Goal: Information Seeking & Learning: Compare options

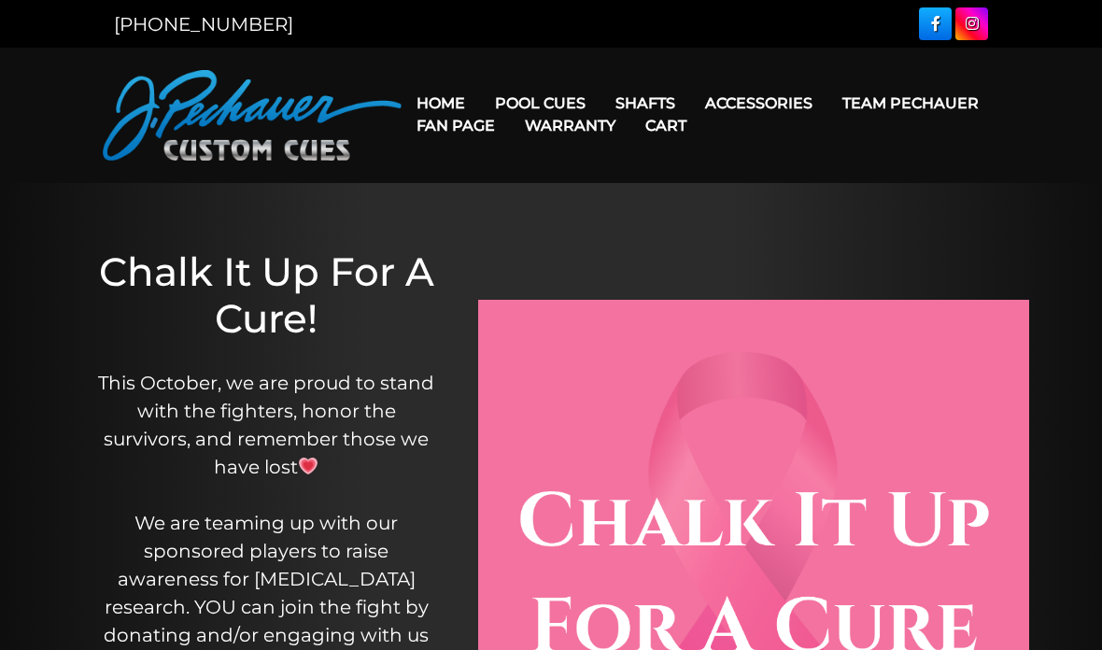
click at [521, 222] on link "Champion Collection" at bounding box center [597, 209] width 230 height 26
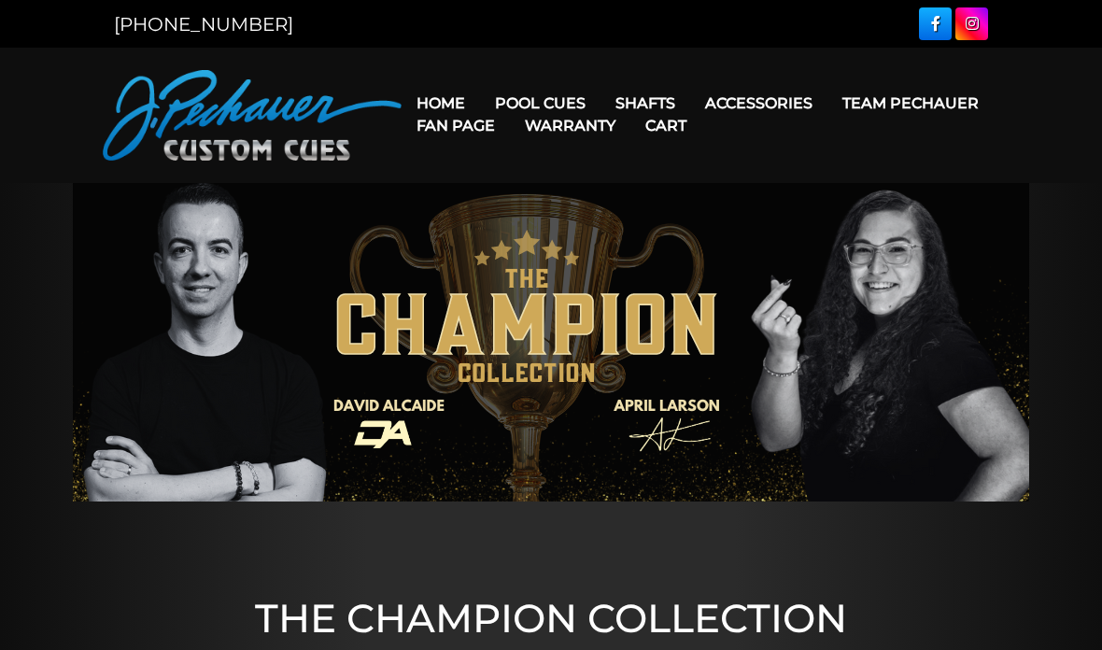
click at [567, 196] on link "Pro Series (R) – NEW" at bounding box center [597, 183] width 230 height 26
click at [604, 162] on link "JP Series (T) – NEW" at bounding box center [597, 156] width 230 height 26
click at [505, 248] on link "Cues for a Cause" at bounding box center [597, 235] width 230 height 26
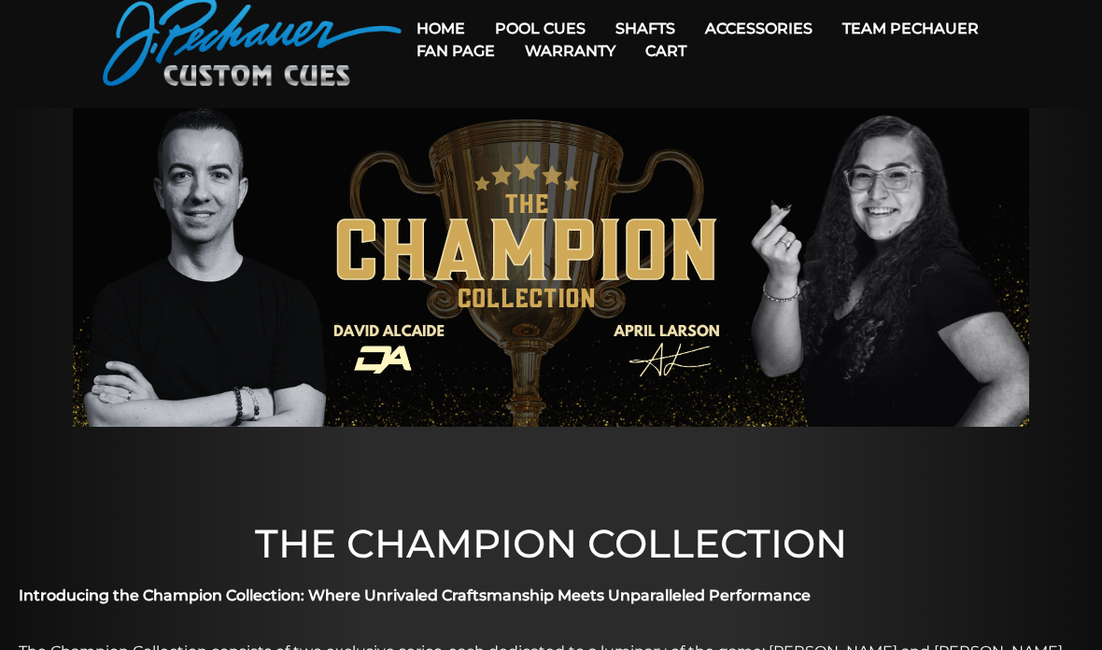
click at [827, 29] on link "Team Pechauer" at bounding box center [910, 29] width 166 height 48
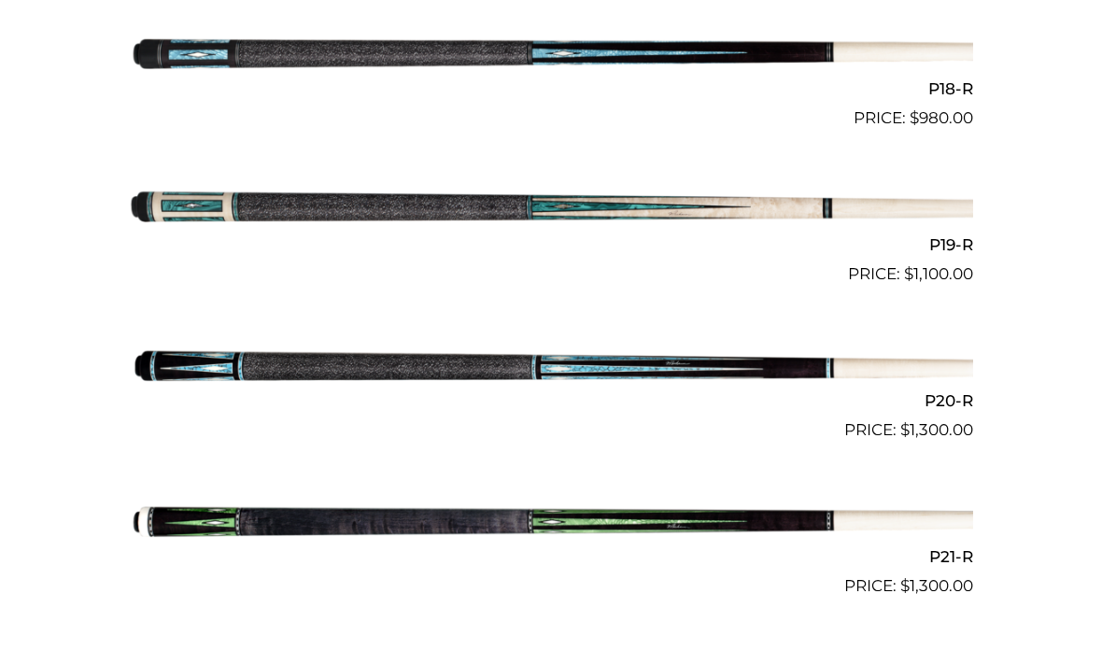
scroll to position [3269, 0]
click at [192, 346] on img at bounding box center [551, 365] width 844 height 140
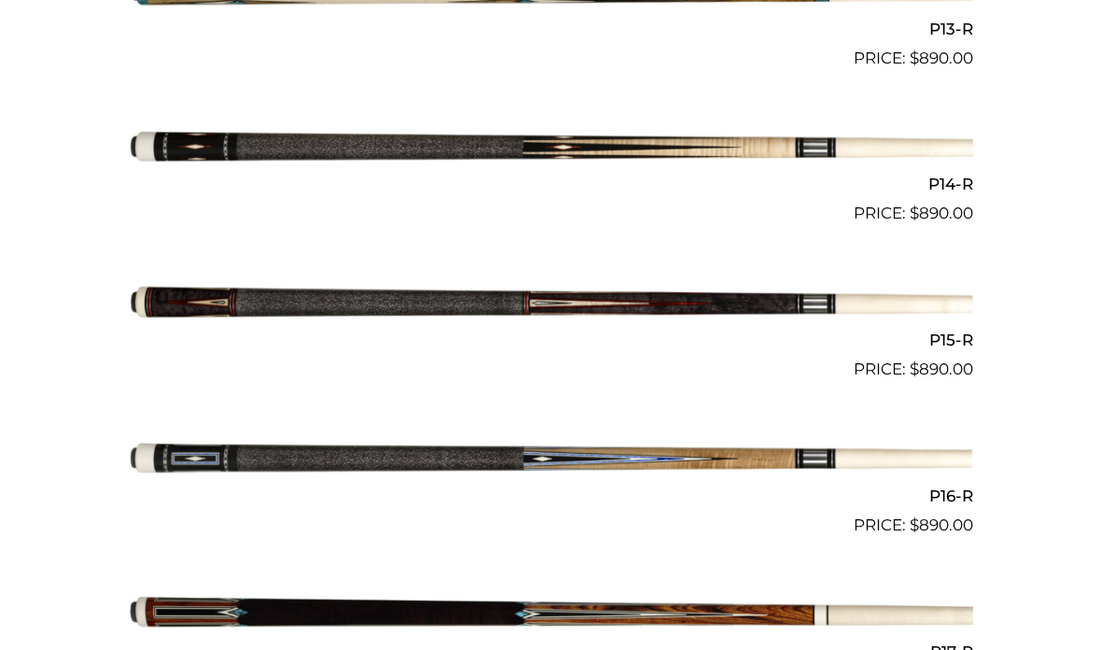
scroll to position [2550, 0]
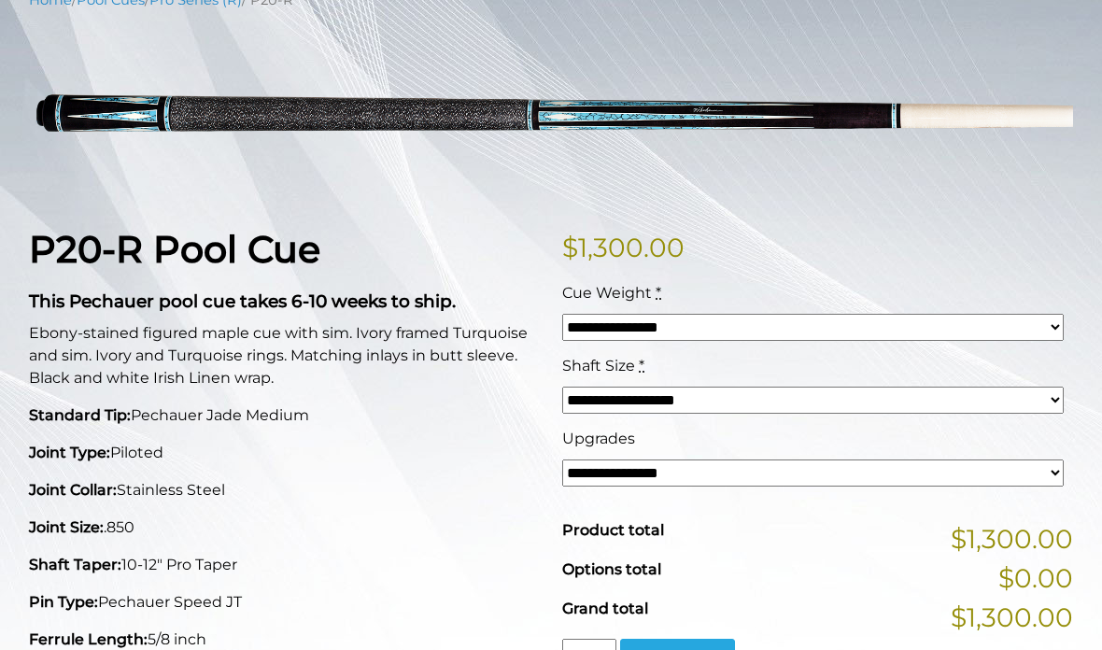
scroll to position [237, 0]
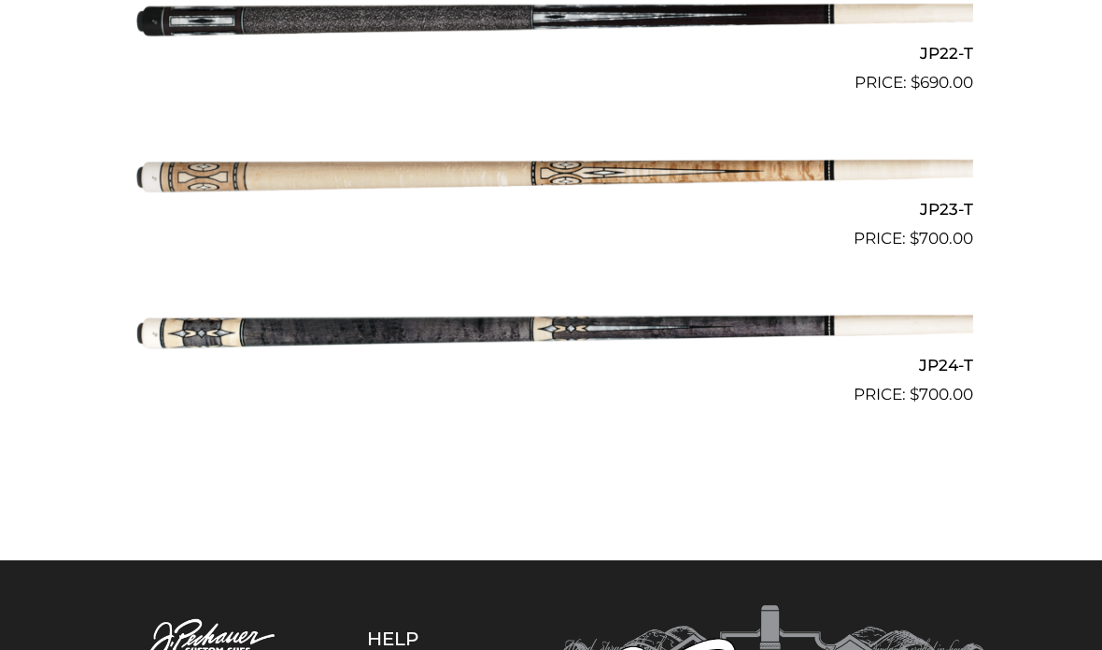
scroll to position [3920, 0]
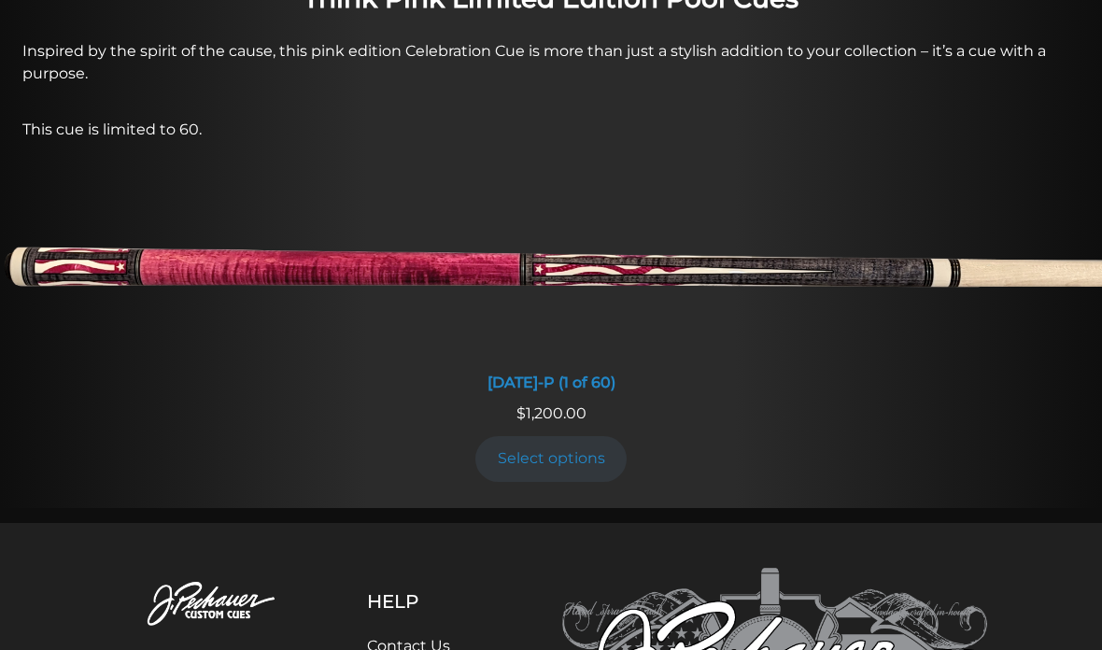
scroll to position [1561, 0]
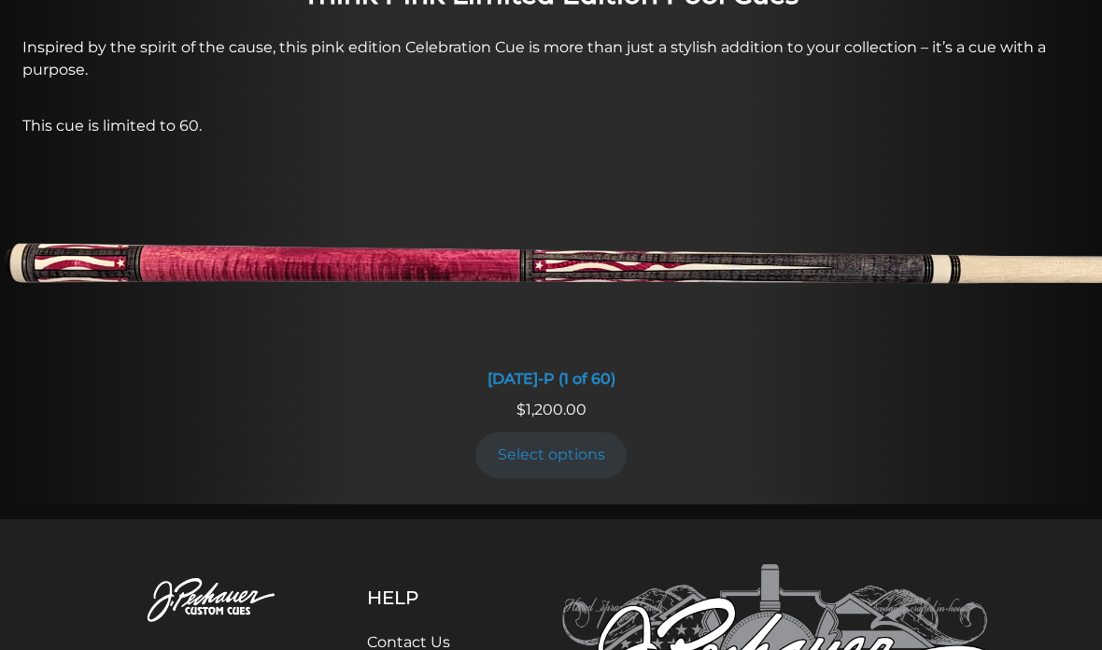
click at [578, 443] on link "Select options" at bounding box center [550, 455] width 151 height 46
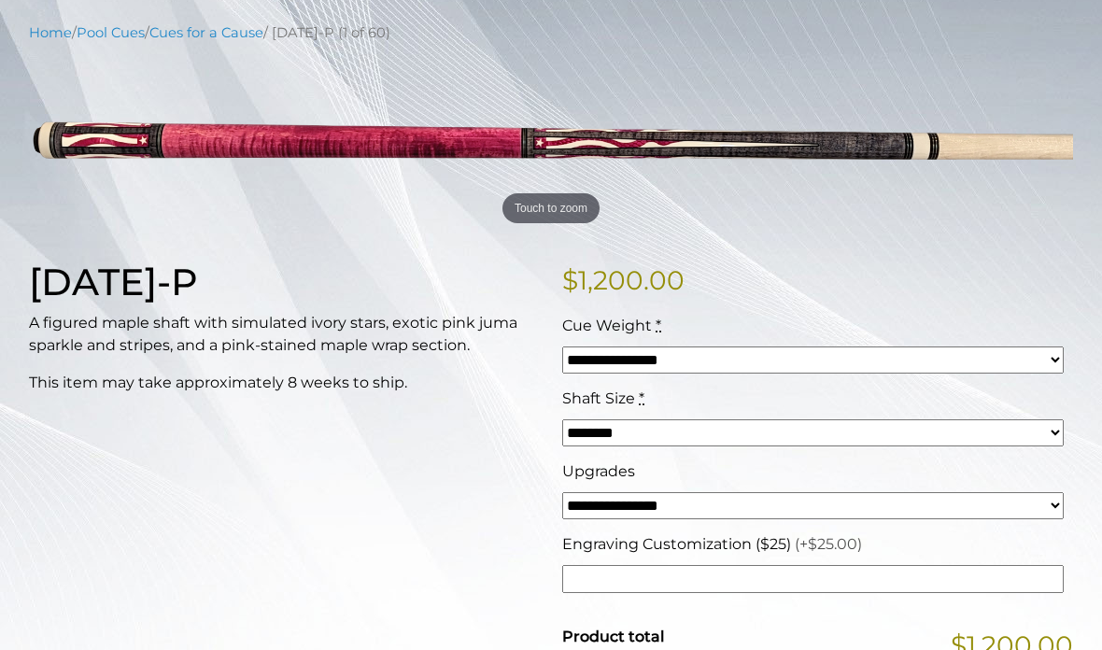
scroll to position [227, 0]
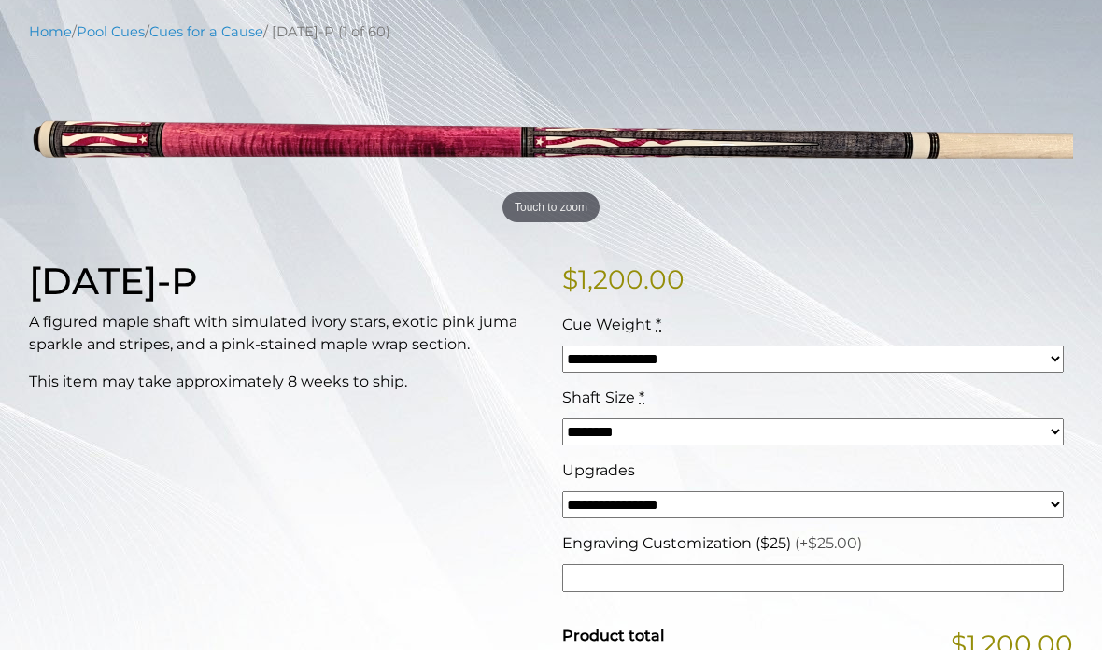
click at [711, 351] on select "**********" at bounding box center [812, 358] width 501 height 27
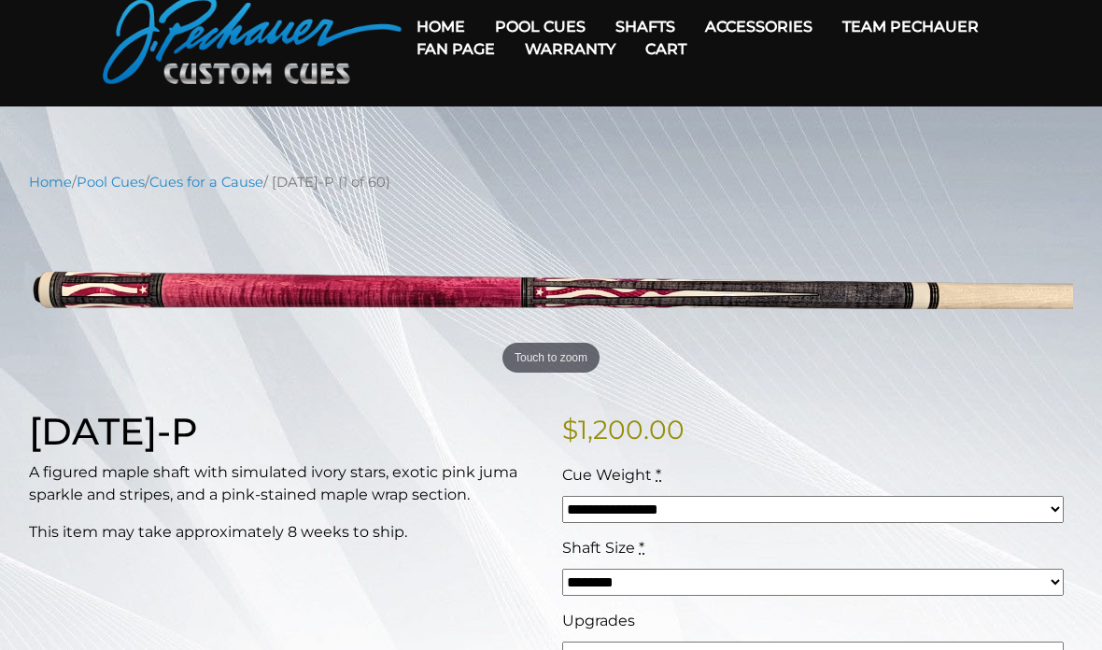
scroll to position [0, 0]
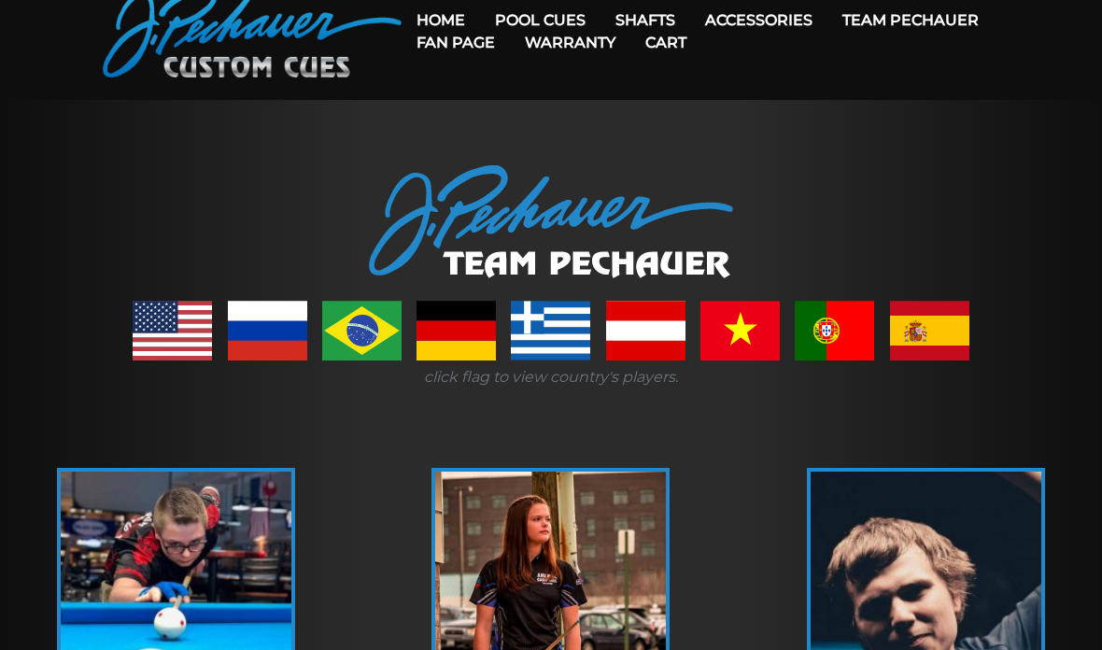
scroll to position [80, 0]
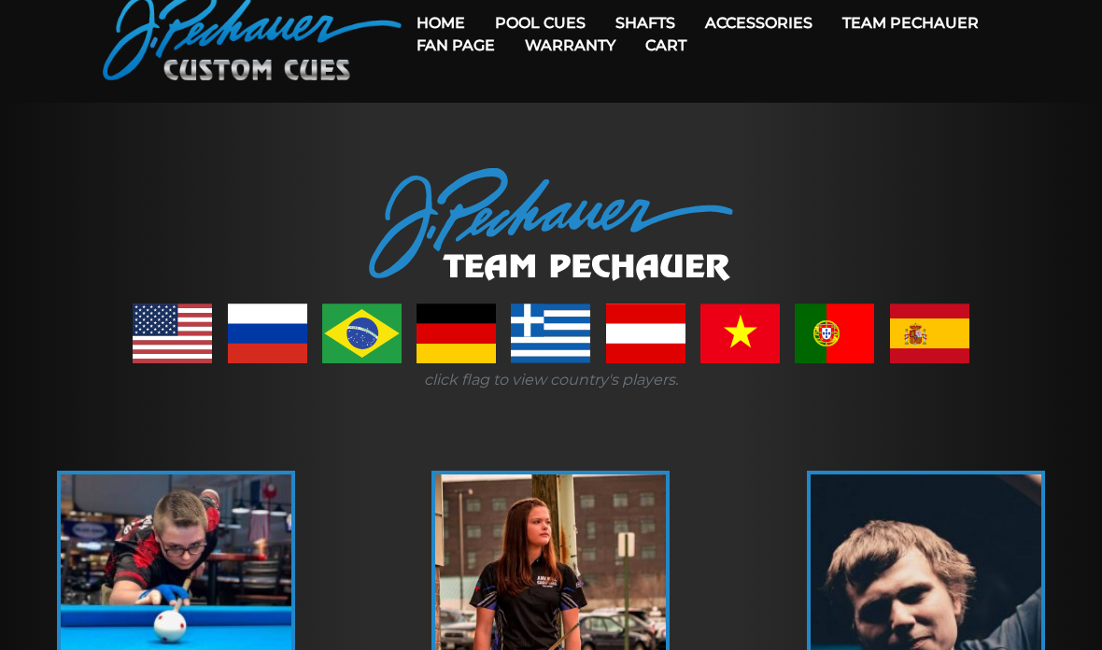
click at [827, 23] on link "Team Pechauer" at bounding box center [910, 23] width 166 height 48
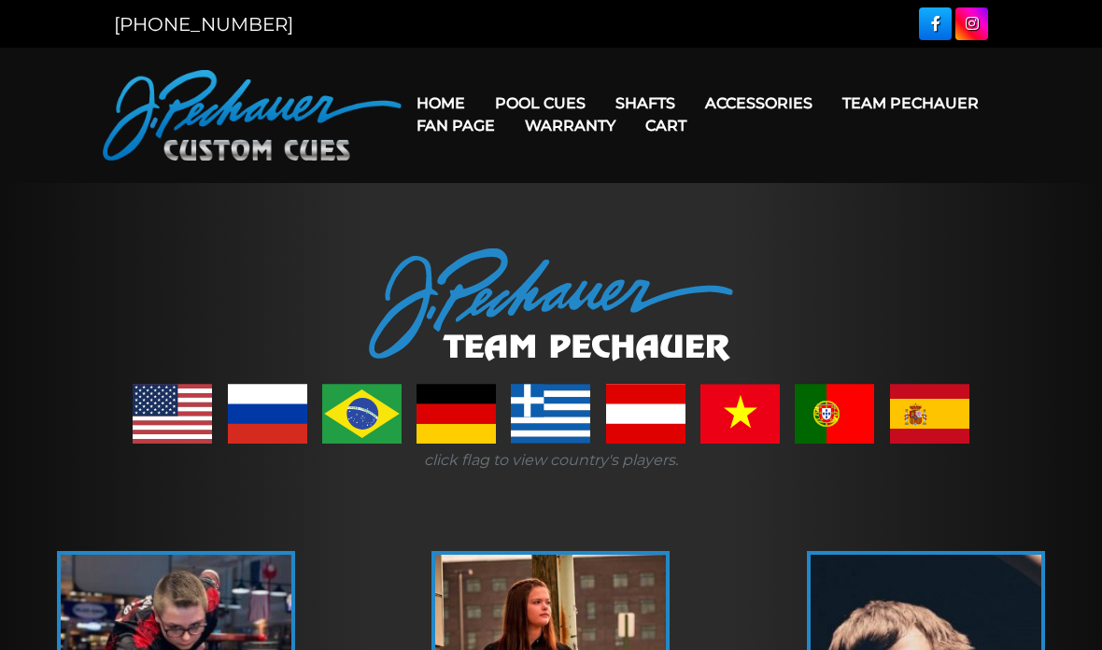
click at [827, 113] on link "Team Pechauer" at bounding box center [910, 103] width 166 height 48
click at [540, 128] on link "Celebration Cue" at bounding box center [597, 130] width 230 height 26
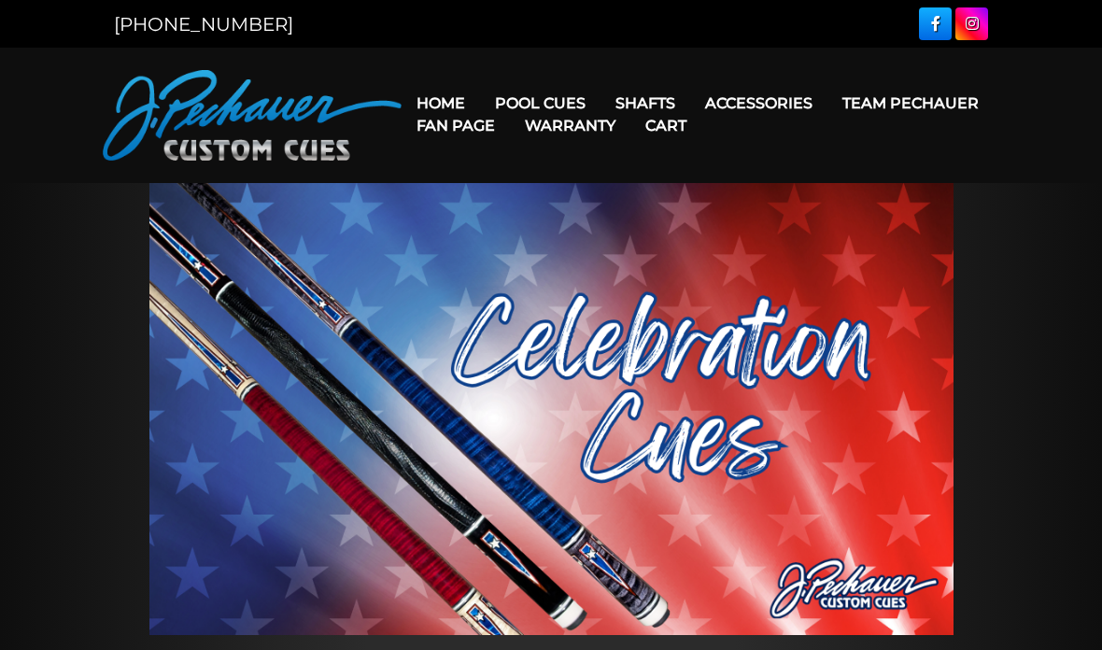
click at [615, 275] on link "People’s Choice Cues" at bounding box center [597, 262] width 230 height 26
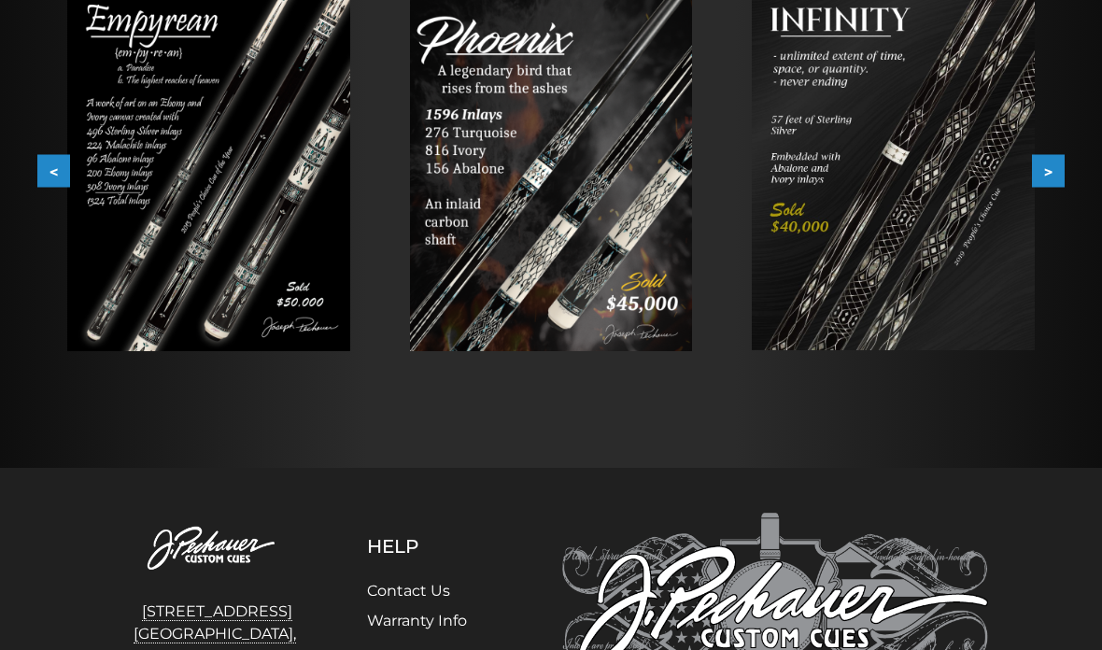
scroll to position [369, 0]
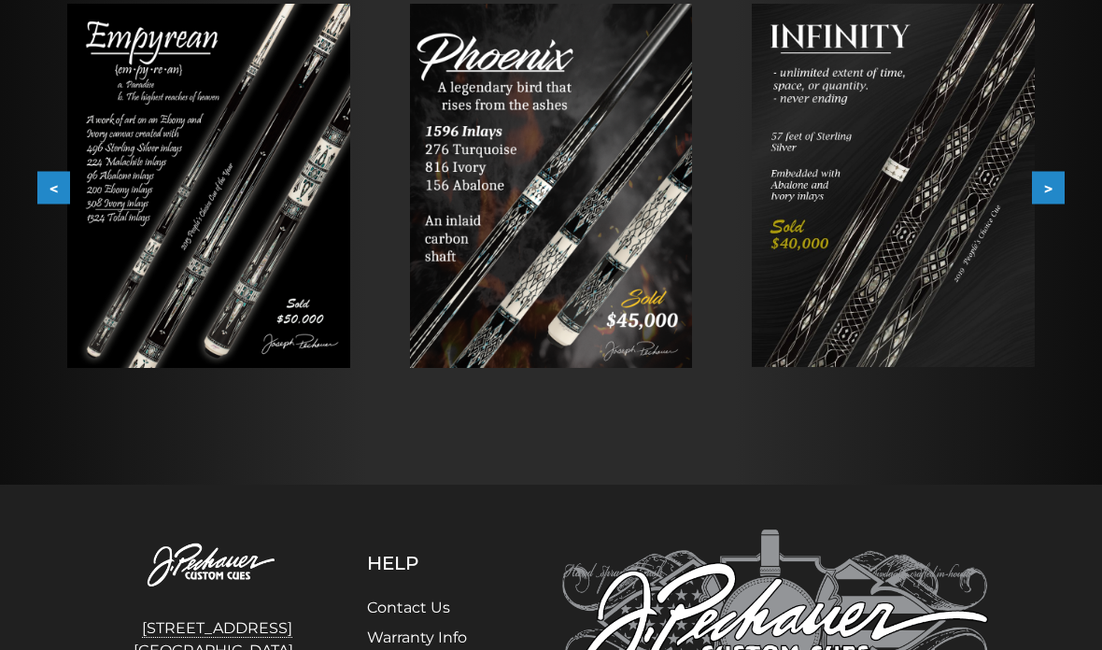
click at [1045, 189] on button ">" at bounding box center [1048, 187] width 33 height 33
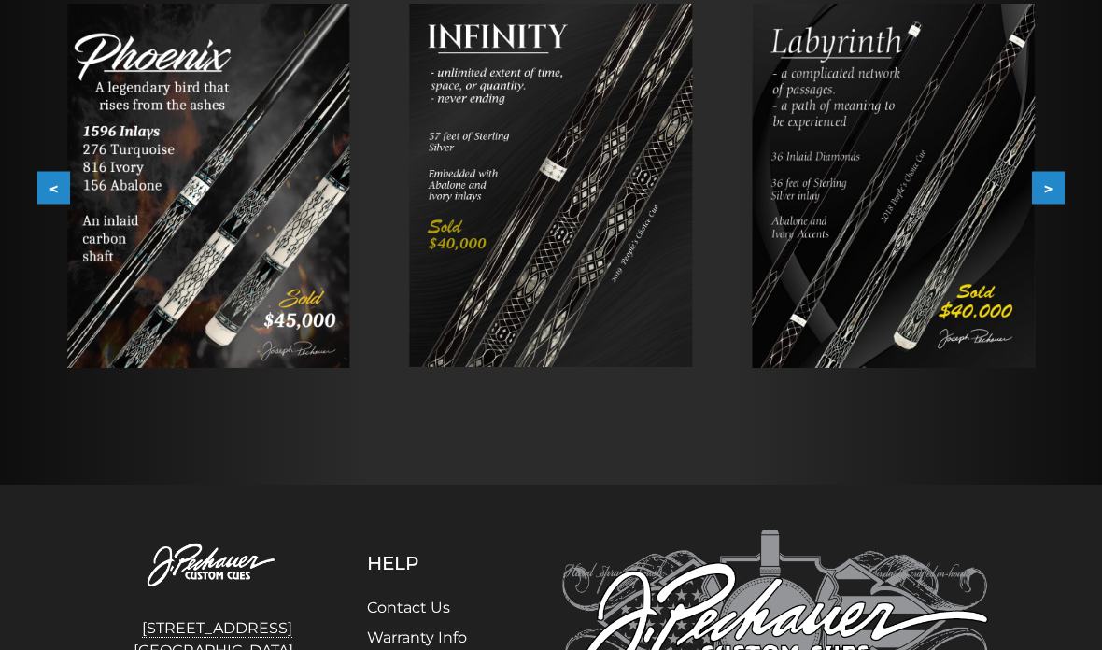
click at [1035, 203] on button ">" at bounding box center [1048, 187] width 33 height 33
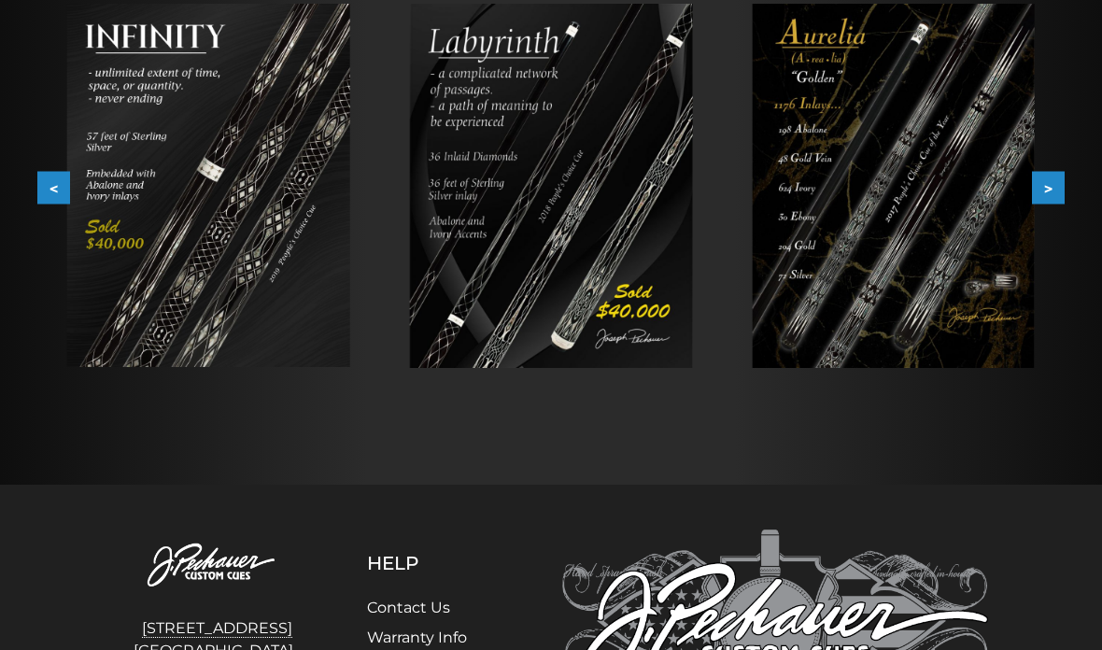
click at [1047, 203] on button ">" at bounding box center [1048, 187] width 33 height 33
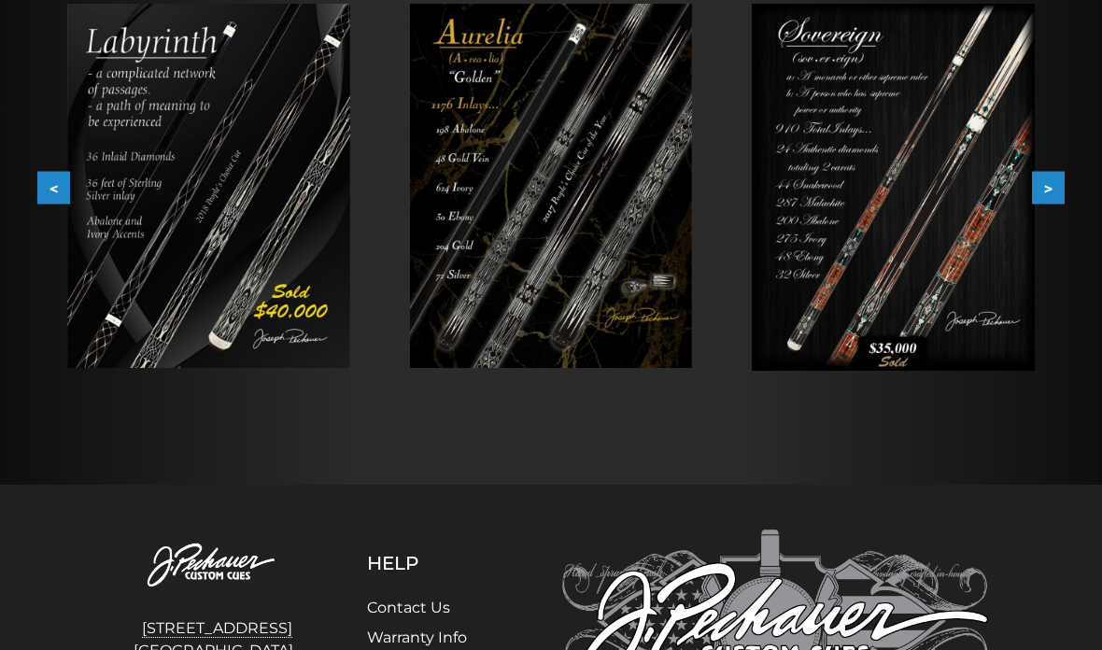
click at [1032, 208] on img at bounding box center [893, 187] width 283 height 367
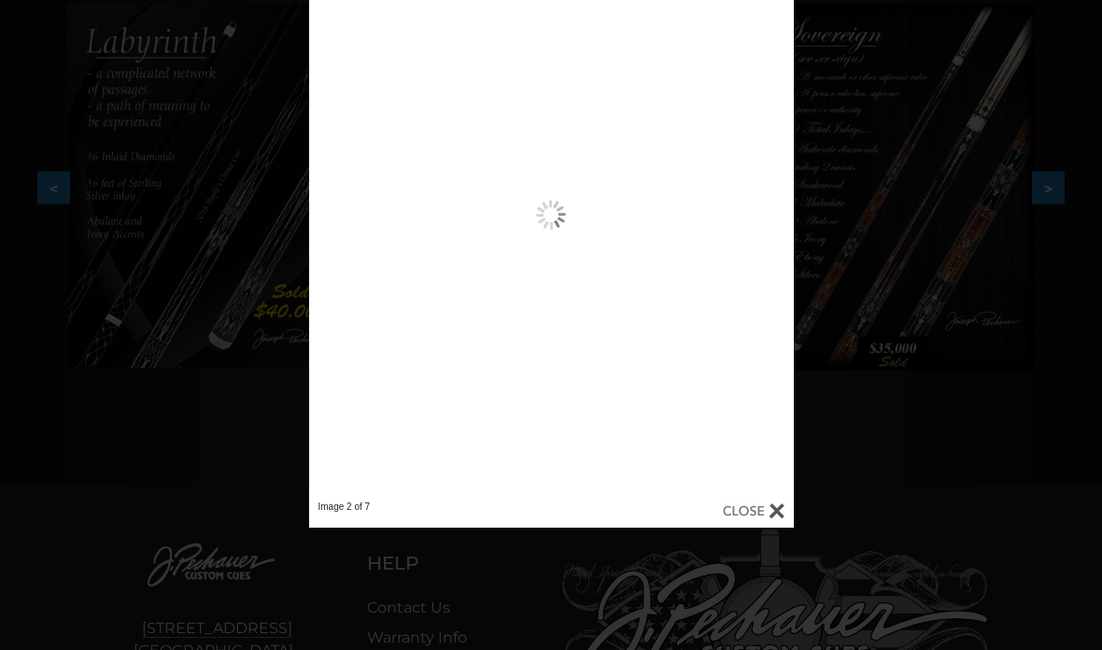
click at [1040, 208] on div "Image 2 of 7" at bounding box center [551, 263] width 1102 height 527
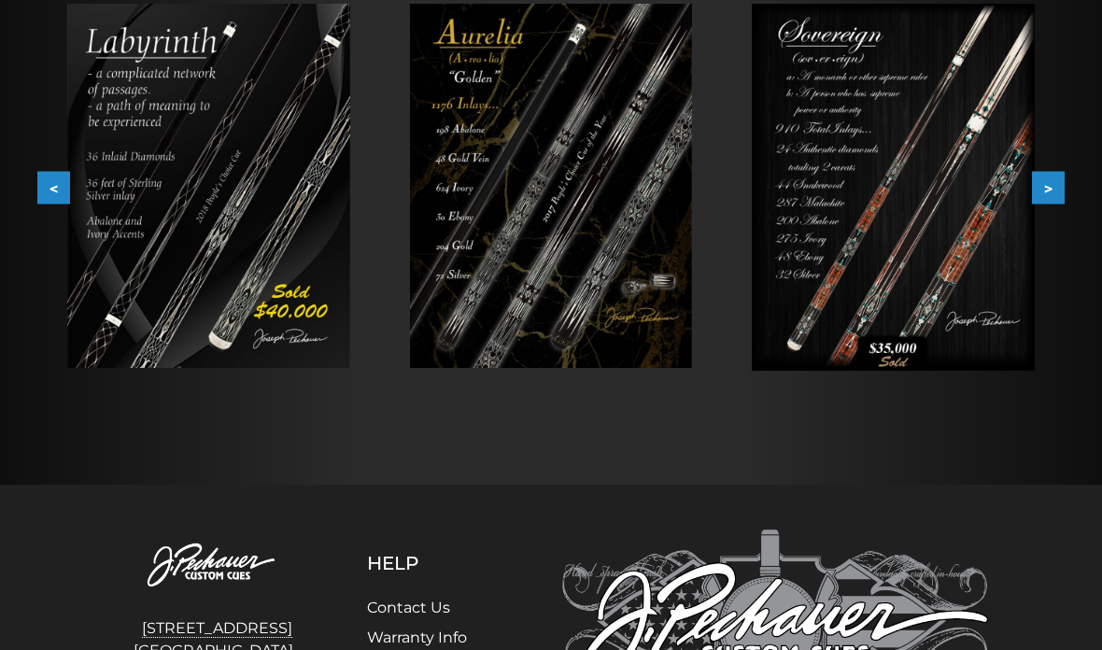
click at [1042, 202] on button ">" at bounding box center [1048, 187] width 33 height 33
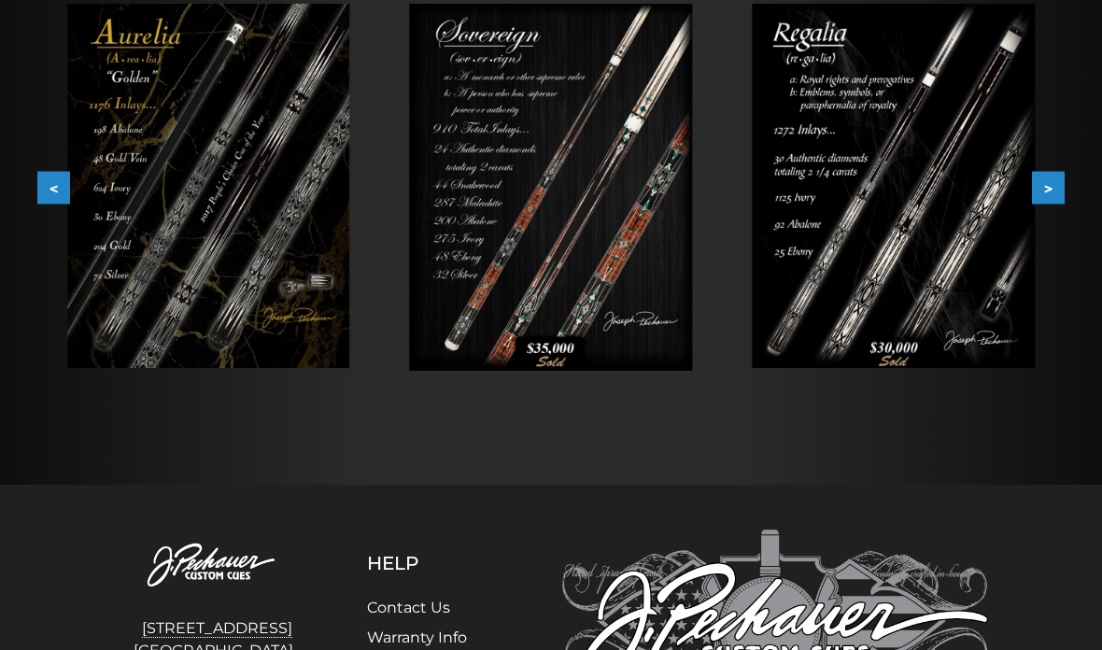
click at [1050, 202] on button ">" at bounding box center [1048, 187] width 33 height 33
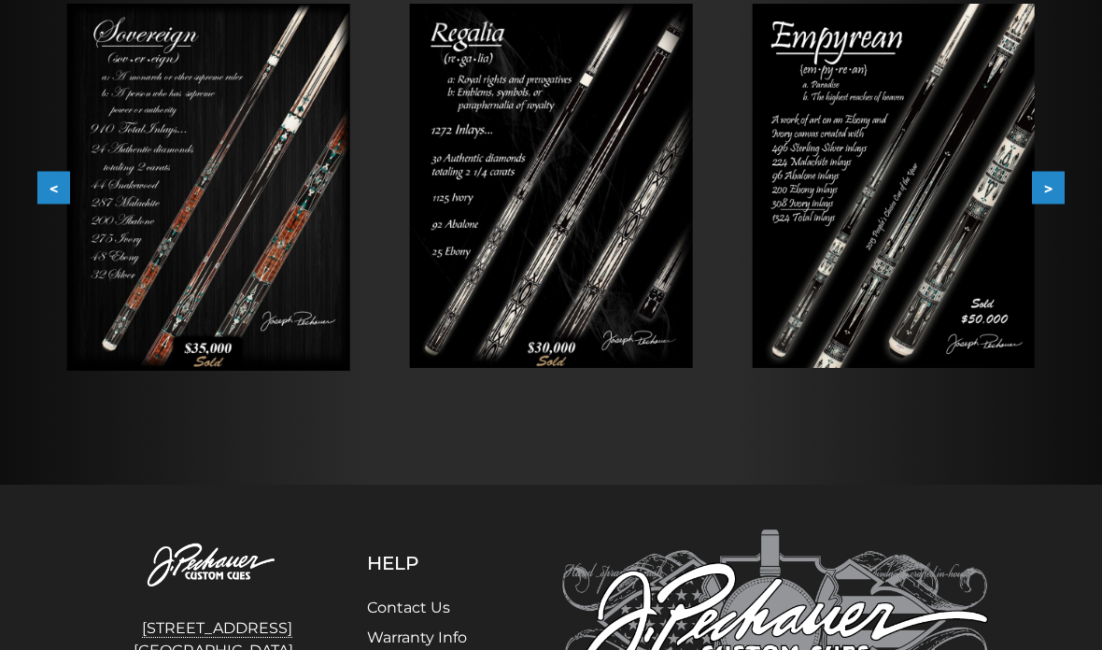
click at [1057, 199] on button ">" at bounding box center [1048, 187] width 33 height 33
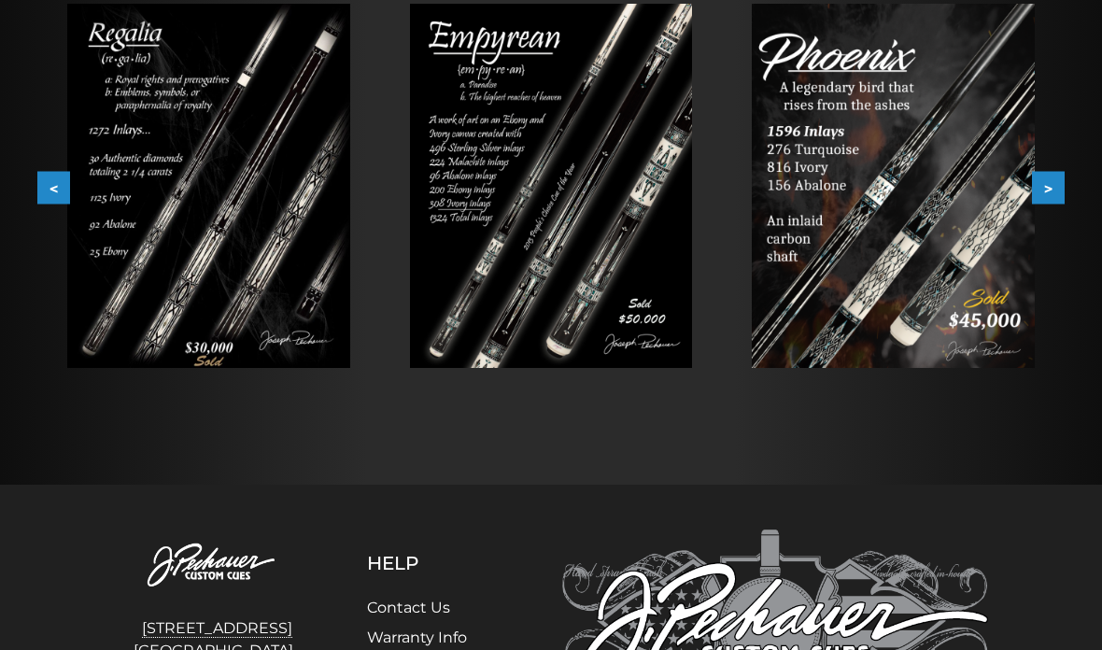
click at [1062, 197] on button ">" at bounding box center [1048, 187] width 33 height 33
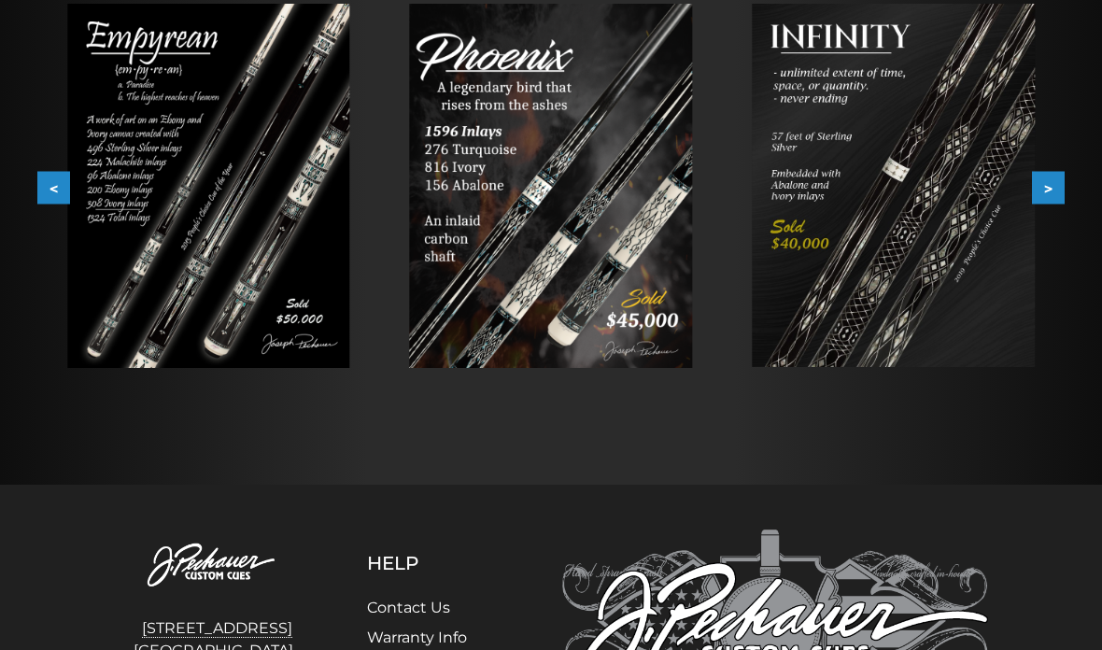
click at [1062, 195] on button ">" at bounding box center [1048, 187] width 33 height 33
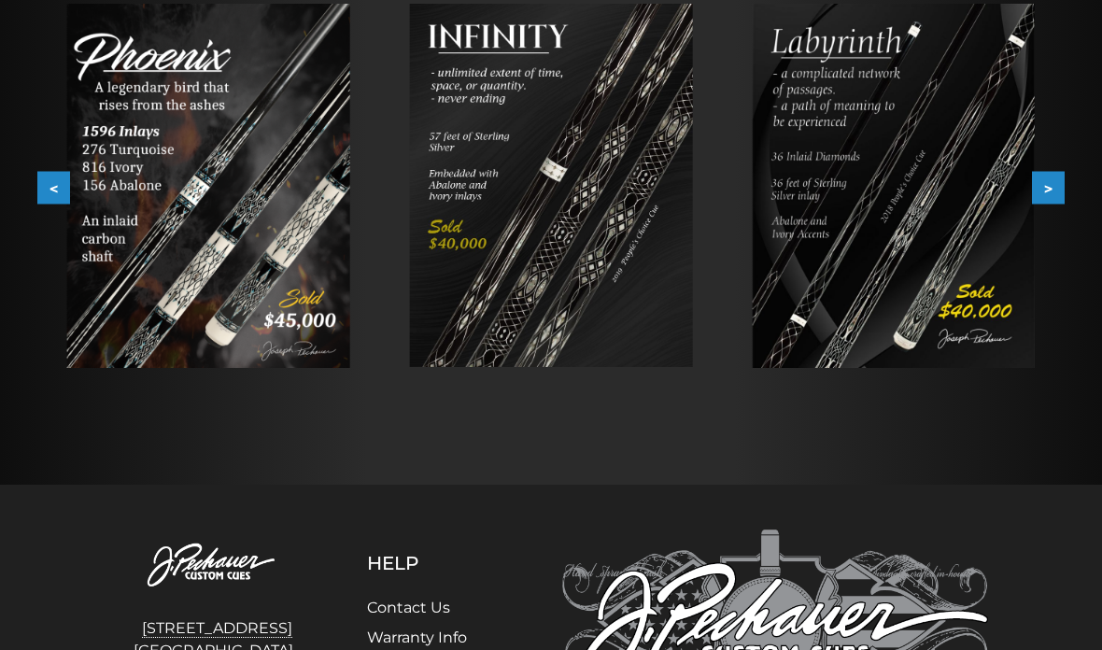
click at [1056, 200] on button ">" at bounding box center [1048, 187] width 33 height 33
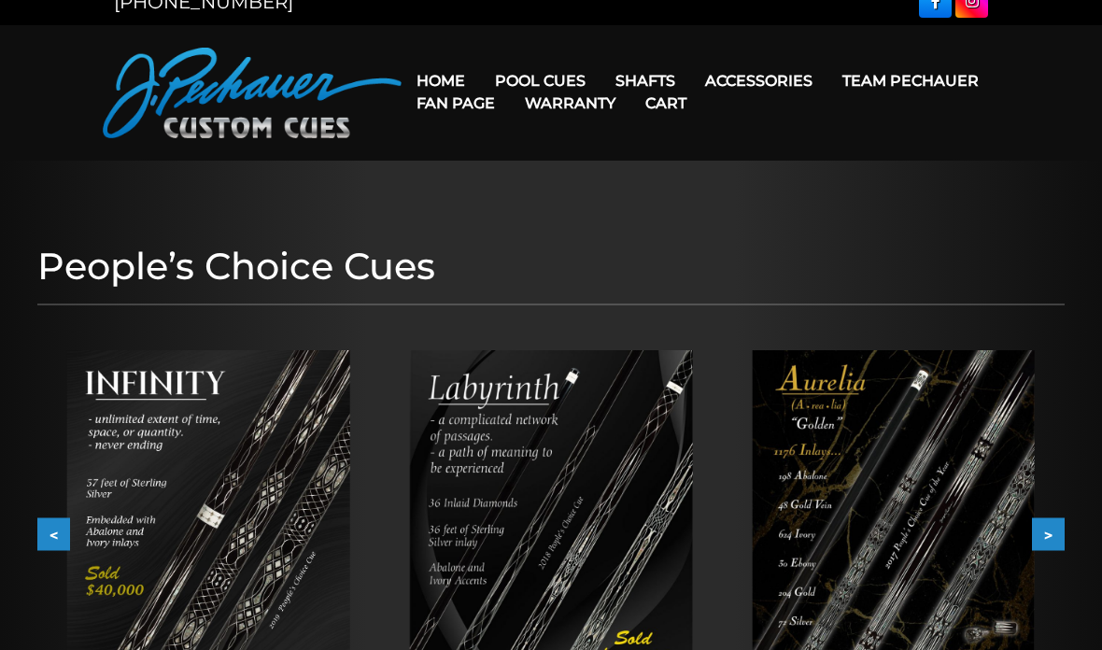
scroll to position [0, 0]
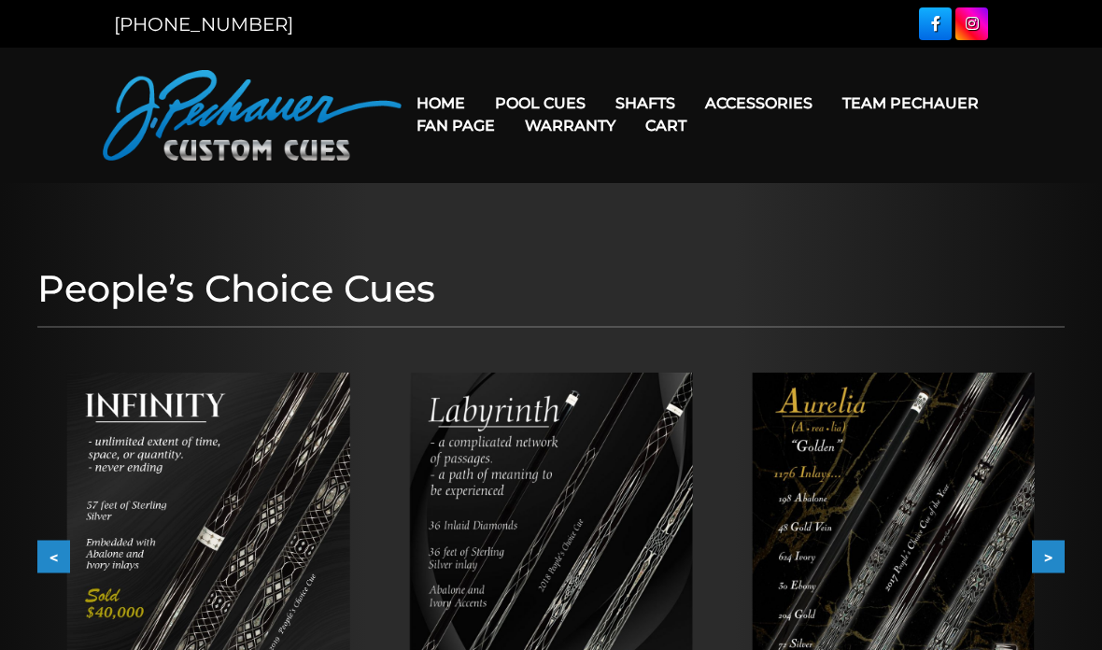
click at [564, 328] on link "Retired Cues" at bounding box center [597, 315] width 230 height 26
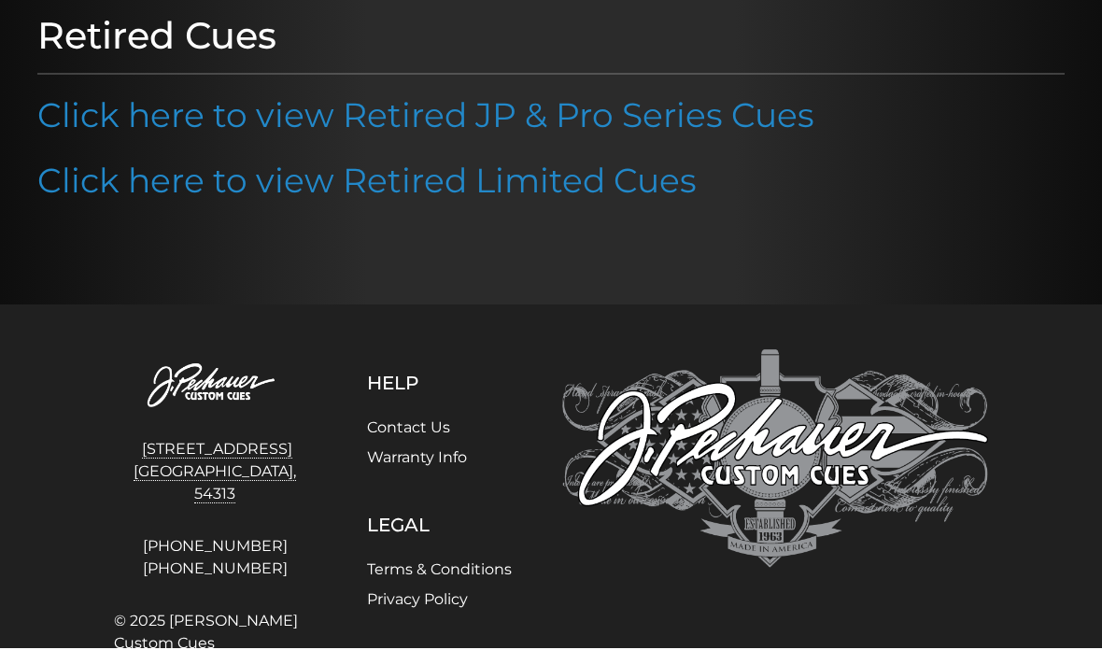
scroll to position [250, 0]
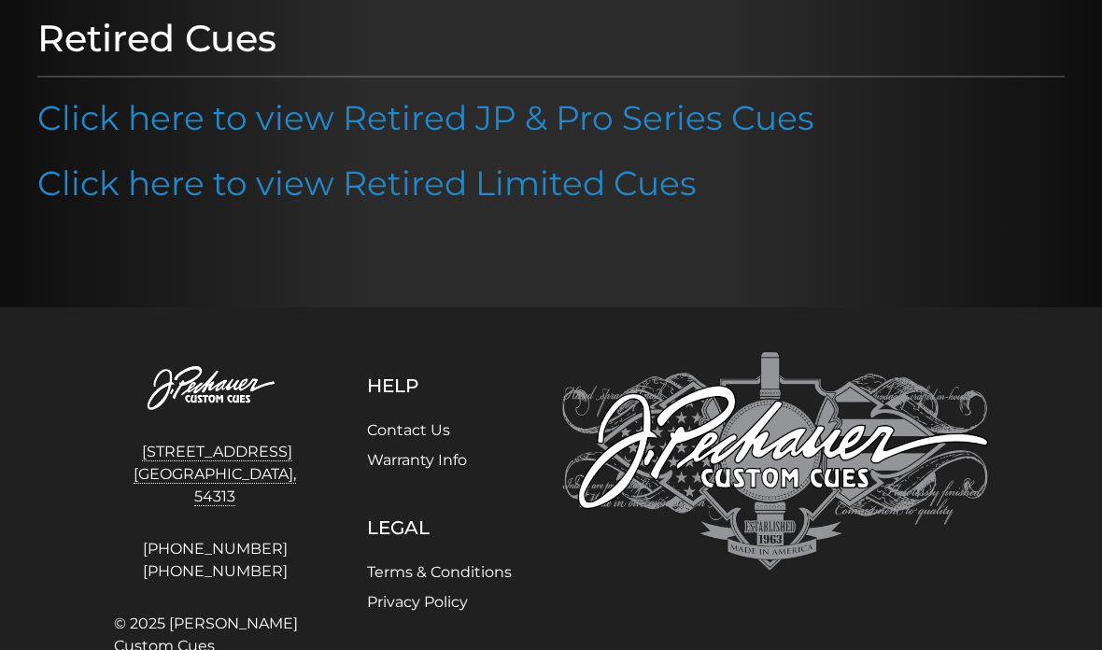
click at [121, 176] on link "Click here to view Retired Limited Cues" at bounding box center [366, 182] width 659 height 41
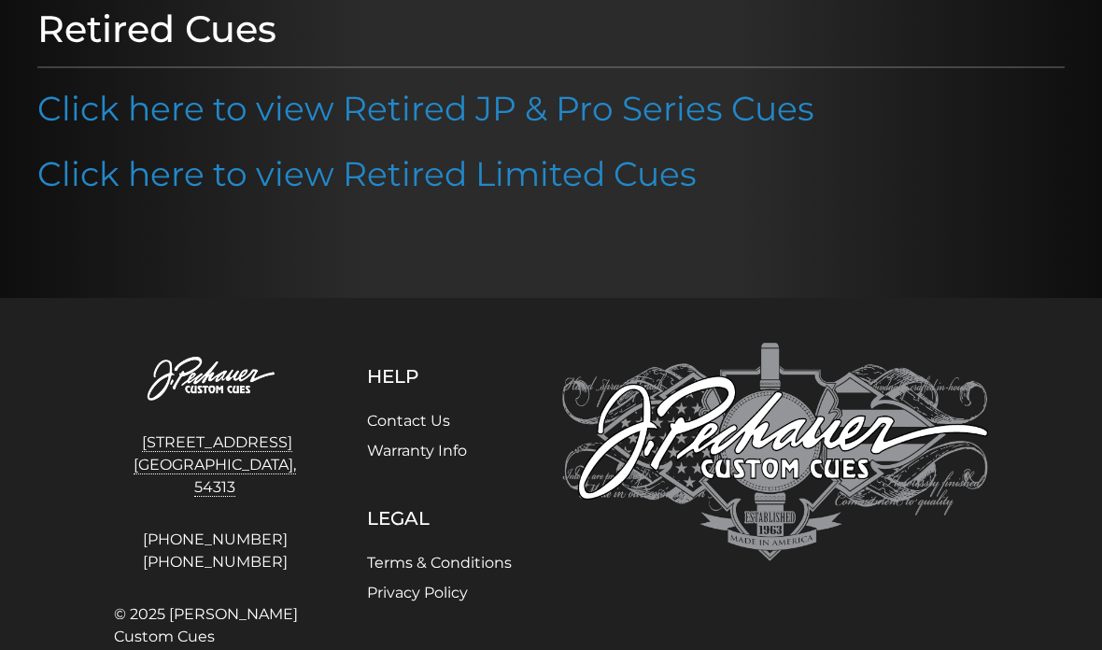
scroll to position [0, 0]
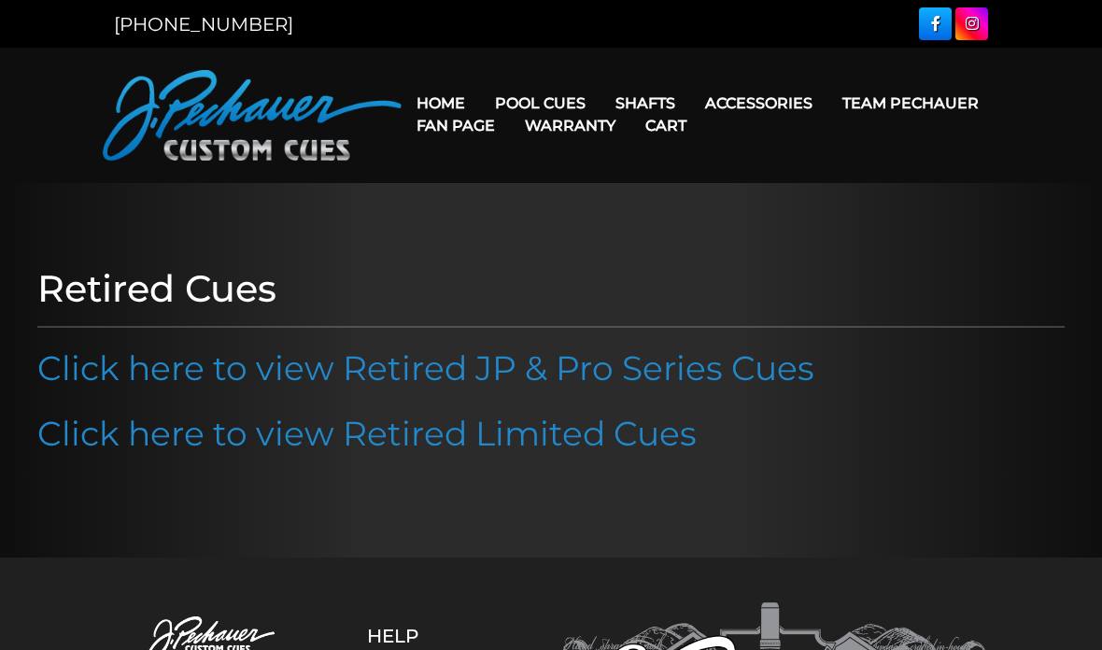
click at [827, 112] on link "Team Pechauer" at bounding box center [910, 103] width 166 height 48
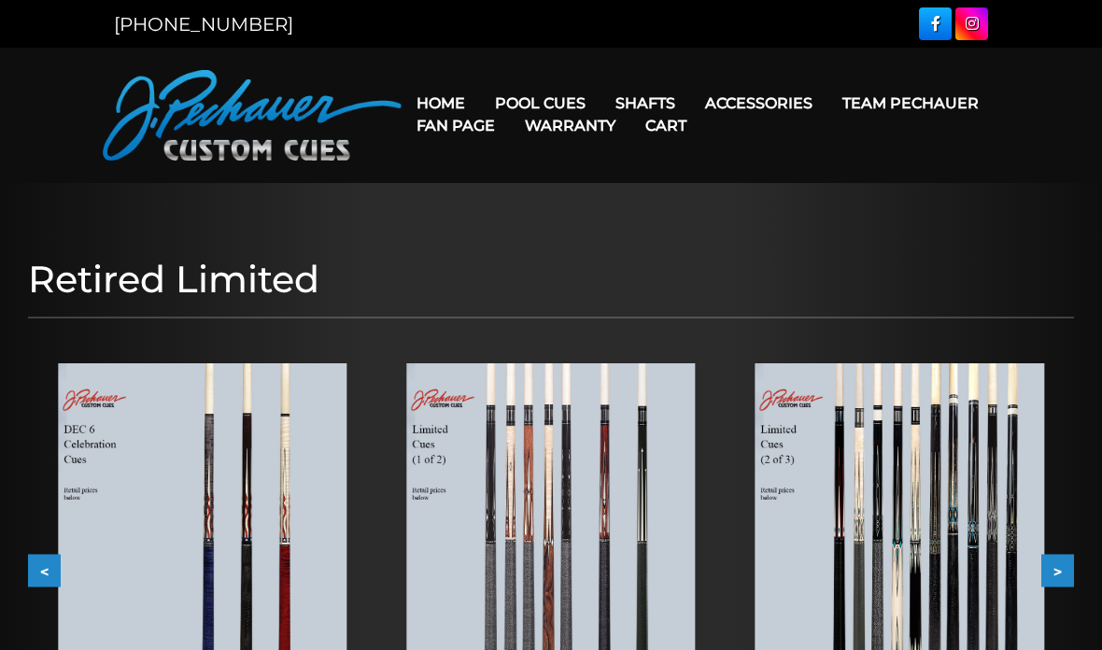
scroll to position [244, 0]
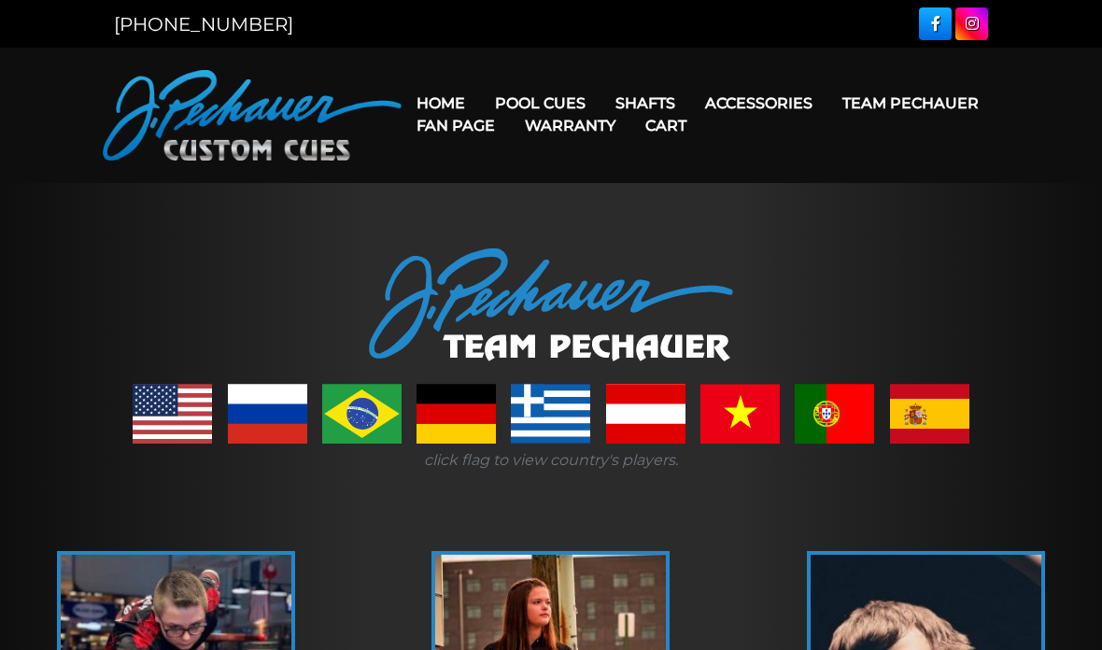
click at [517, 196] on link "Pro Series (R) – NEW" at bounding box center [597, 183] width 230 height 26
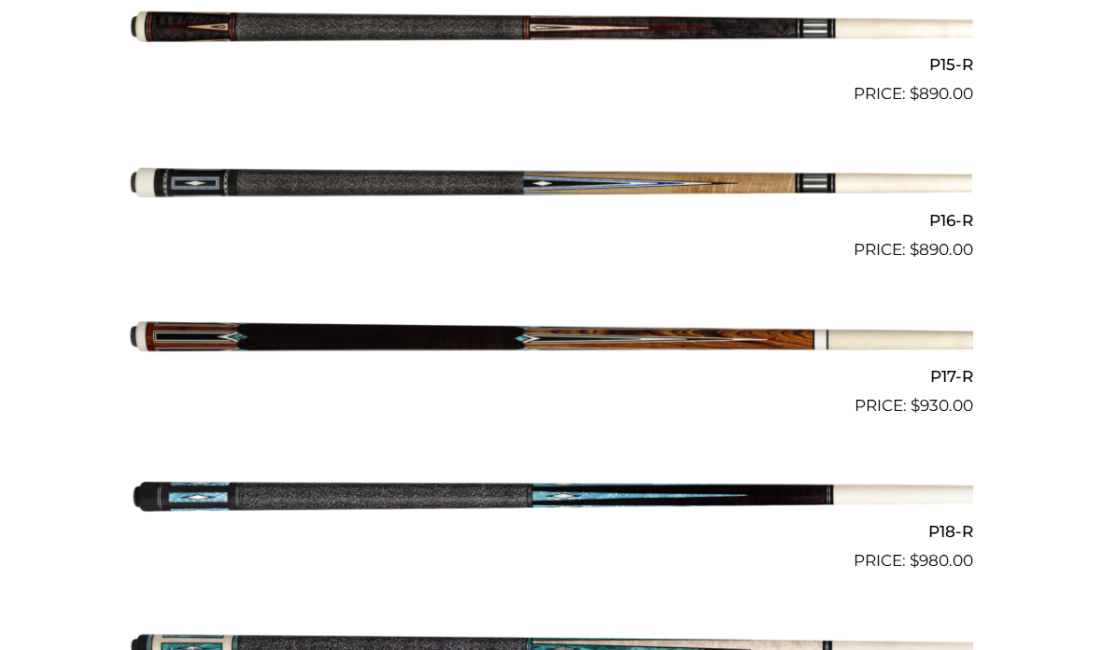
scroll to position [2827, 0]
click at [333, 484] on img at bounding box center [551, 496] width 844 height 140
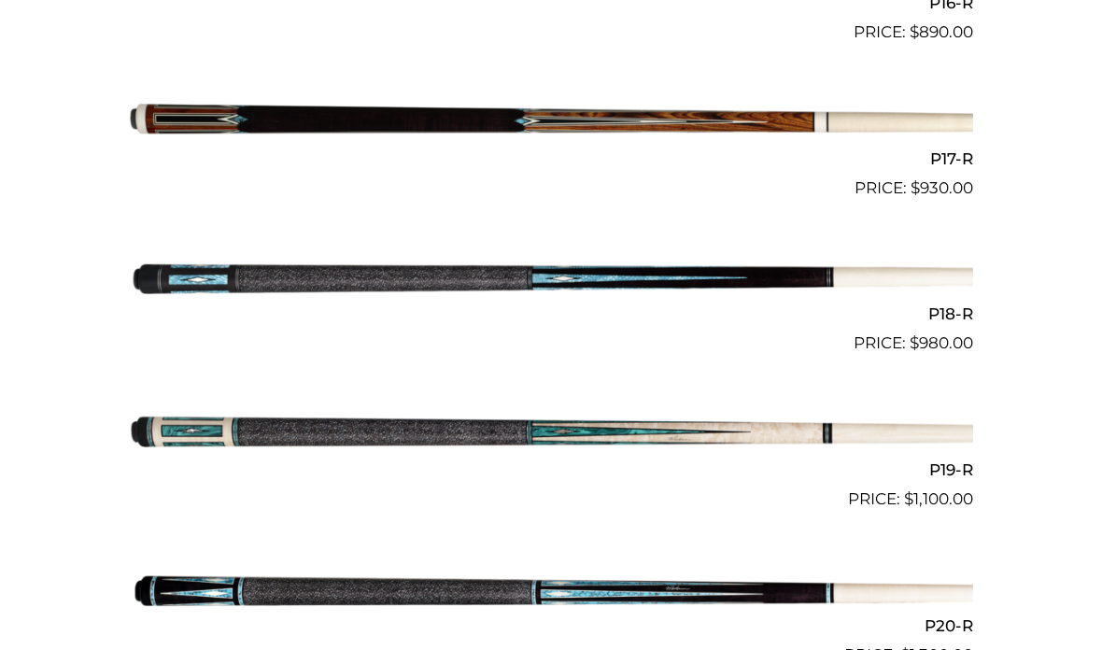
scroll to position [3116, 0]
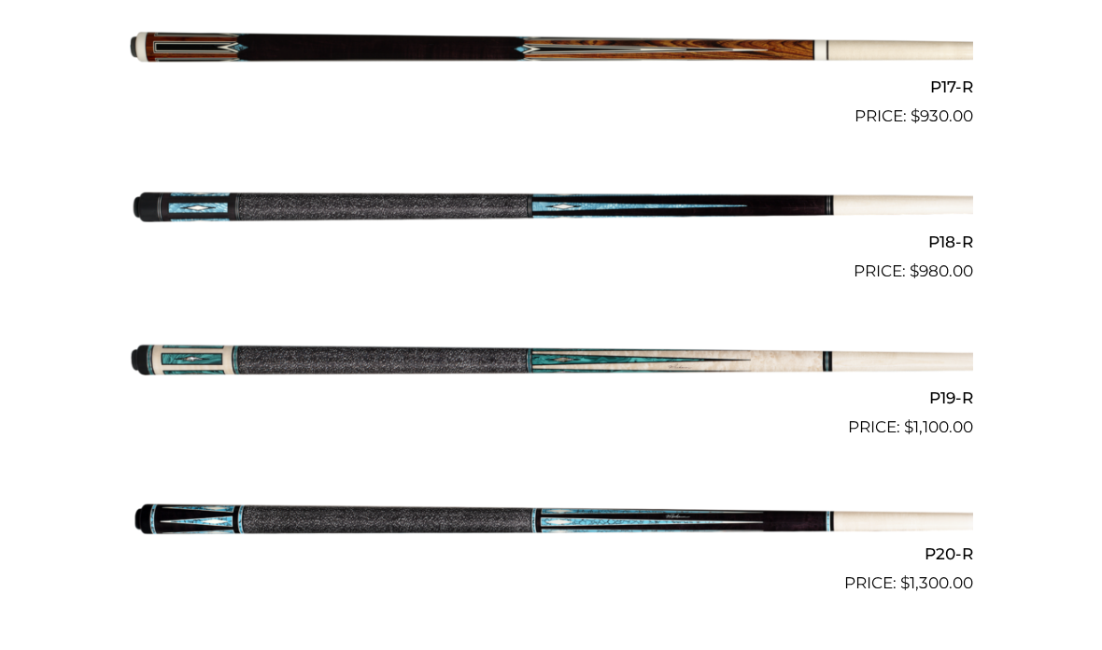
click at [931, 513] on img at bounding box center [551, 517] width 844 height 140
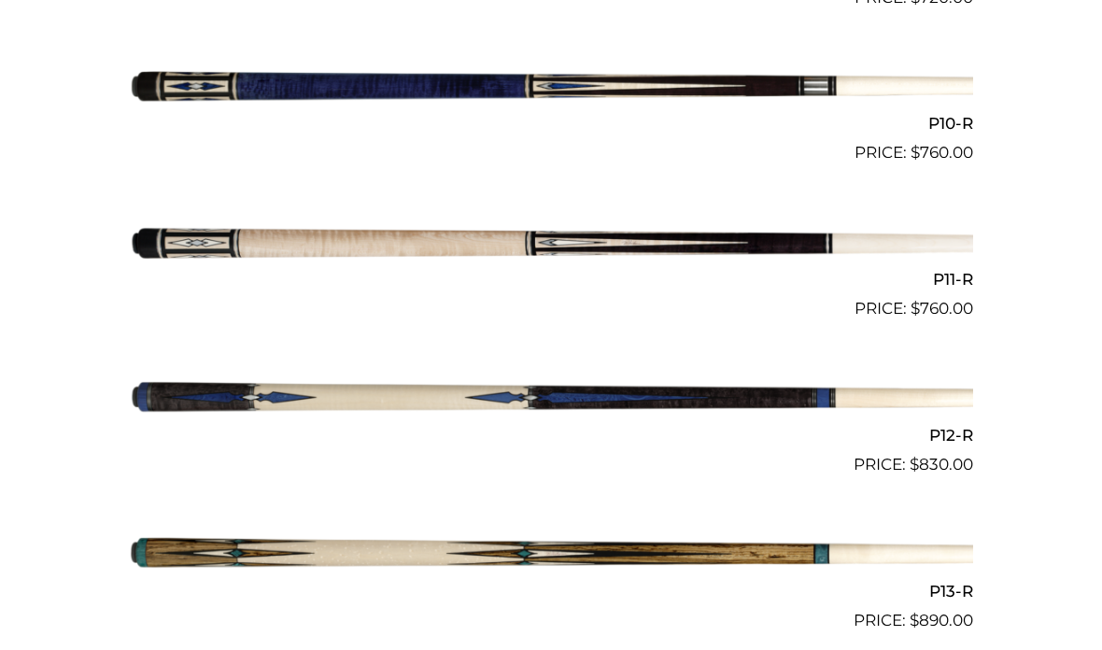
scroll to position [1989, 0]
click at [865, 432] on img at bounding box center [551, 400] width 844 height 140
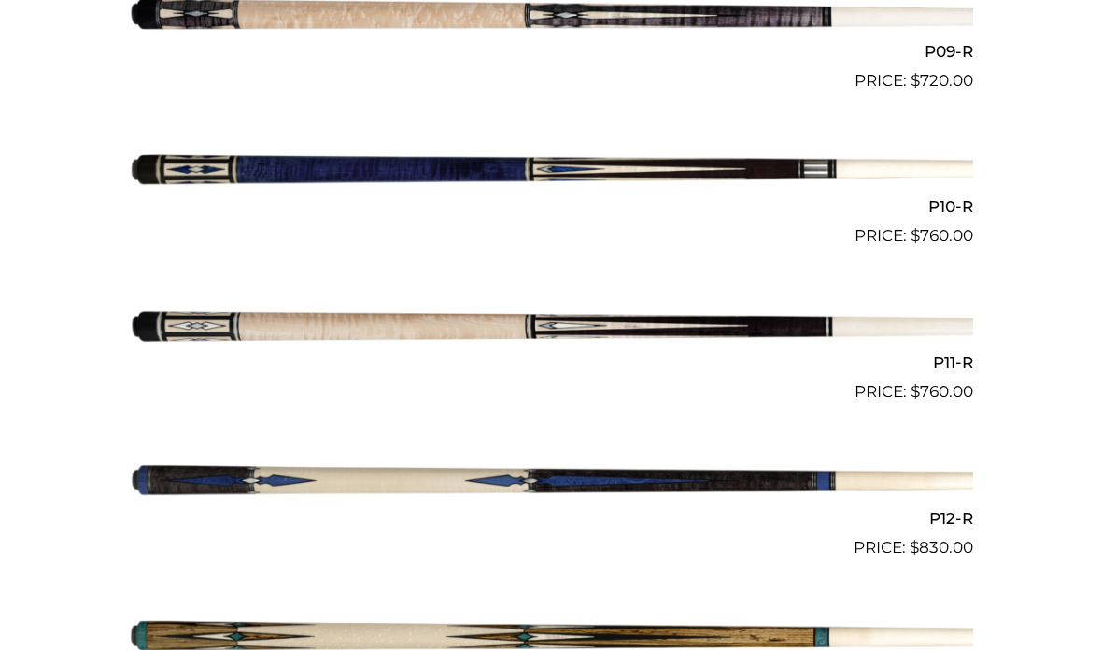
scroll to position [1849, 0]
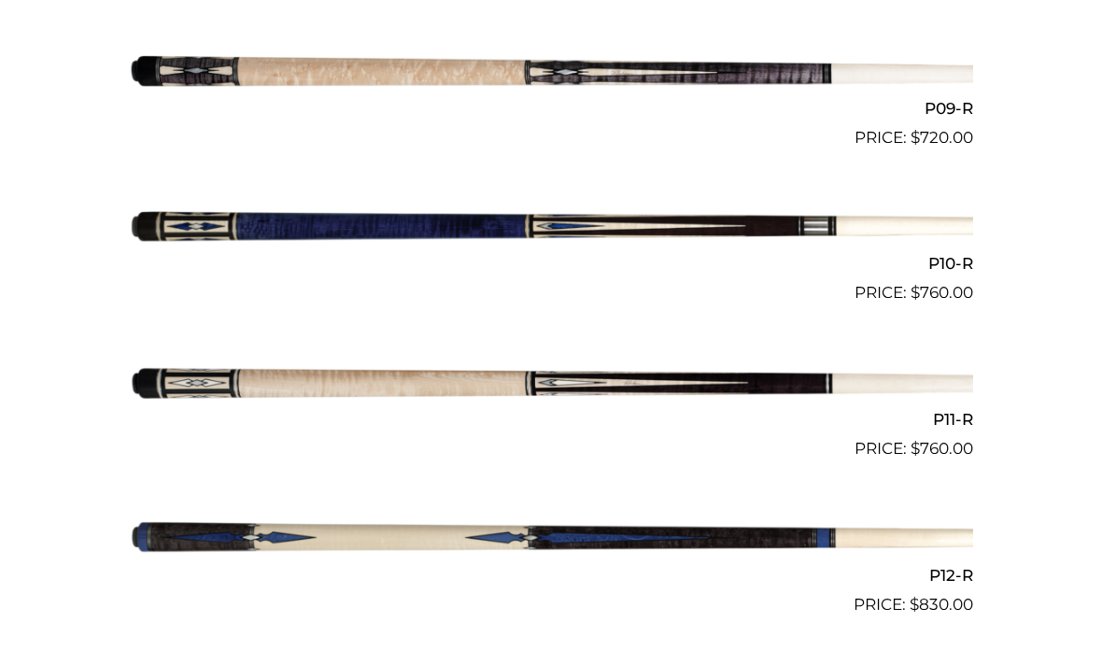
click at [296, 204] on img at bounding box center [551, 228] width 844 height 140
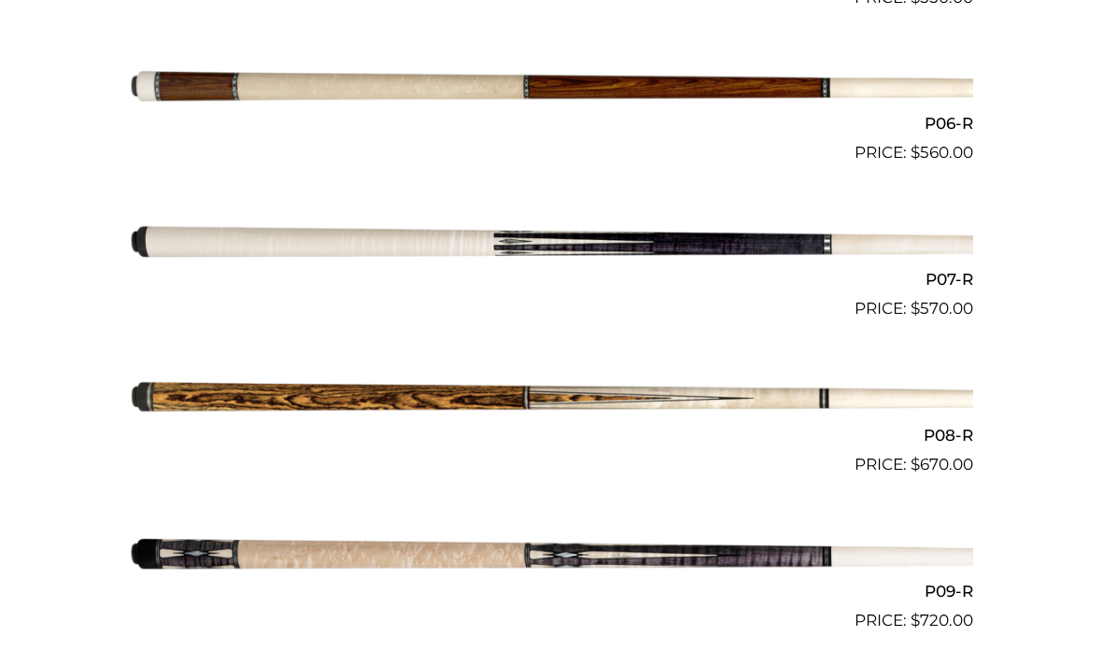
scroll to position [1370, 0]
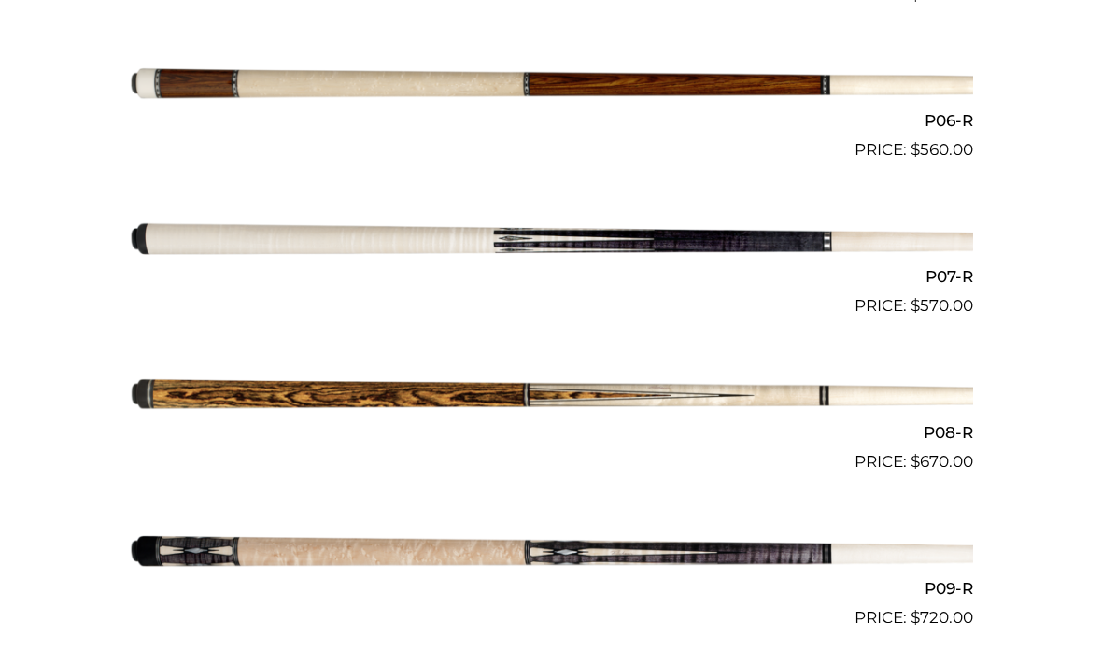
click at [253, 237] on img at bounding box center [551, 240] width 844 height 140
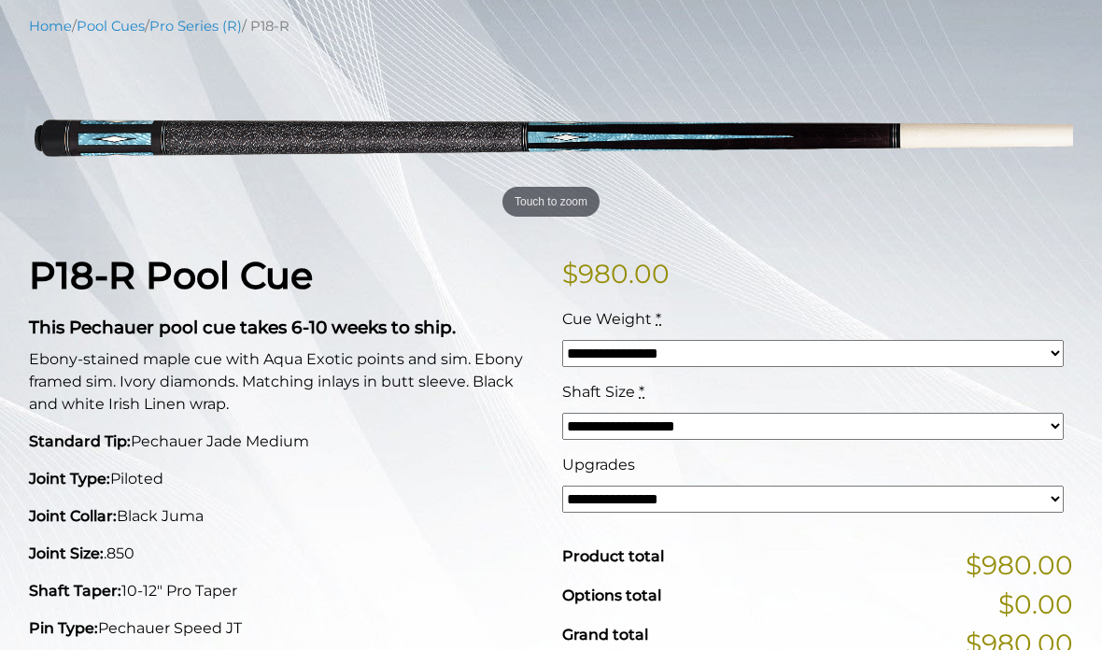
scroll to position [234, 0]
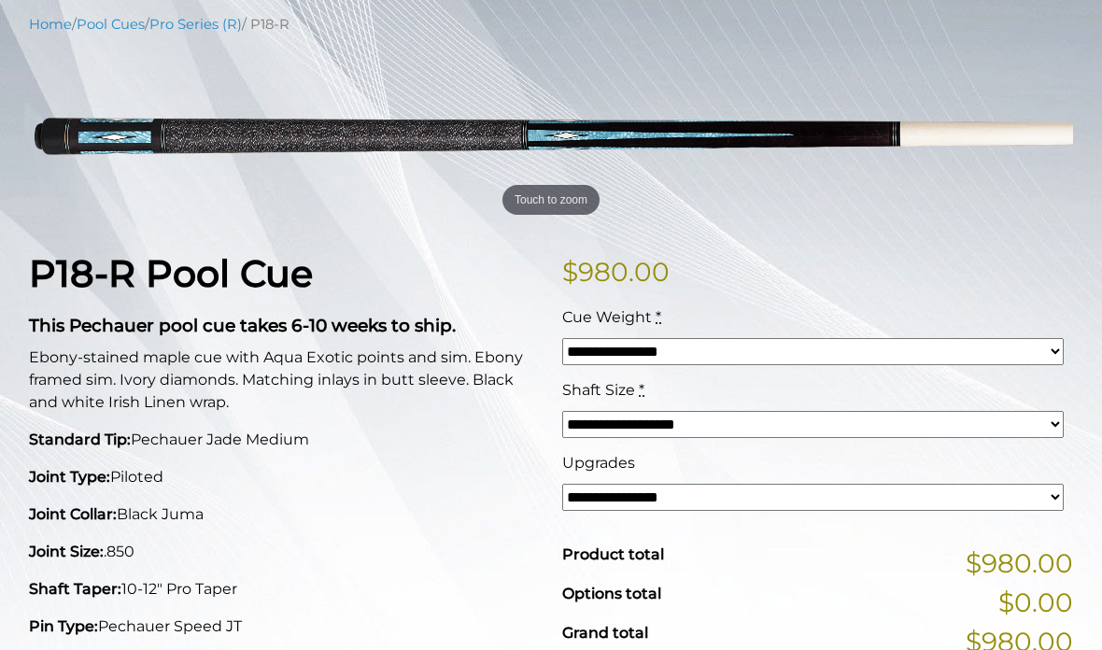
click at [612, 352] on select "**********" at bounding box center [812, 351] width 501 height 27
select select "*****"
click at [772, 436] on select "**********" at bounding box center [812, 424] width 501 height 27
click at [759, 507] on select "**********" at bounding box center [812, 497] width 501 height 27
click at [747, 634] on div "Grand total $980.00" at bounding box center [817, 633] width 511 height 22
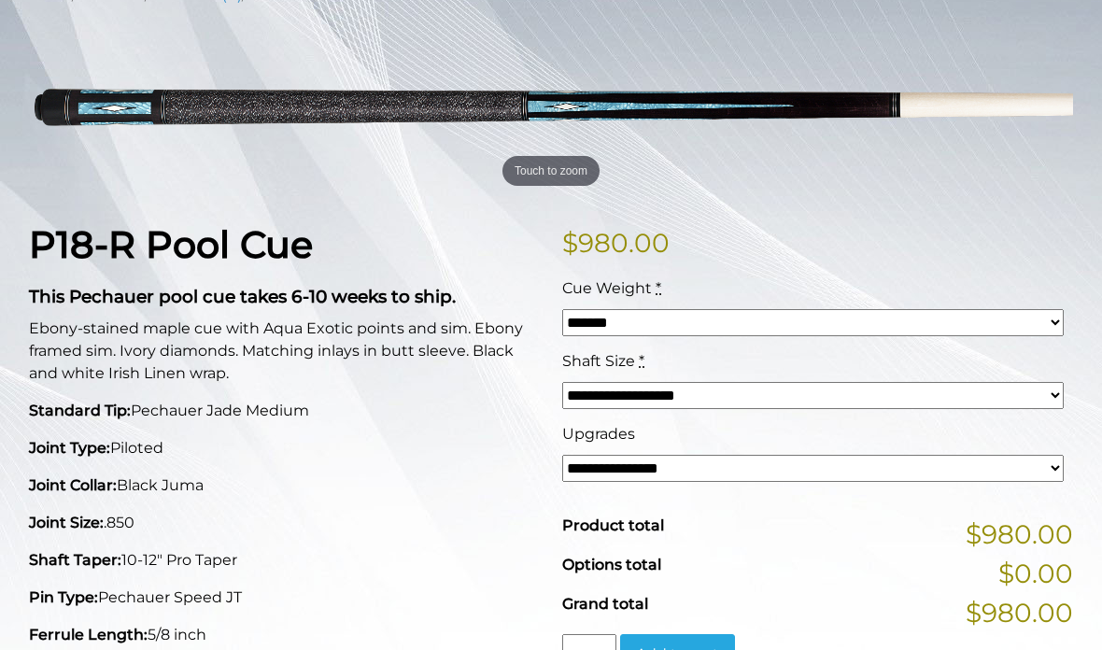
scroll to position [264, 0]
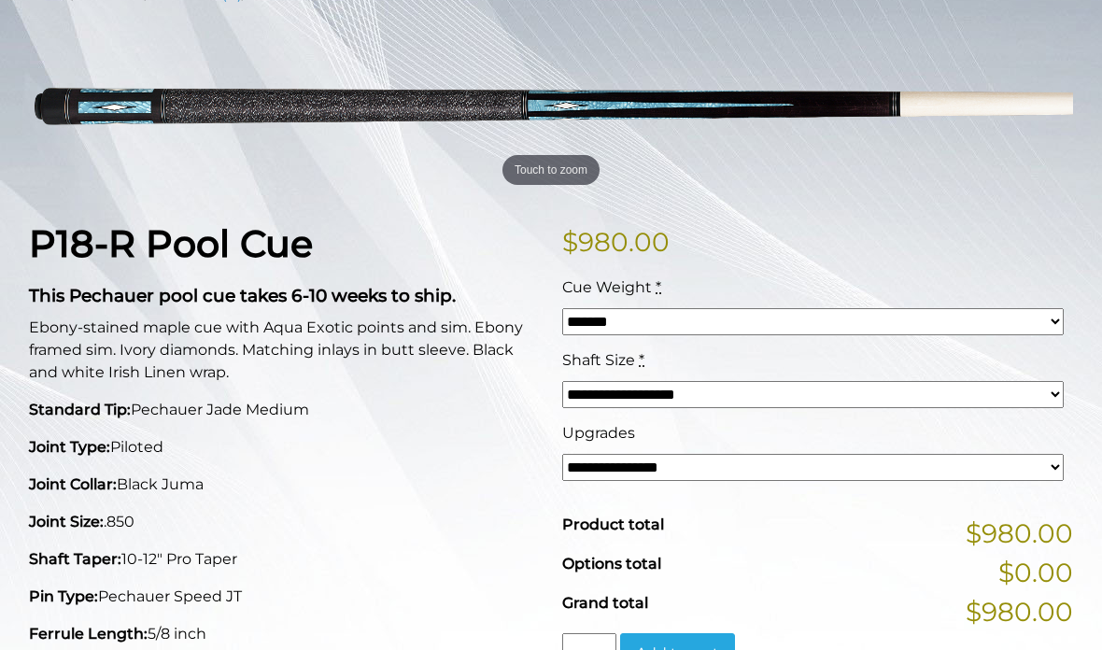
click at [725, 466] on select "**********" at bounding box center [812, 467] width 501 height 27
select select "*****"
click at [652, 401] on select "**********" at bounding box center [812, 394] width 501 height 27
click at [628, 478] on select "**********" at bounding box center [812, 467] width 501 height 27
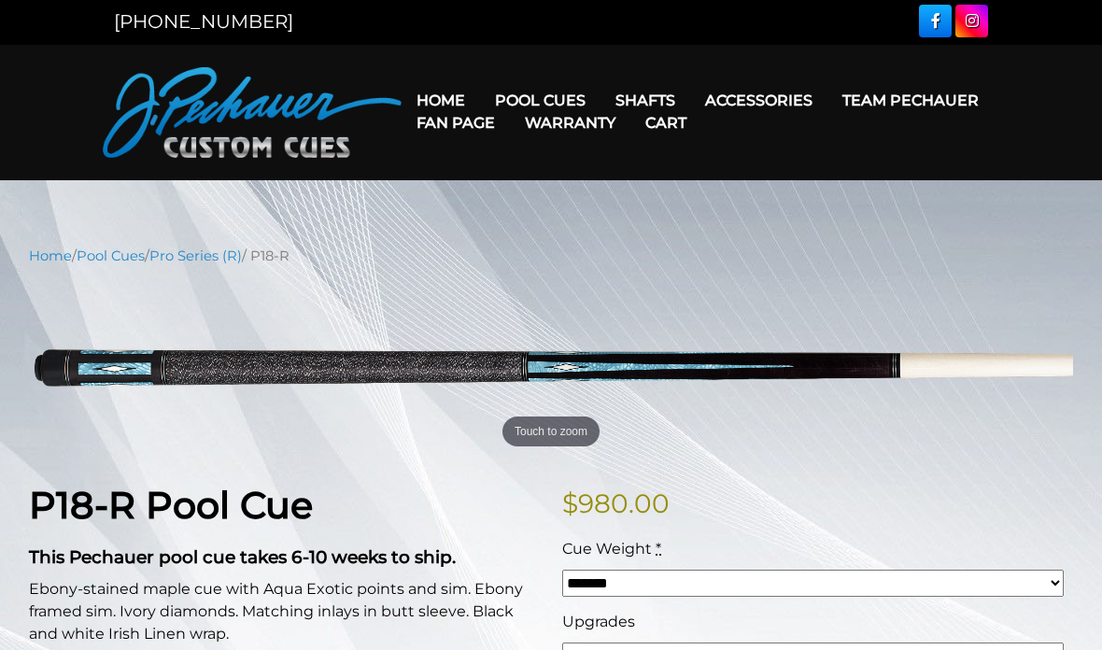
scroll to position [0, 0]
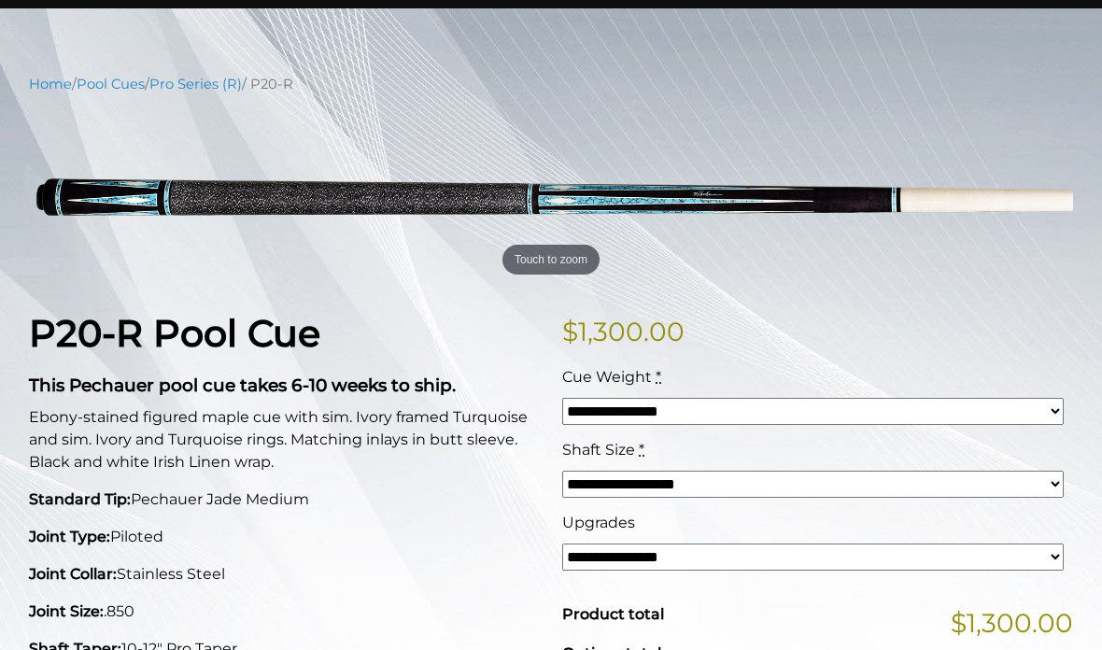
scroll to position [176, 0]
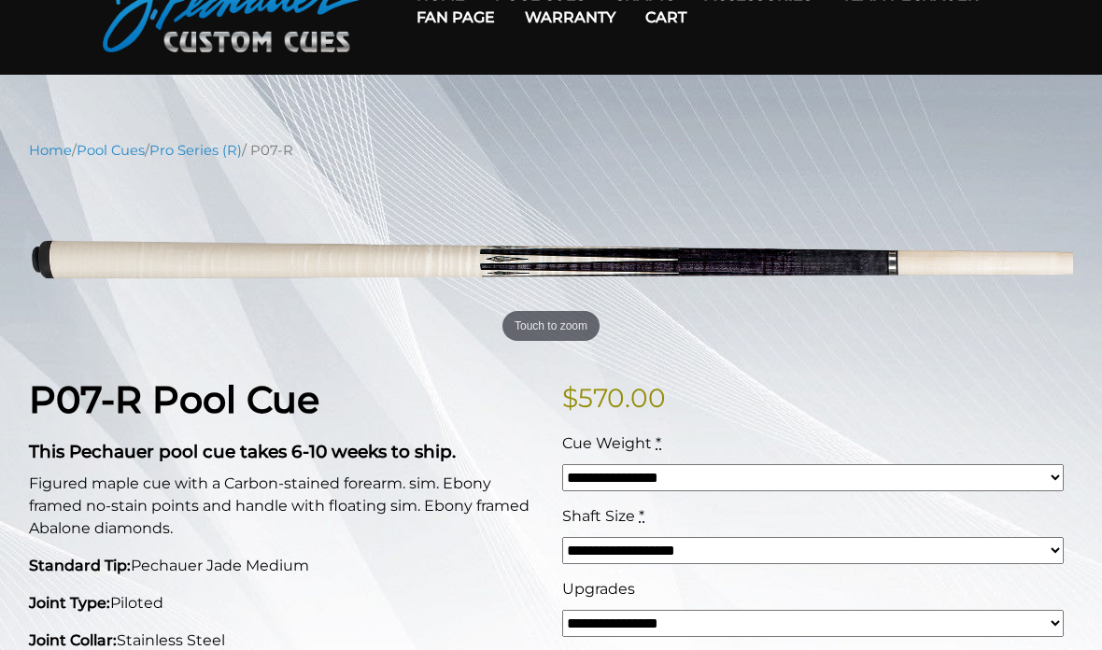
scroll to position [114, 0]
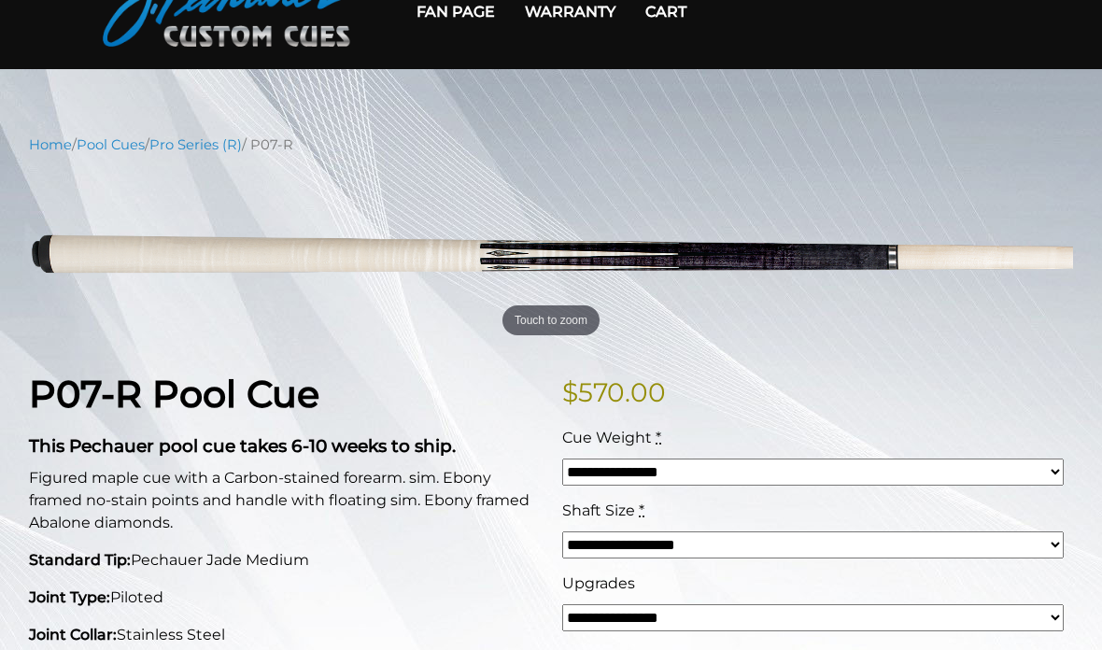
click at [686, 628] on select "**********" at bounding box center [812, 617] width 501 height 27
select select "*****"
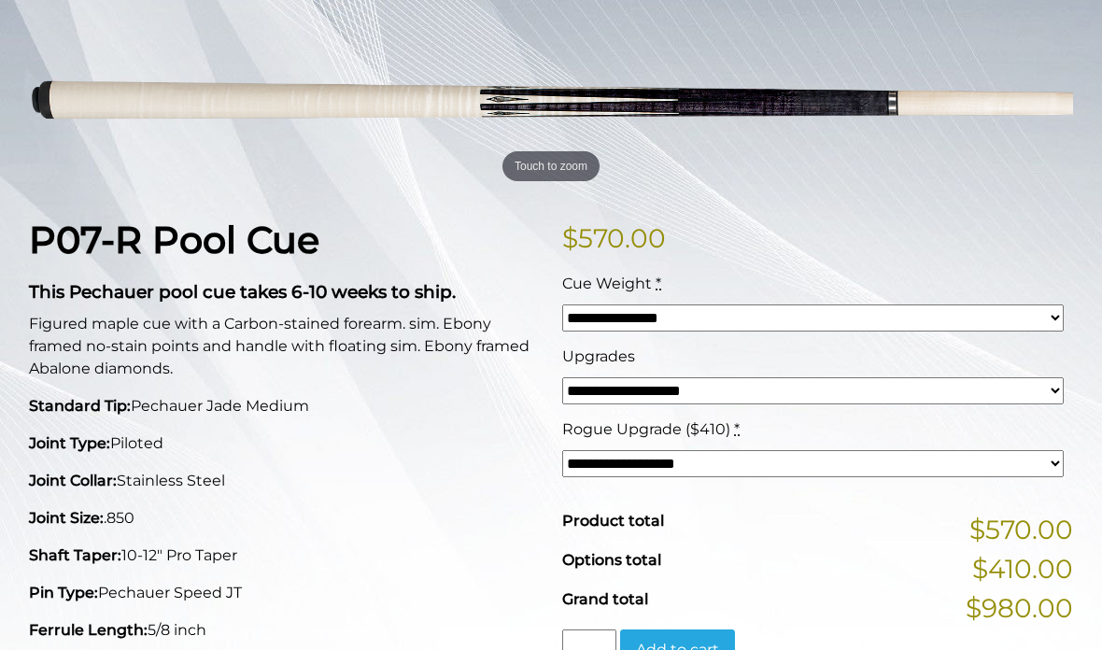
scroll to position [273, 0]
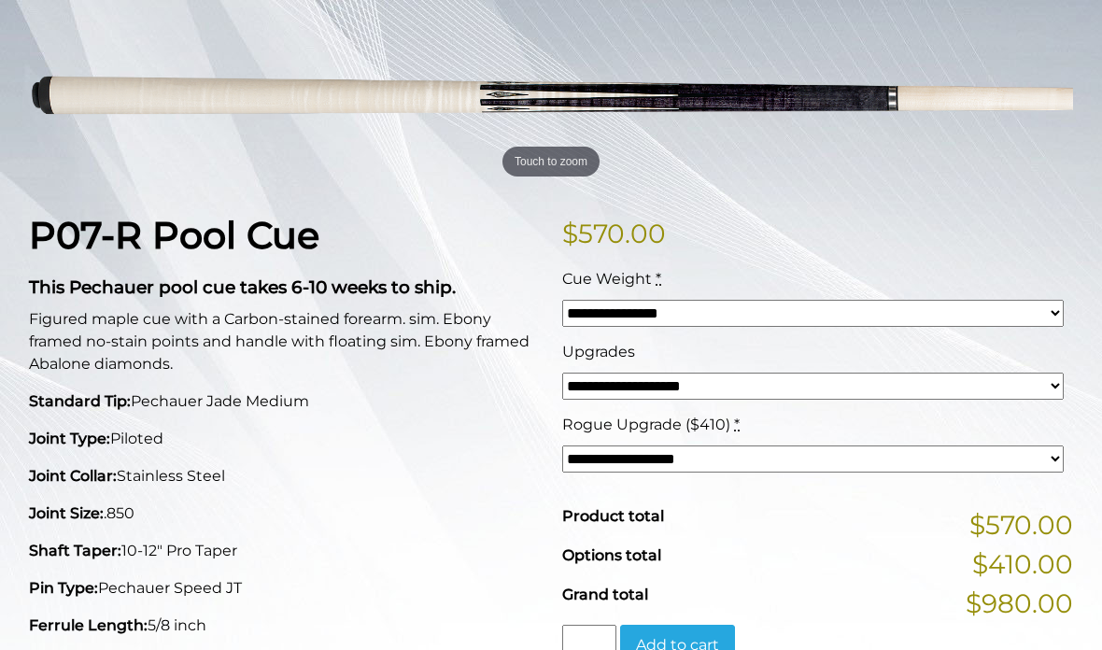
click at [687, 459] on select "**********" at bounding box center [812, 458] width 501 height 27
click at [810, 466] on select "**********" at bounding box center [812, 458] width 501 height 27
select select "*****"
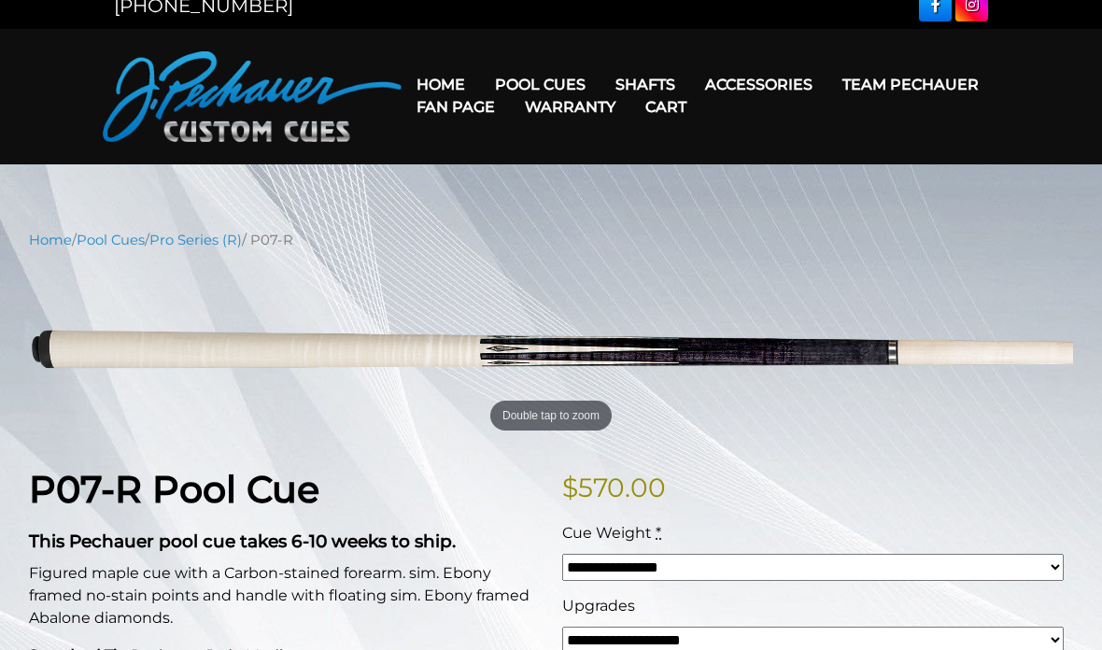
scroll to position [0, 0]
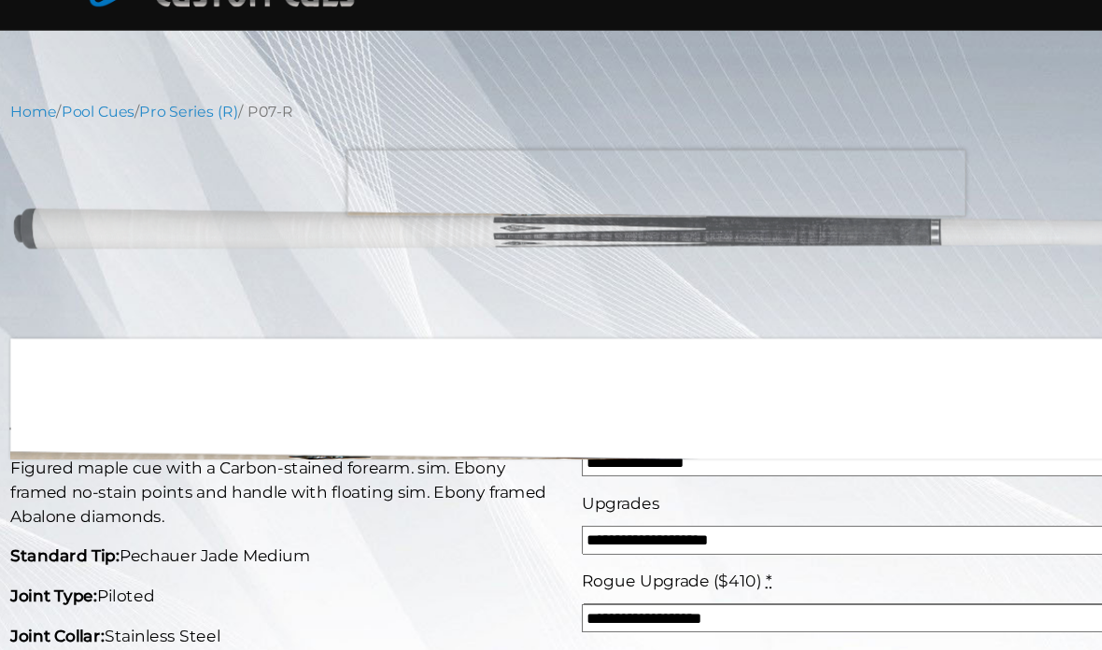
scroll to position [153, 0]
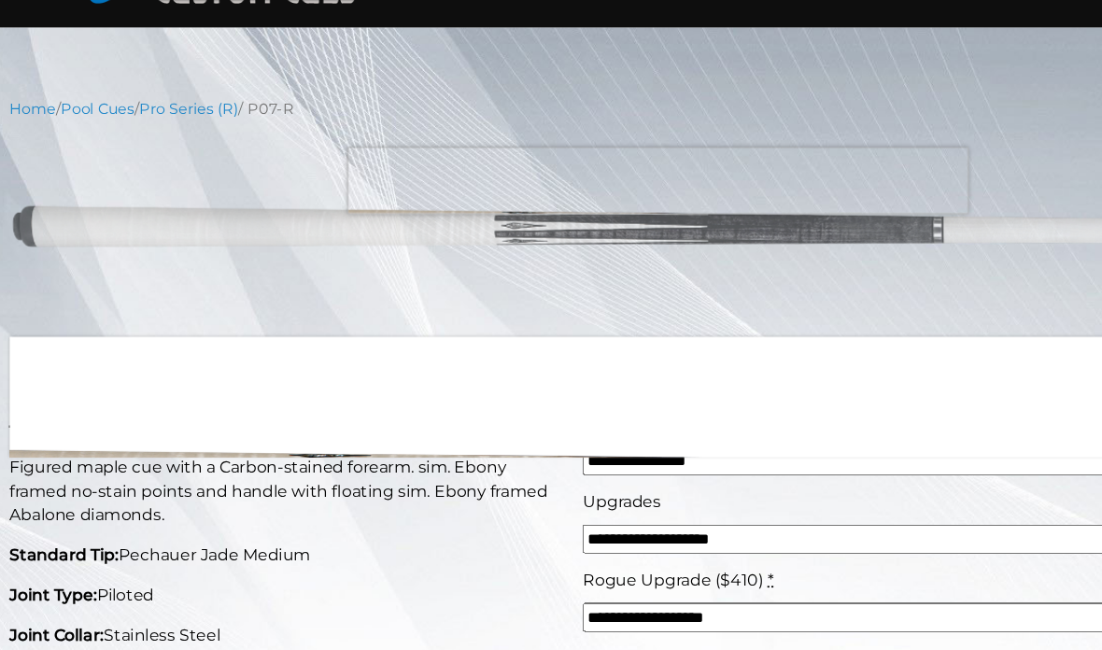
click at [383, 548] on p "Joint Type: Piloted" at bounding box center [284, 558] width 511 height 22
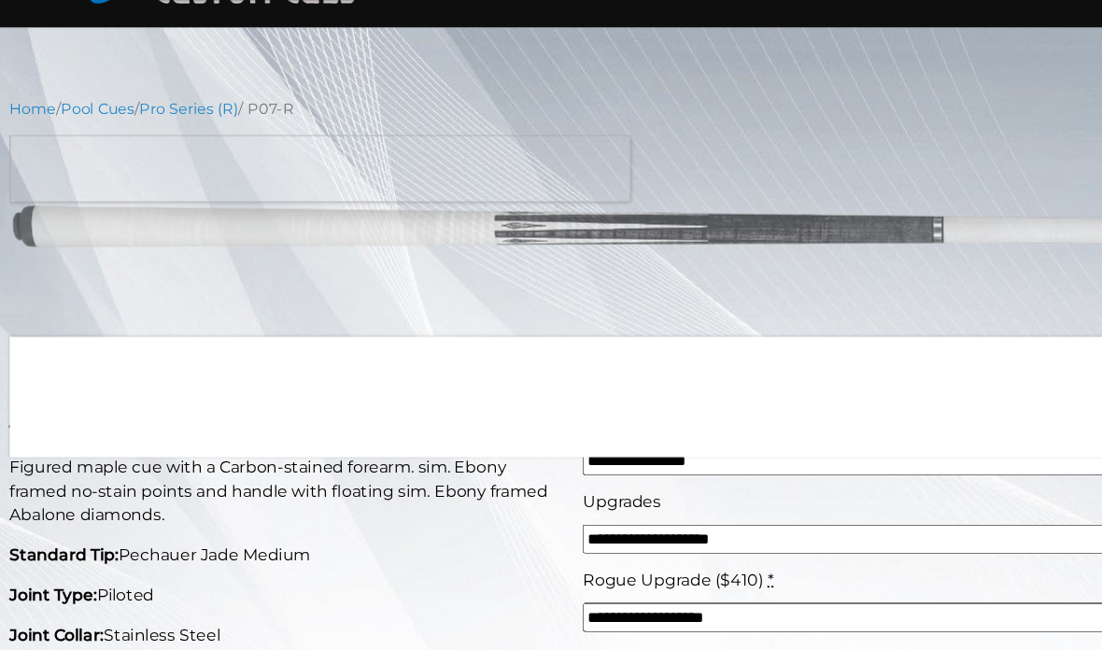
click at [460, 554] on p "Joint Type: Piloted" at bounding box center [284, 558] width 511 height 22
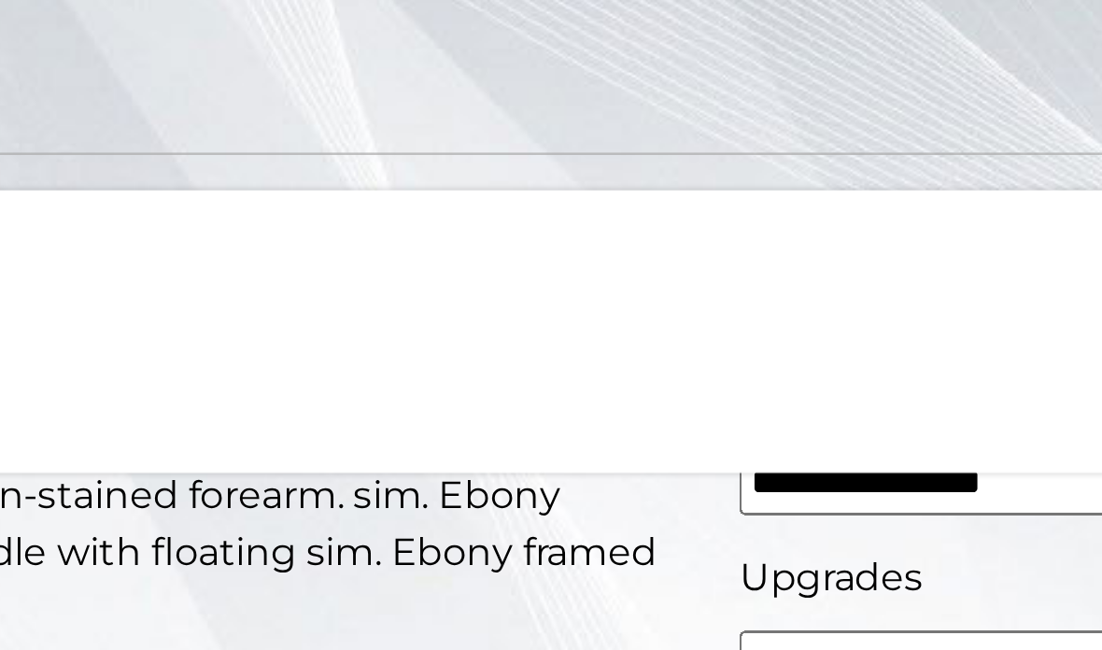
click at [196, 429] on p "Figured maple cue with a Carbon-stained forearm. sim. Ebony framed no-stain poi…" at bounding box center [284, 462] width 511 height 67
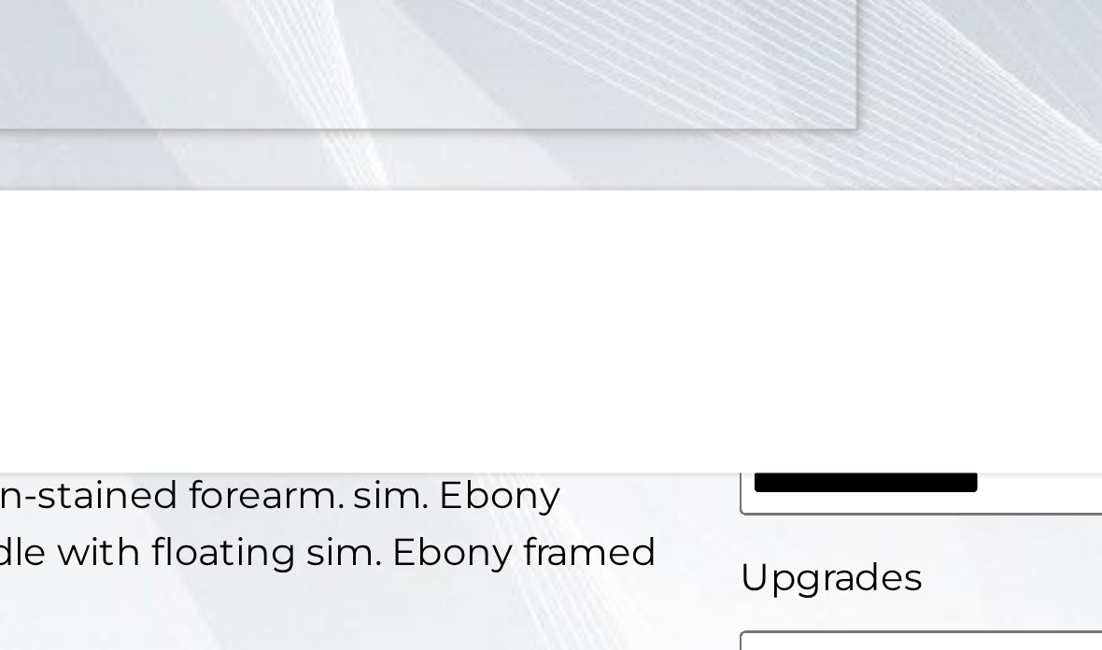
click at [51, 131] on img at bounding box center [551, 218] width 1044 height 174
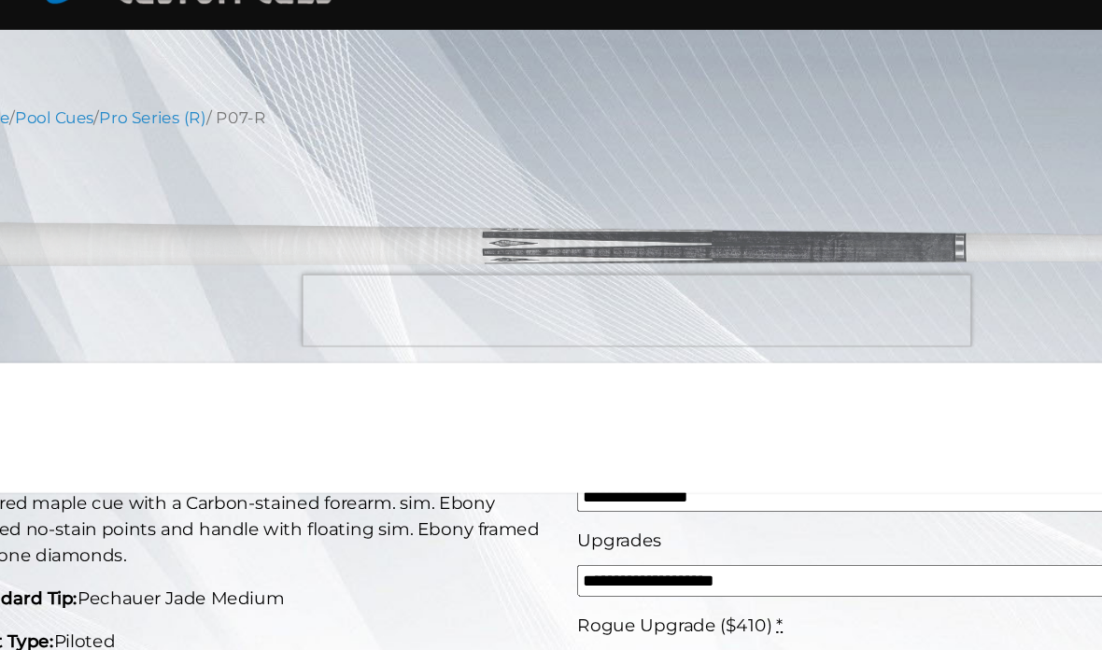
click at [444, 238] on img at bounding box center [551, 218] width 1044 height 174
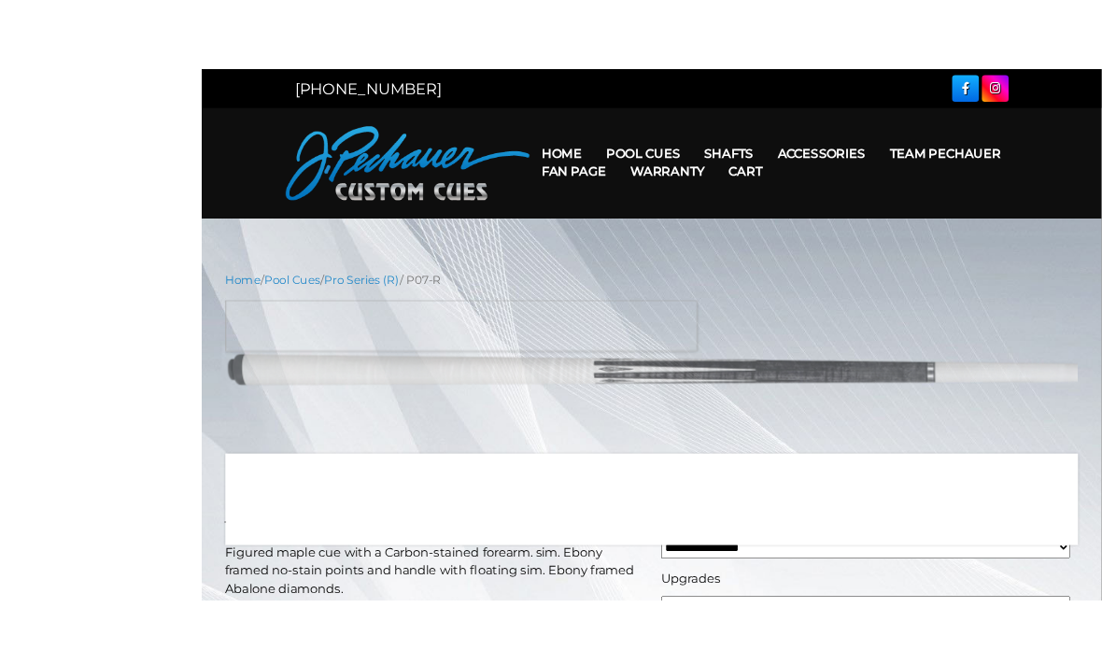
scroll to position [37, 0]
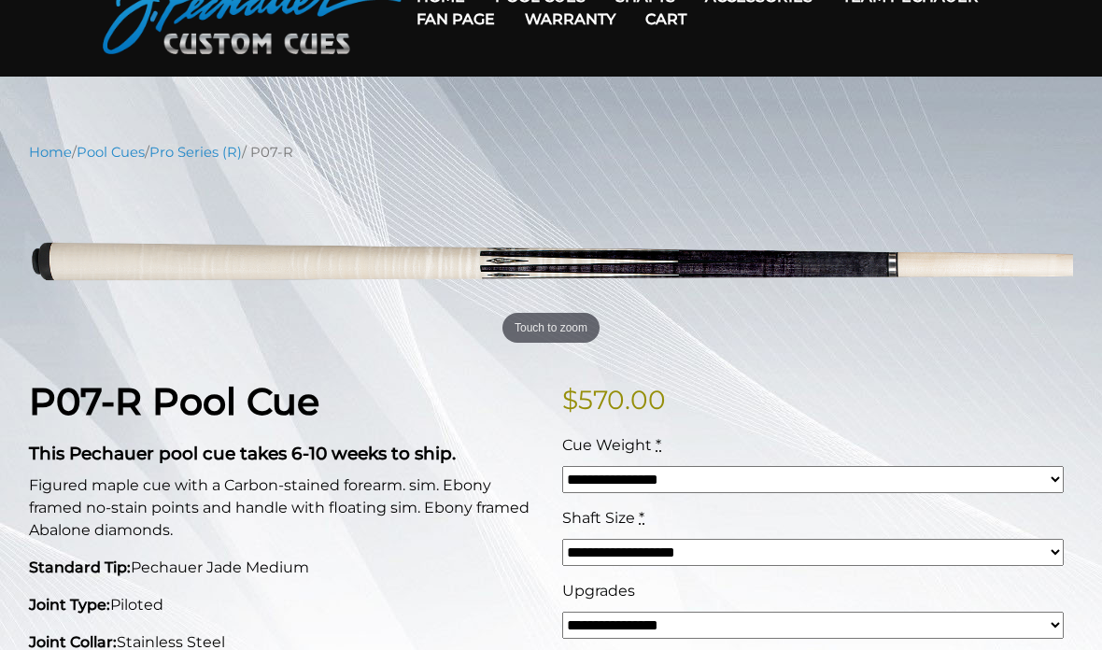
scroll to position [123, 0]
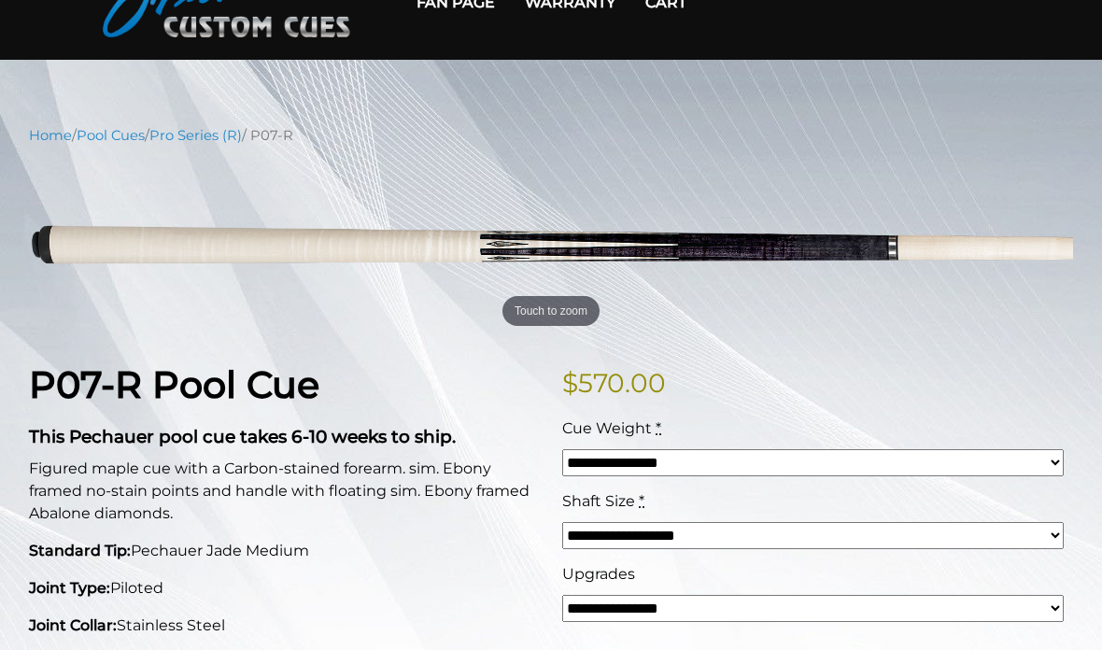
click at [657, 600] on select "**********" at bounding box center [812, 608] width 501 height 27
select select "*****"
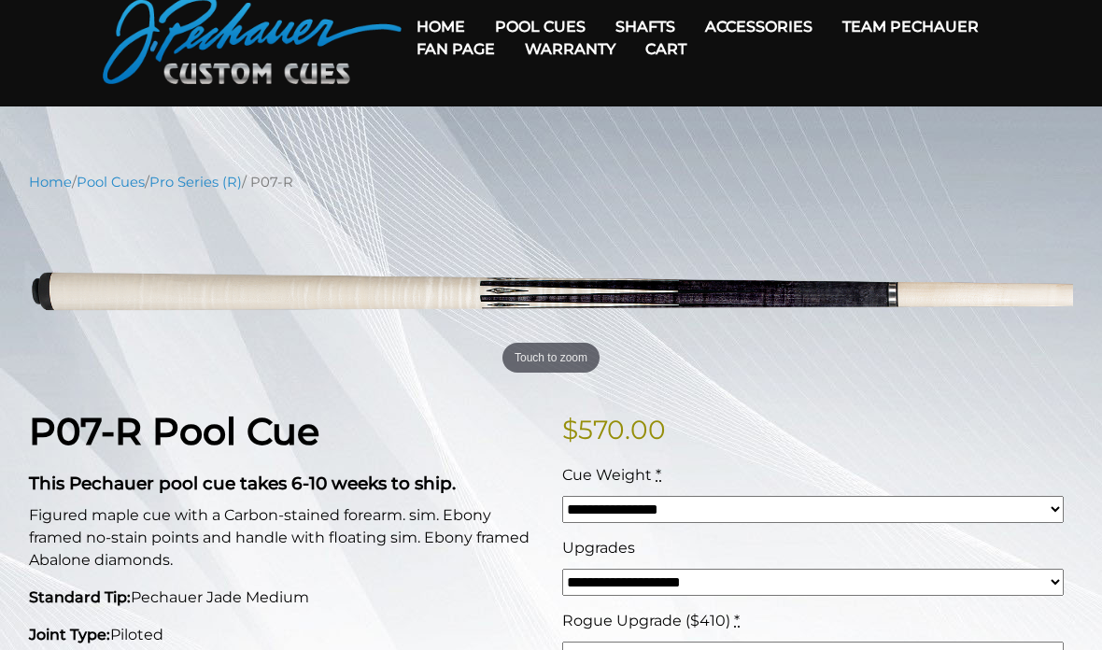
scroll to position [35, 0]
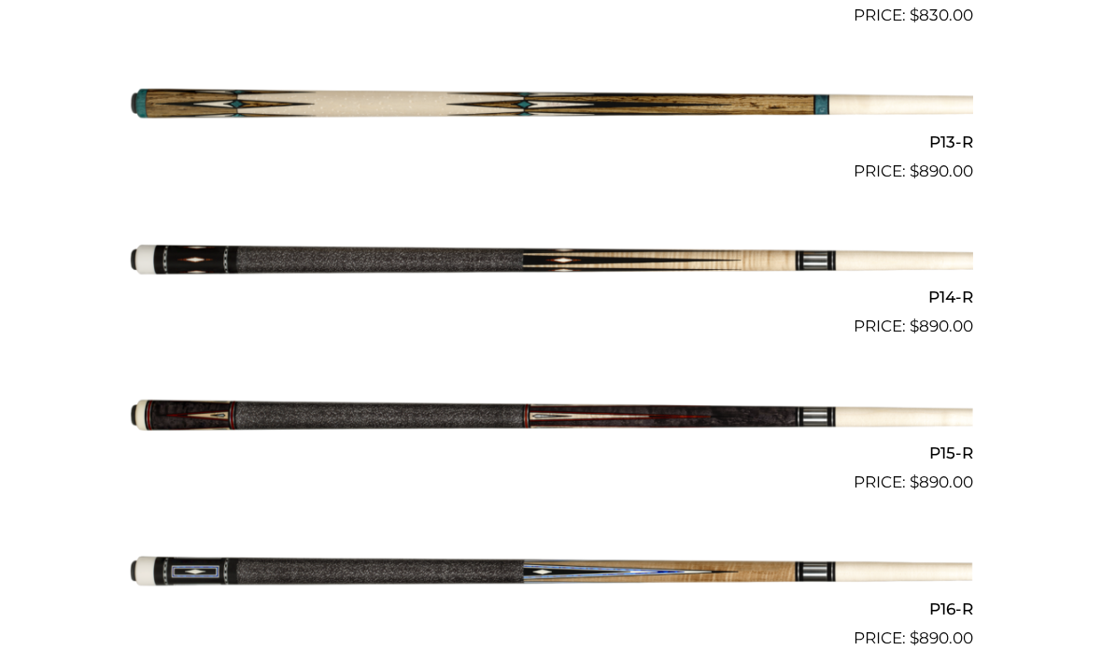
scroll to position [2552, 0]
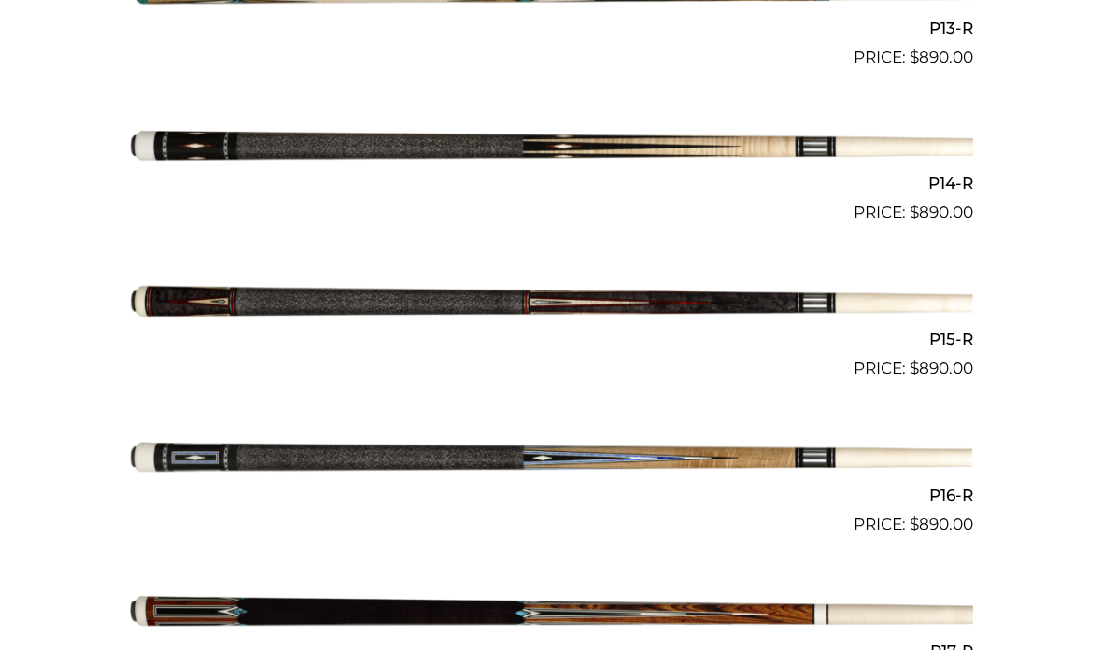
click at [376, 143] on img at bounding box center [551, 147] width 844 height 140
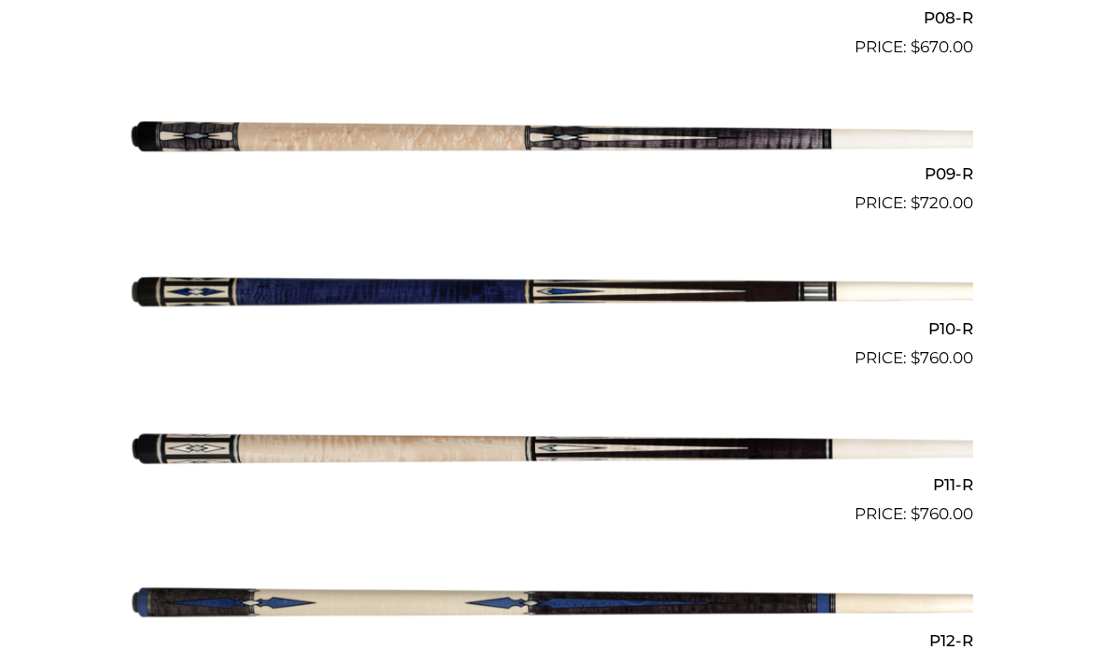
scroll to position [1764, 0]
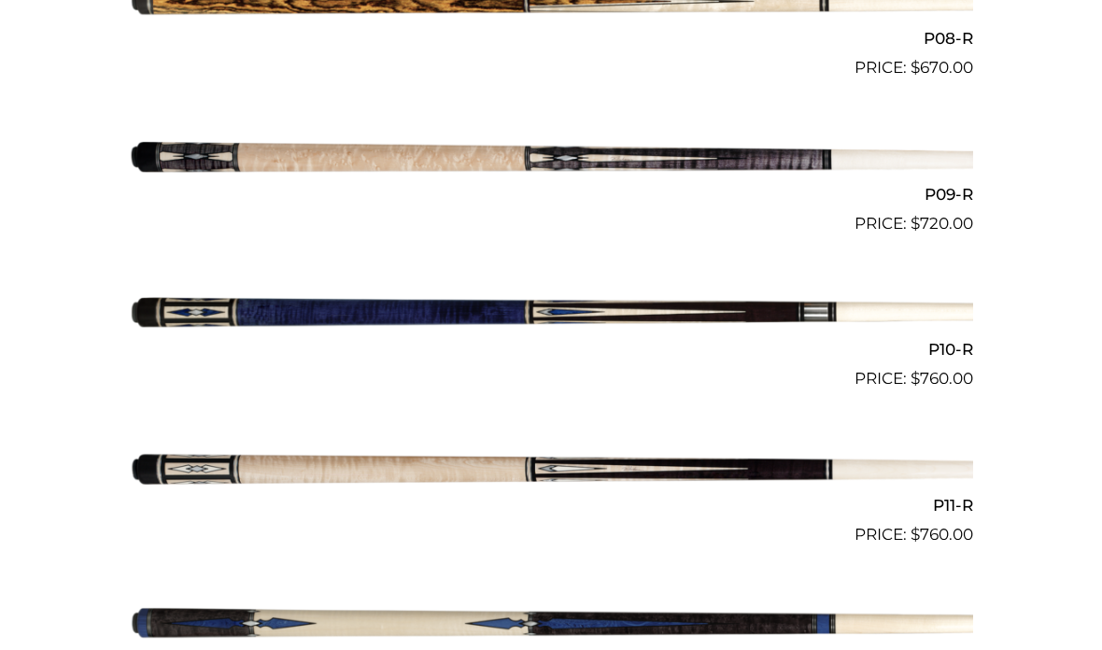
click at [664, 309] on img at bounding box center [551, 314] width 844 height 140
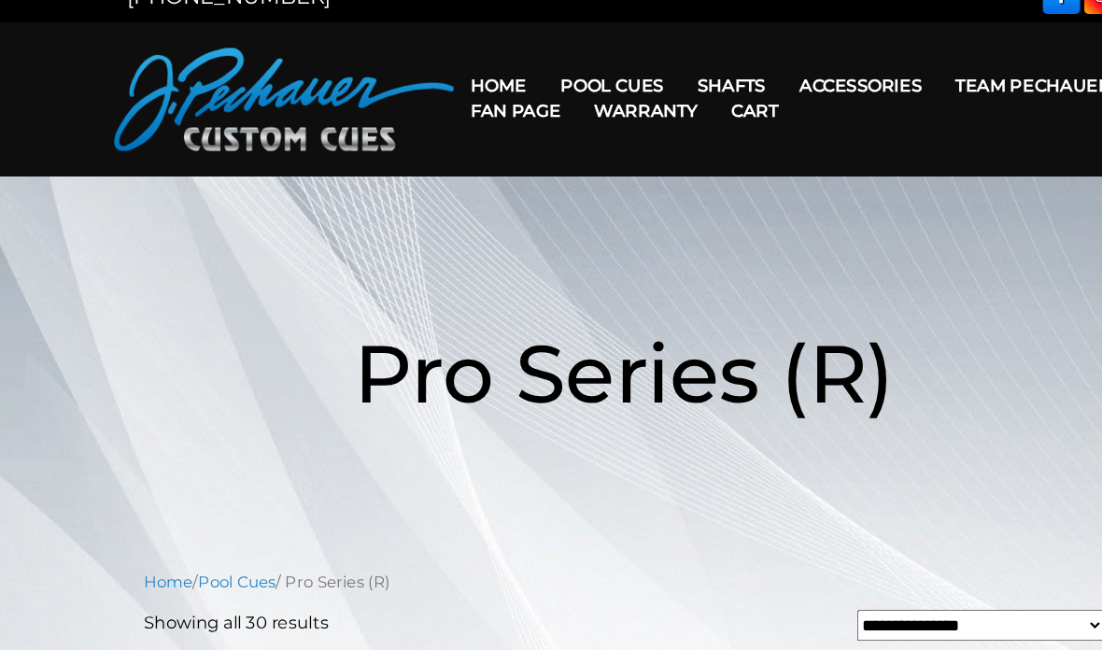
scroll to position [0, 0]
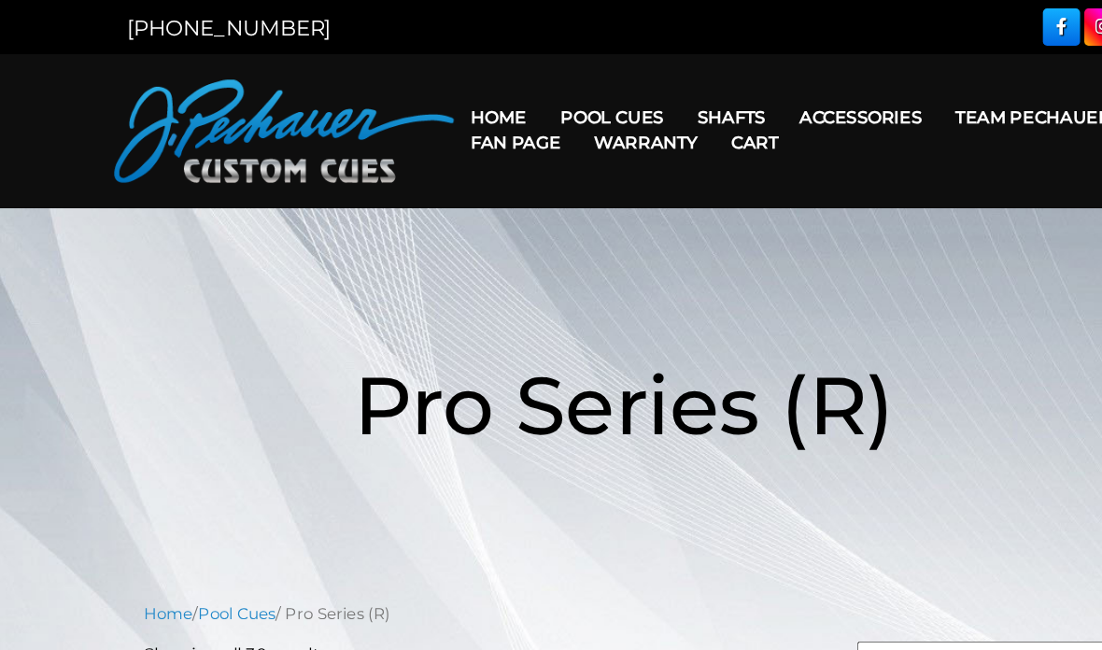
click at [567, 328] on link "Retired Cues" at bounding box center [597, 315] width 230 height 26
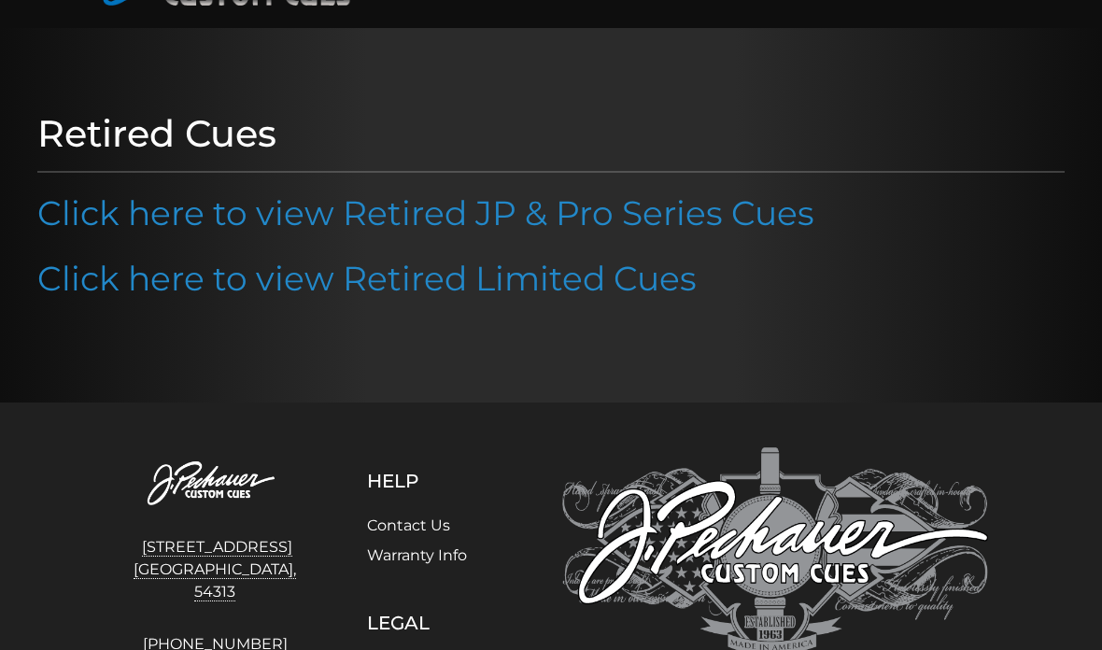
scroll to position [146, 0]
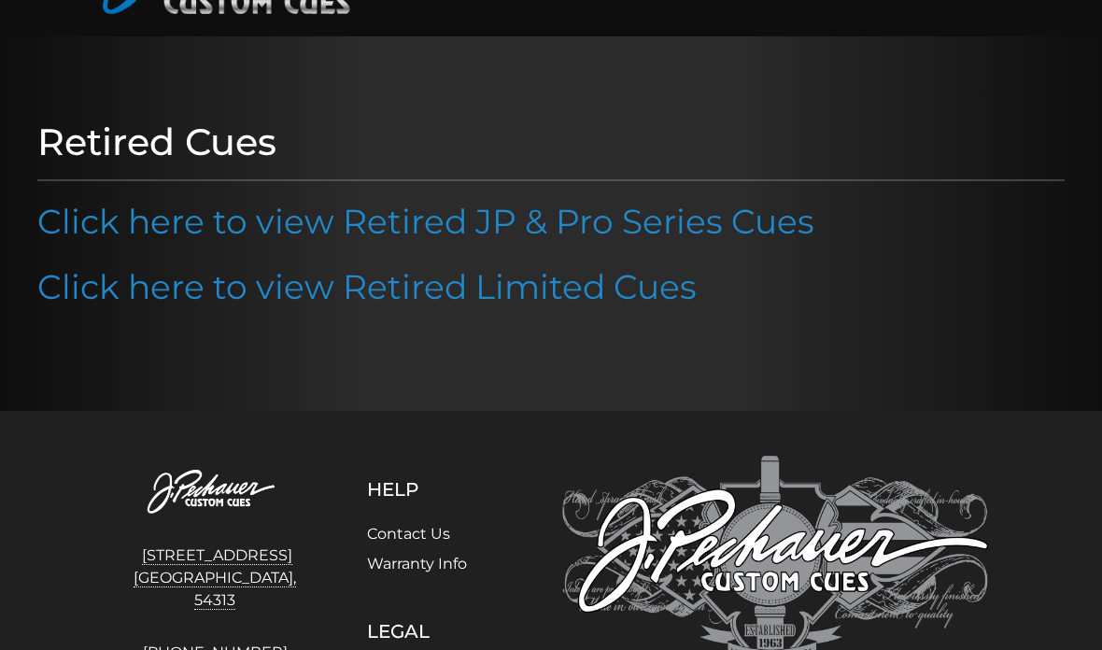
click at [698, 226] on link "Click here to view Retired JP & Pro Series Cues" at bounding box center [425, 222] width 777 height 41
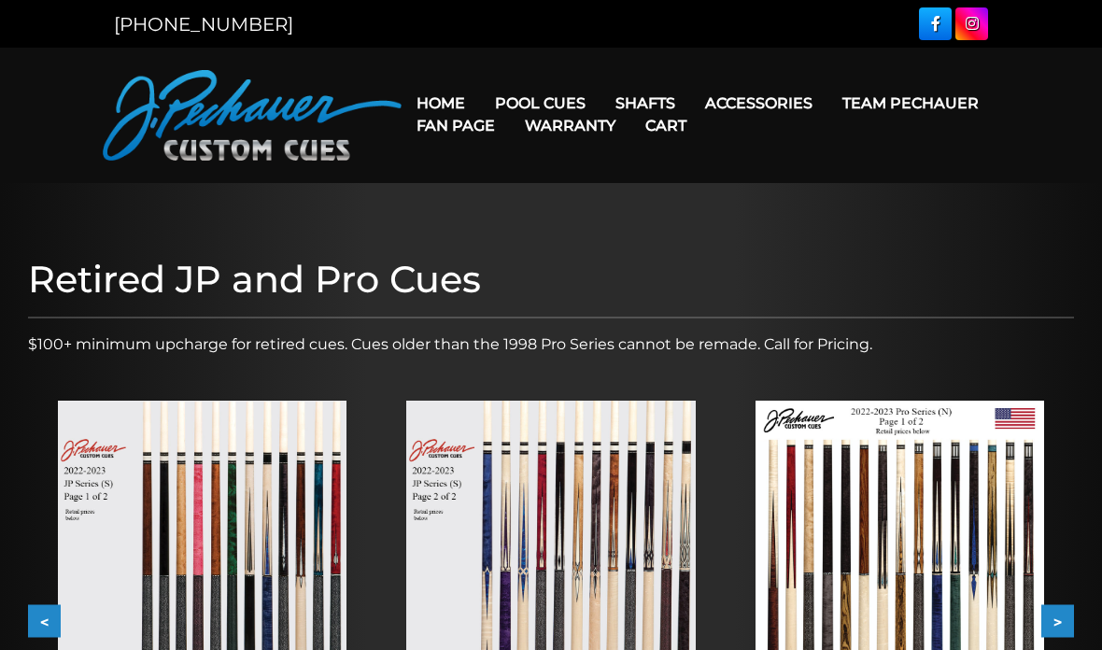
scroll to position [166, 0]
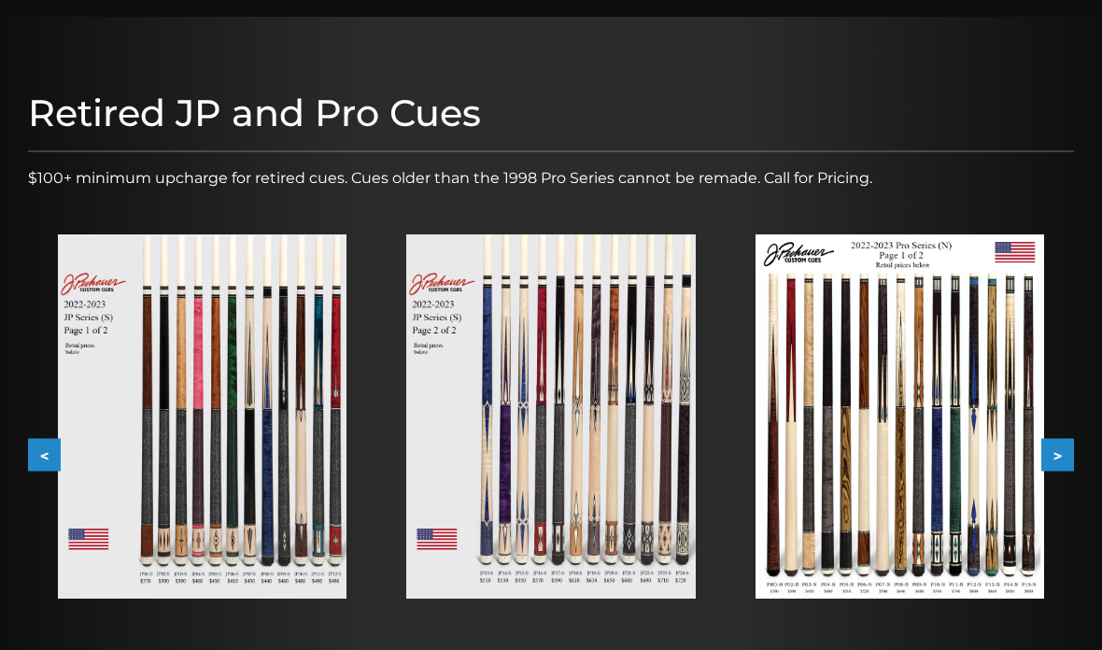
click at [246, 452] on img at bounding box center [202, 416] width 288 height 364
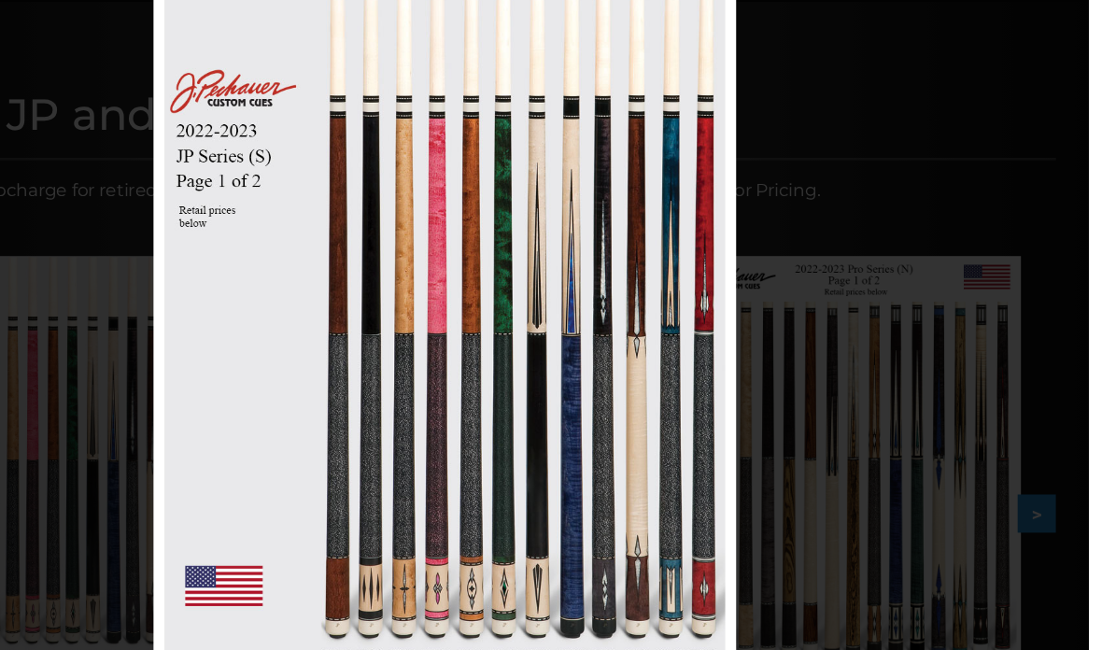
scroll to position [133, 0]
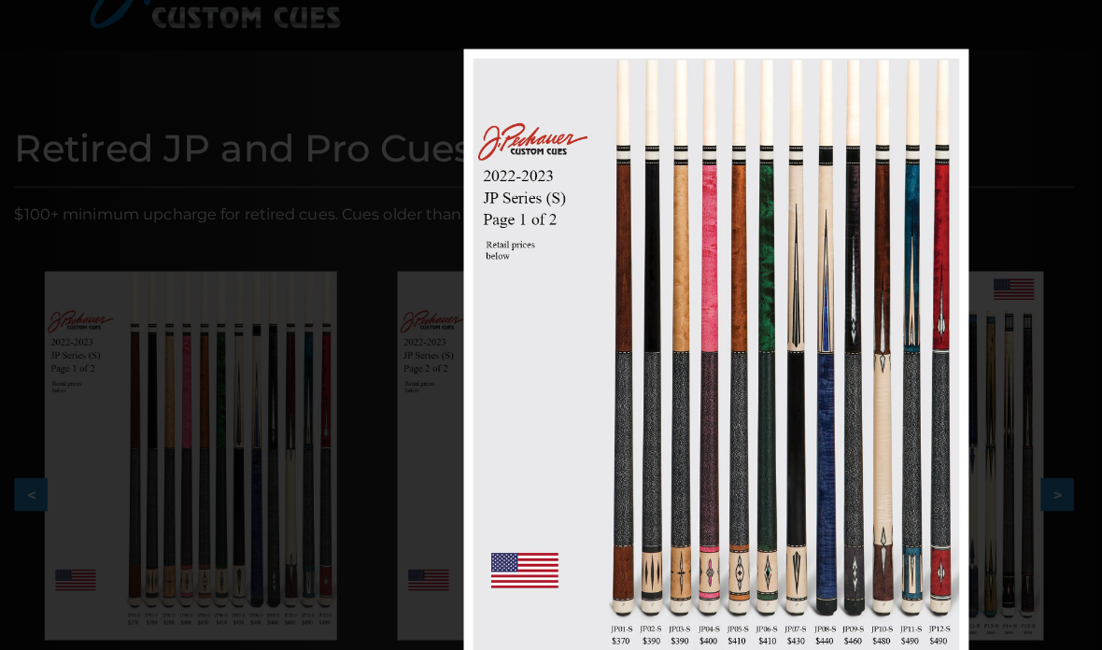
click at [943, 366] on link at bounding box center [858, 360] width 224 height 623
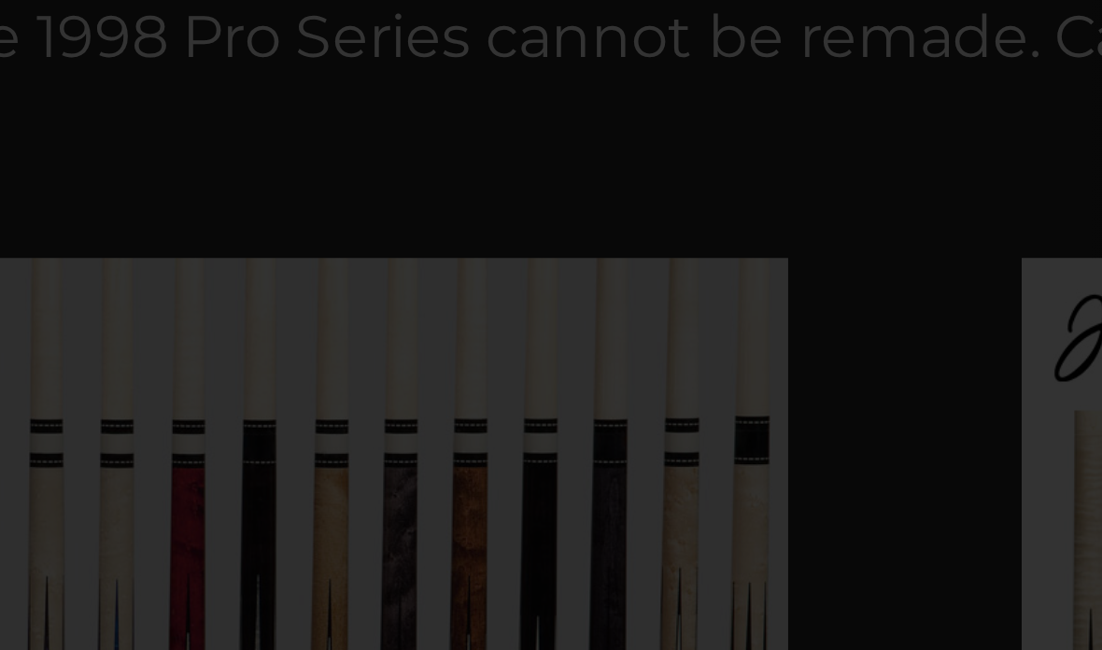
click at [494, 243] on div "Image 5 of 53" at bounding box center [1045, 568] width 1102 height 650
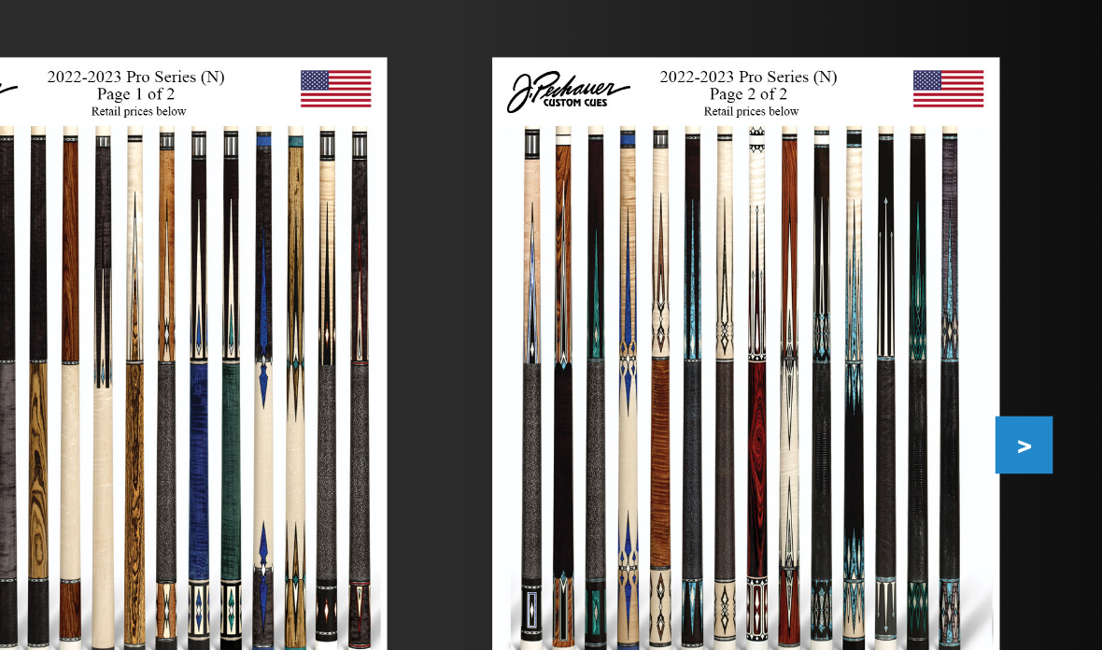
click at [755, 274] on img at bounding box center [899, 450] width 288 height 364
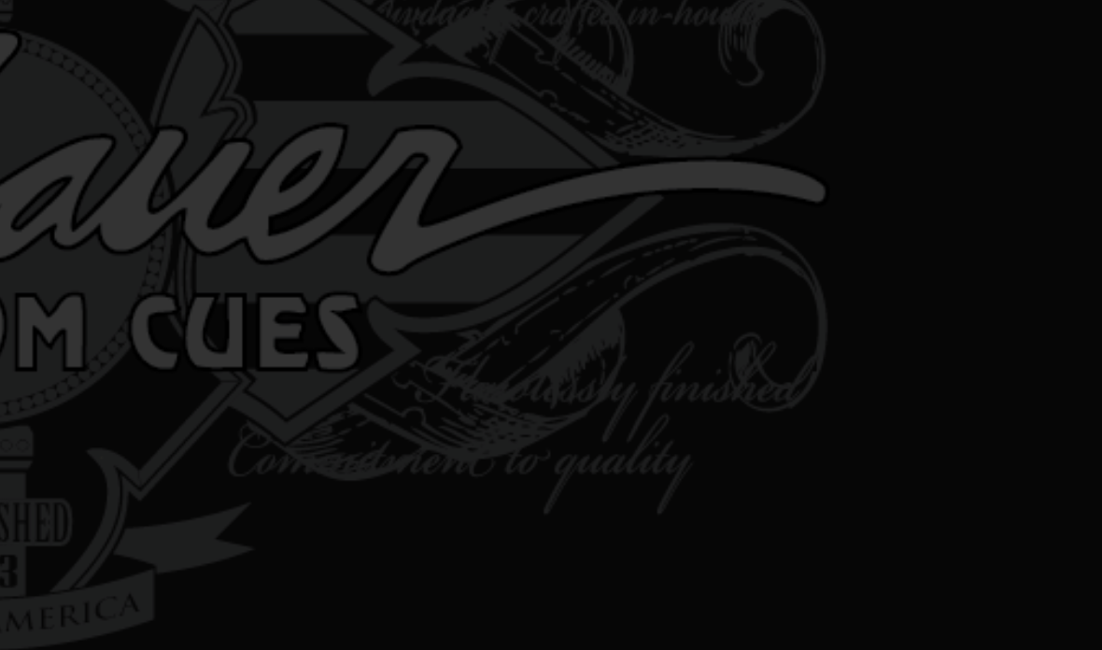
scroll to position [994, 446]
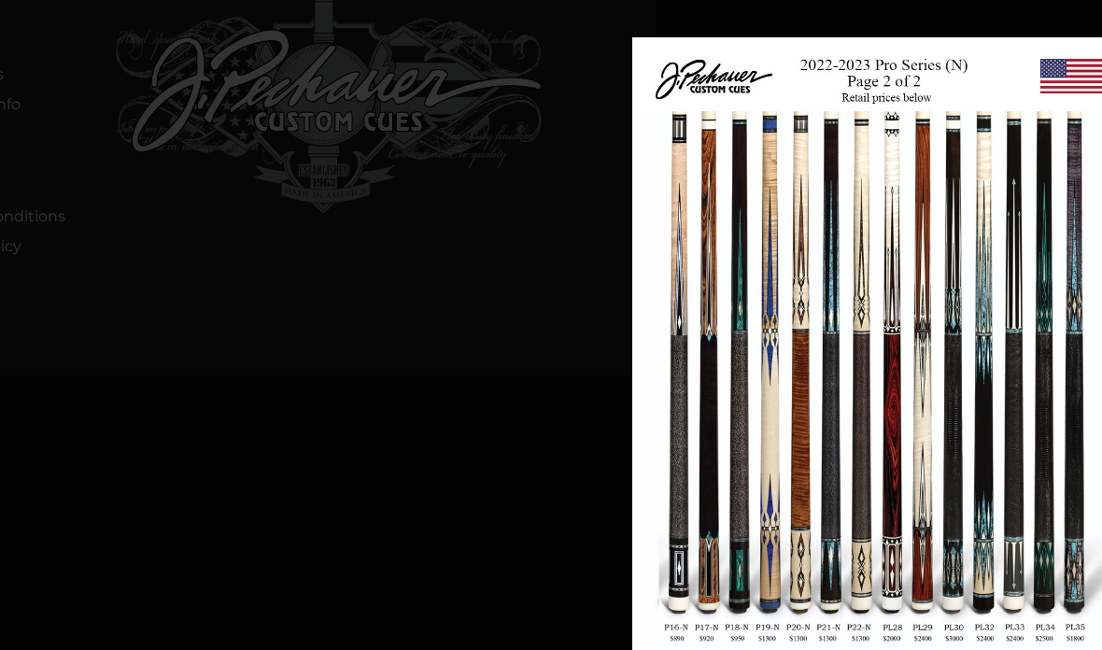
click at [924, 492] on link at bounding box center [1019, 348] width 224 height 623
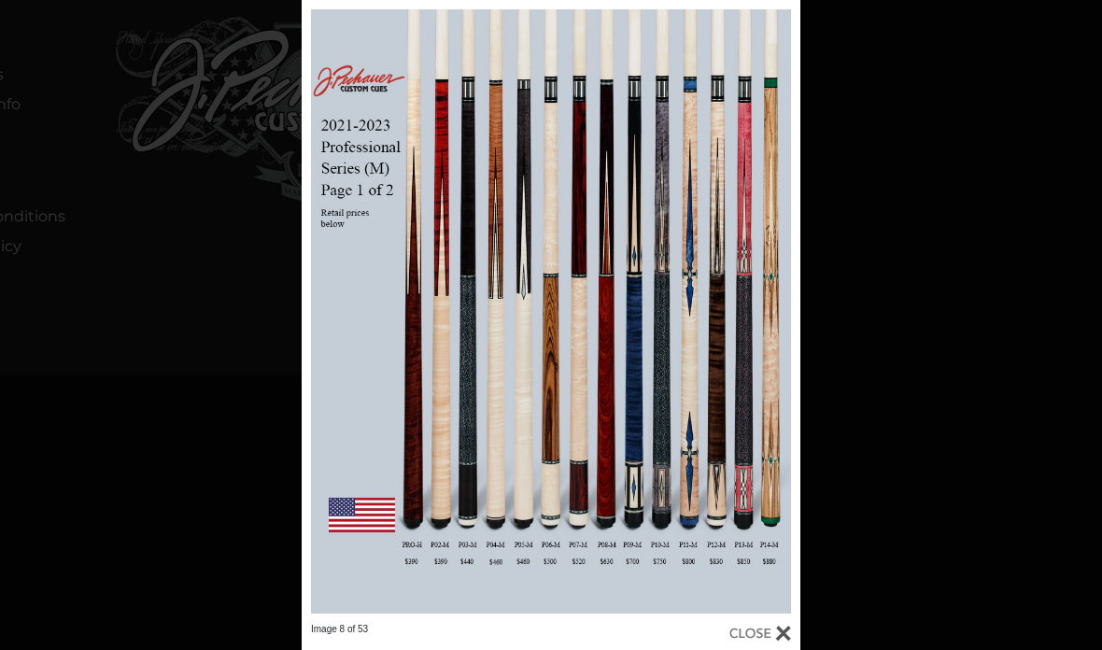
scroll to position [1029, 446]
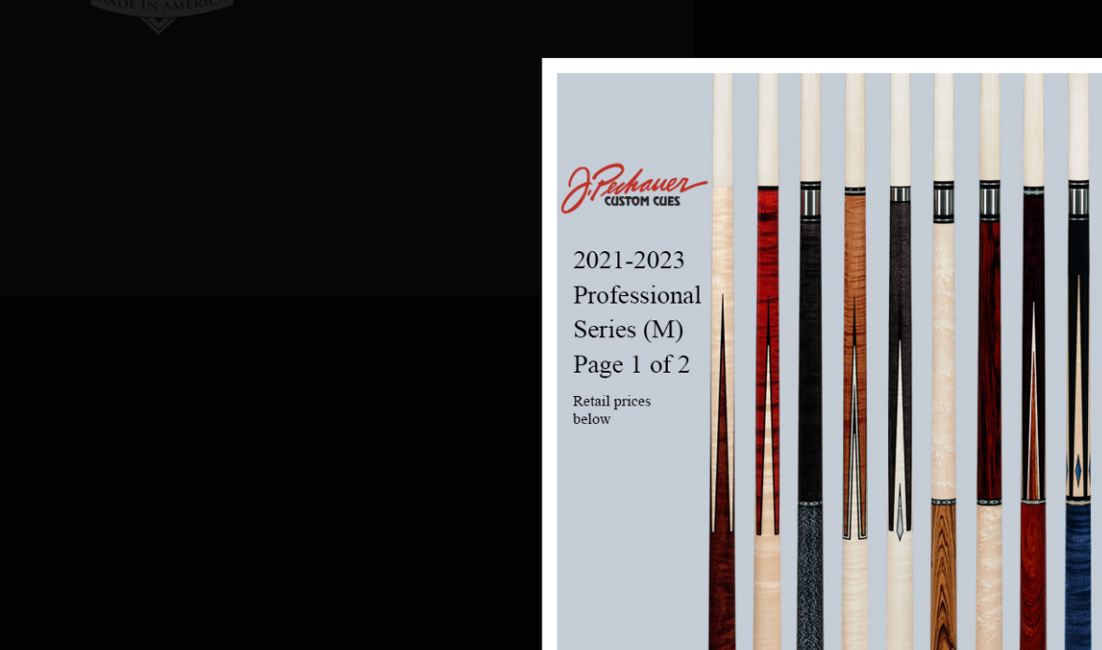
click at [561, 288] on link at bounding box center [673, 504] width 224 height 623
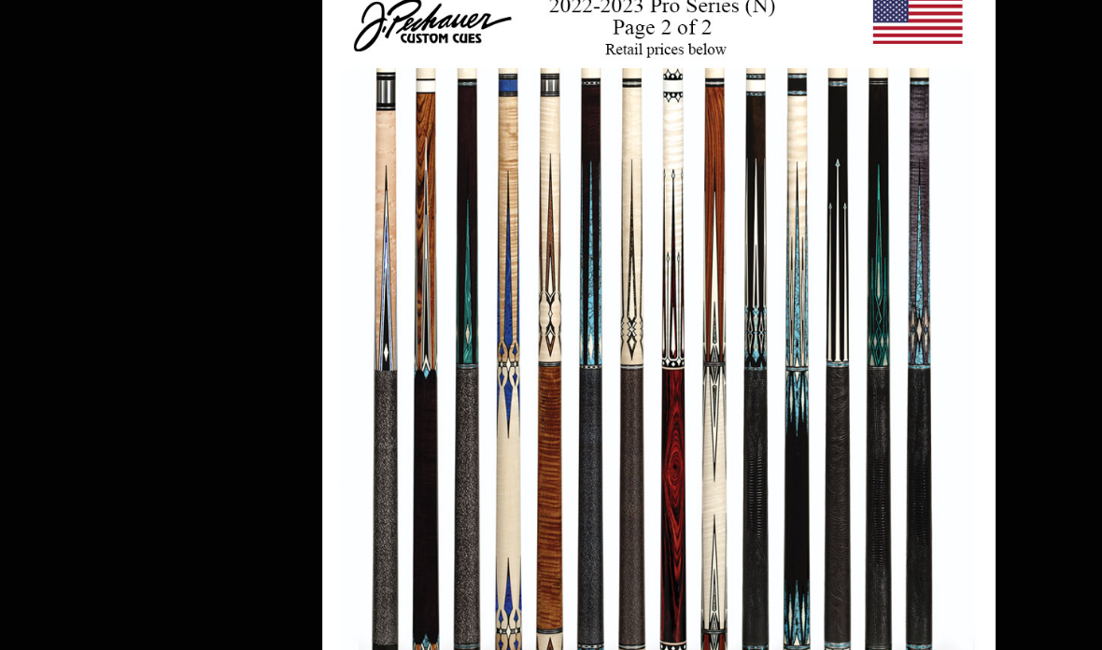
scroll to position [2015, 1103]
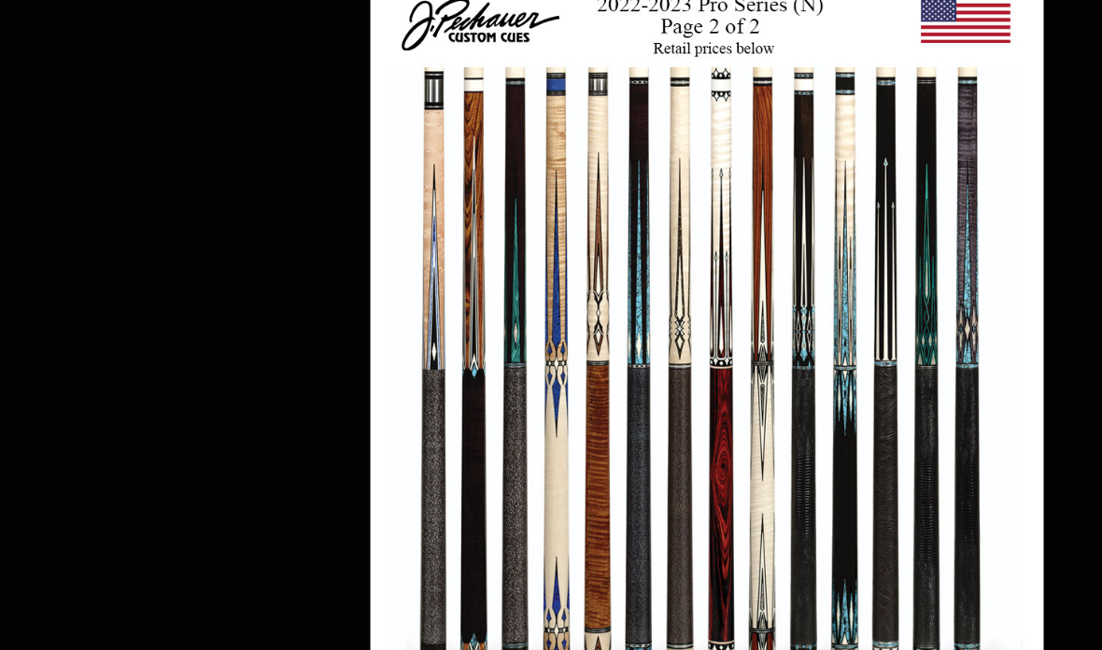
click at [835, 91] on link at bounding box center [947, 400] width 224 height 623
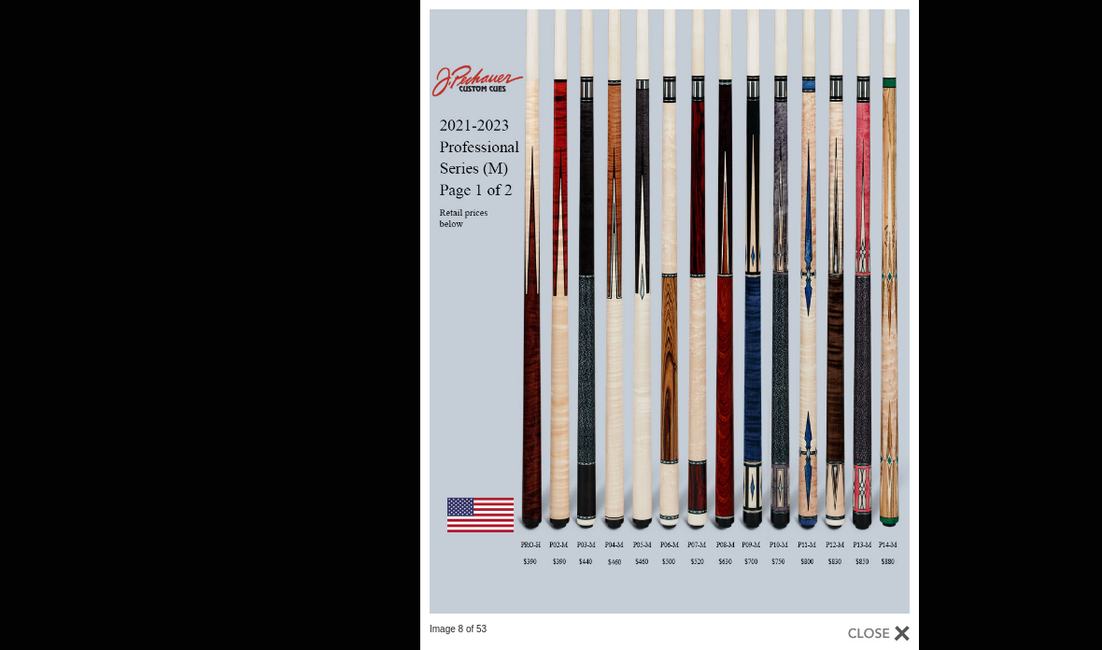
scroll to position [2061, 954]
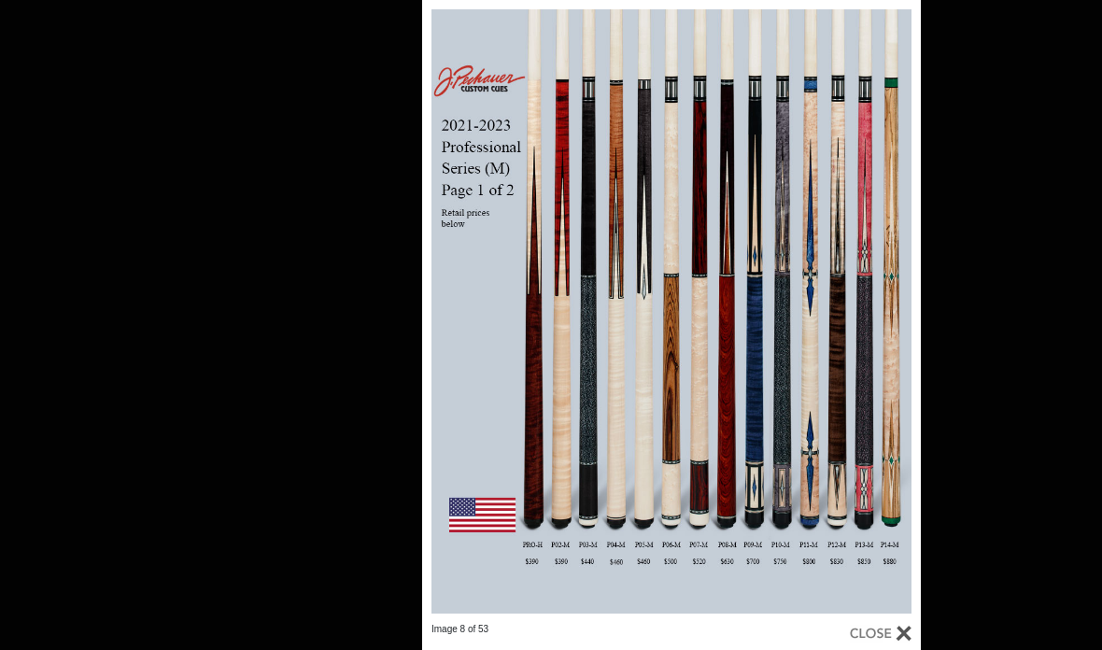
click at [907, 628] on div at bounding box center [881, 633] width 62 height 21
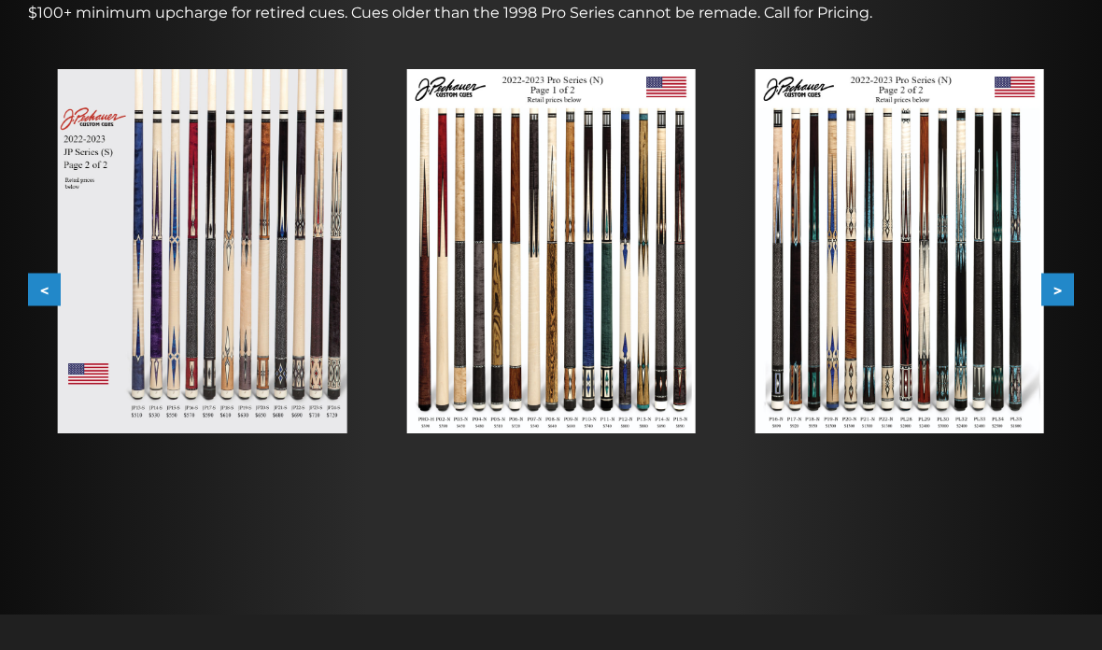
click at [994, 228] on img at bounding box center [899, 252] width 288 height 364
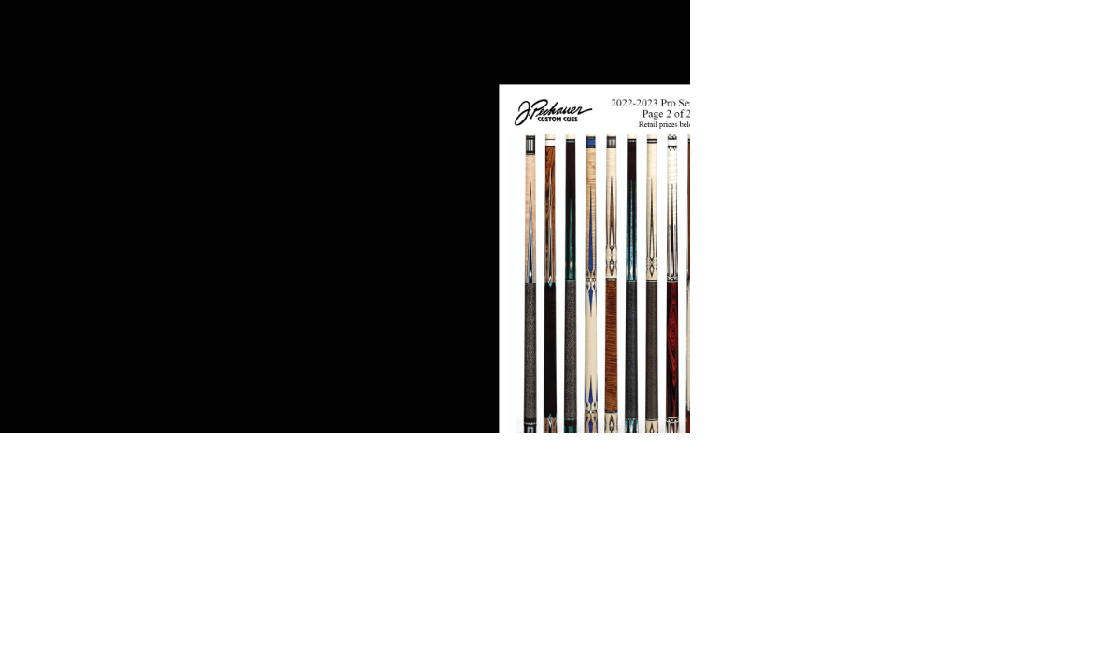
scroll to position [624, 2839]
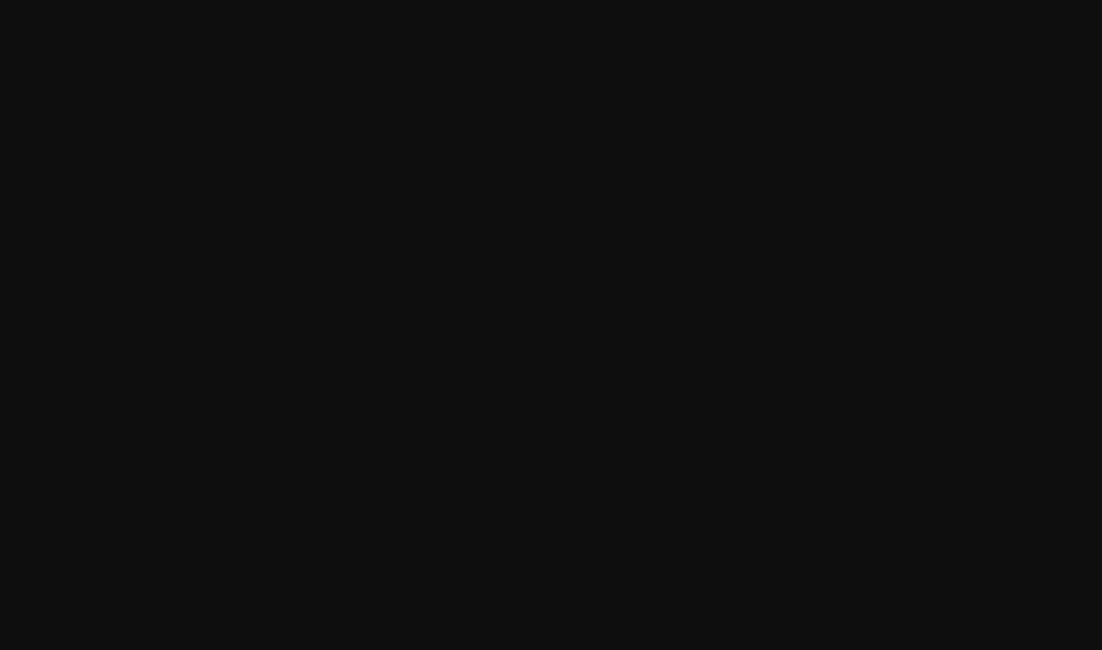
scroll to position [624, 0]
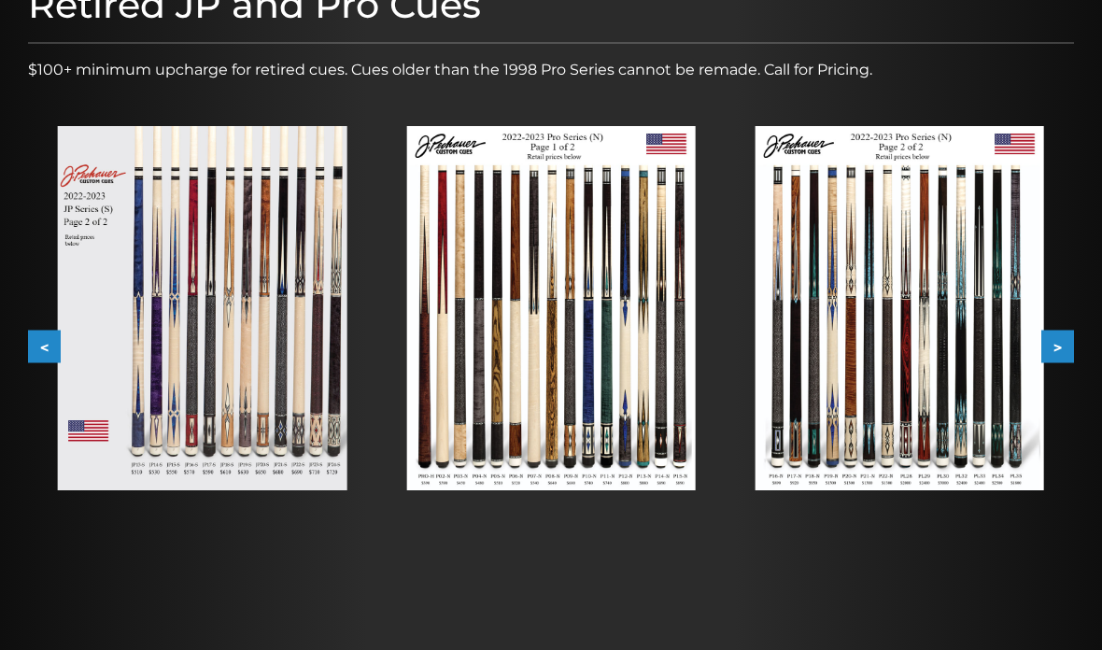
click at [40, 344] on button "<" at bounding box center [44, 347] width 33 height 33
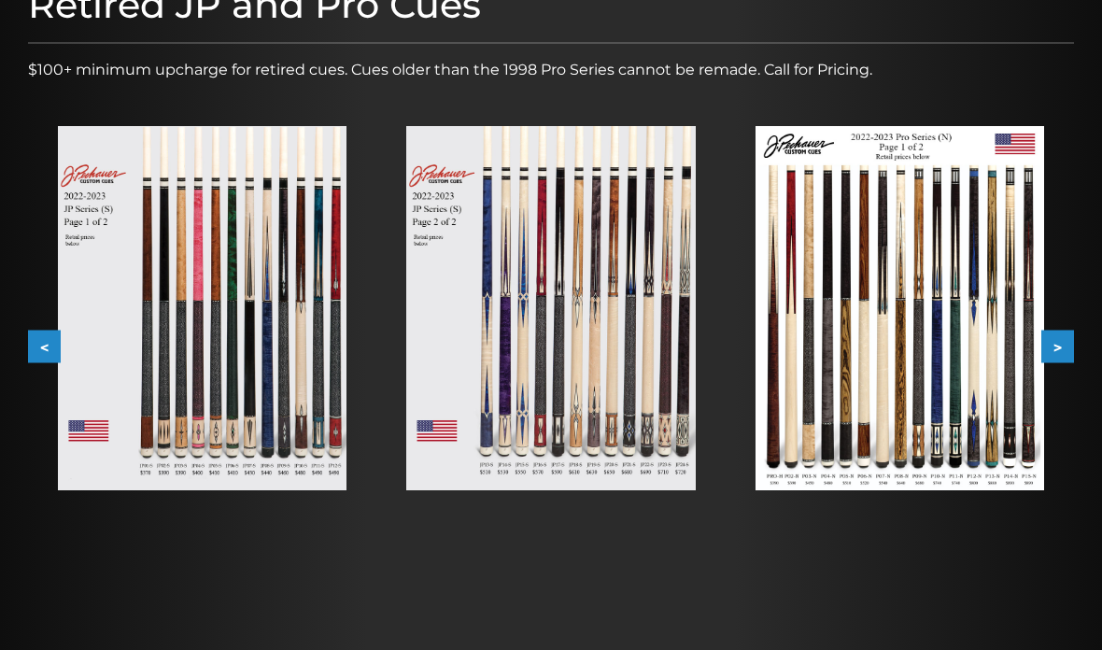
click at [38, 344] on button "<" at bounding box center [44, 346] width 33 height 33
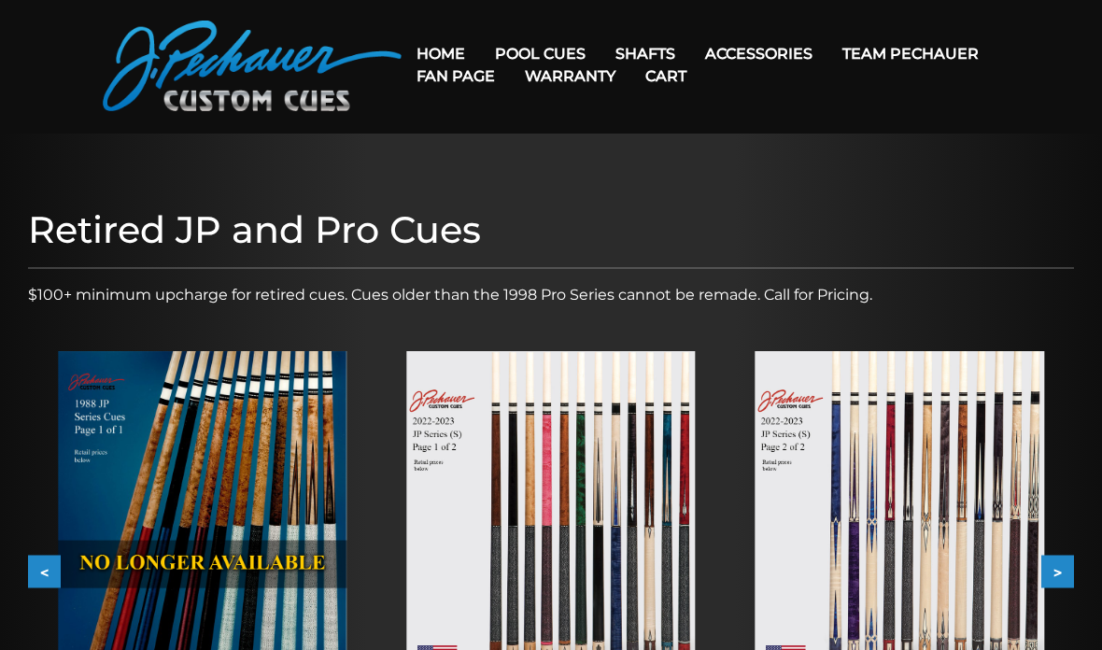
scroll to position [46, 0]
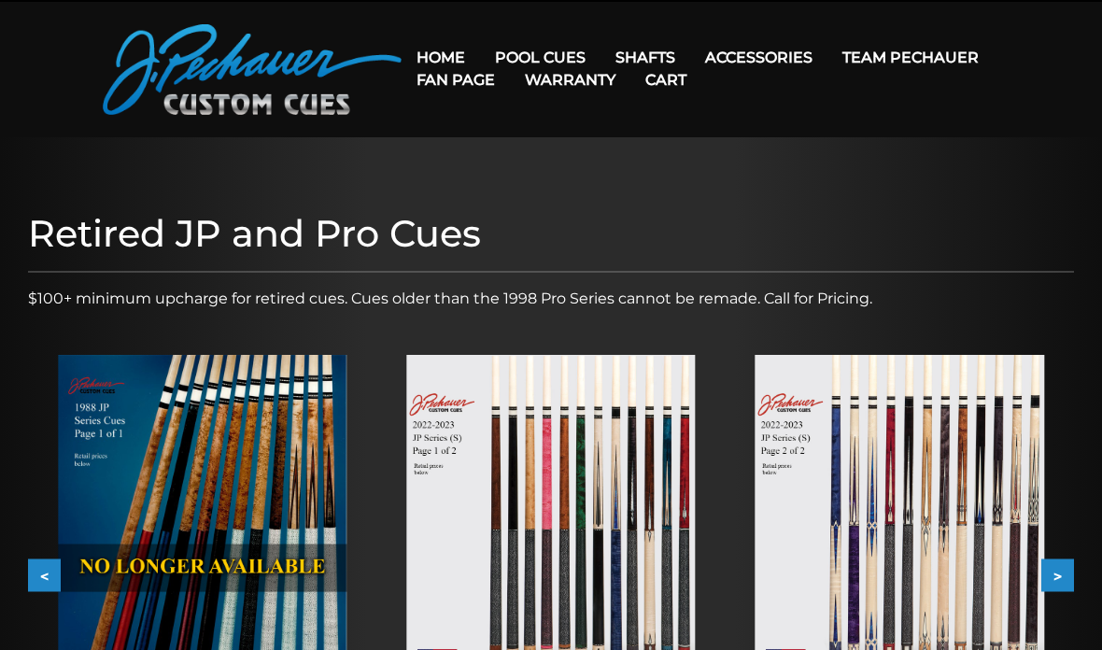
click at [662, 335] on link "Limited Edition" at bounding box center [597, 322] width 230 height 26
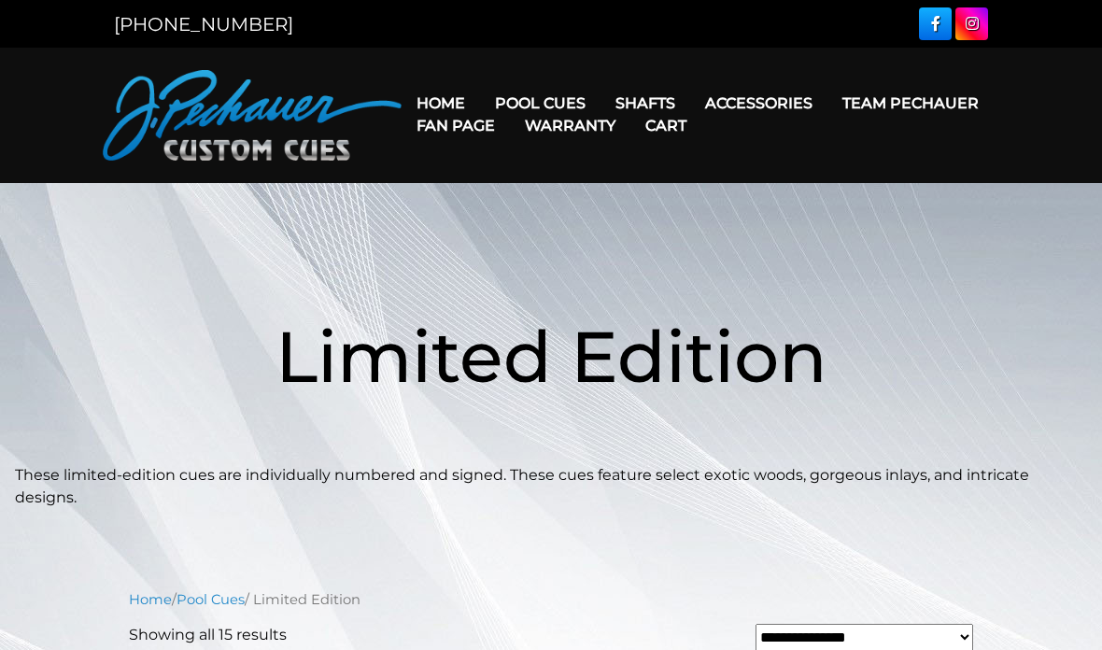
click at [561, 302] on link "Brett Favre Ltd Edition Cue" at bounding box center [597, 288] width 230 height 26
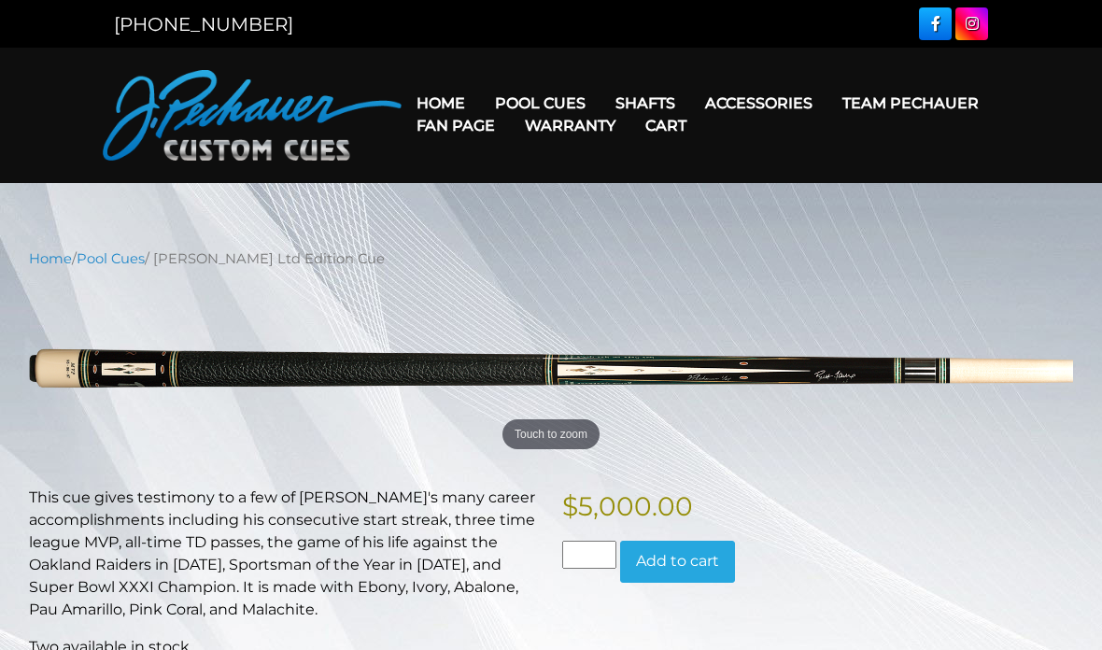
click at [654, 196] on link "Pro Series (R) – NEW" at bounding box center [597, 183] width 230 height 26
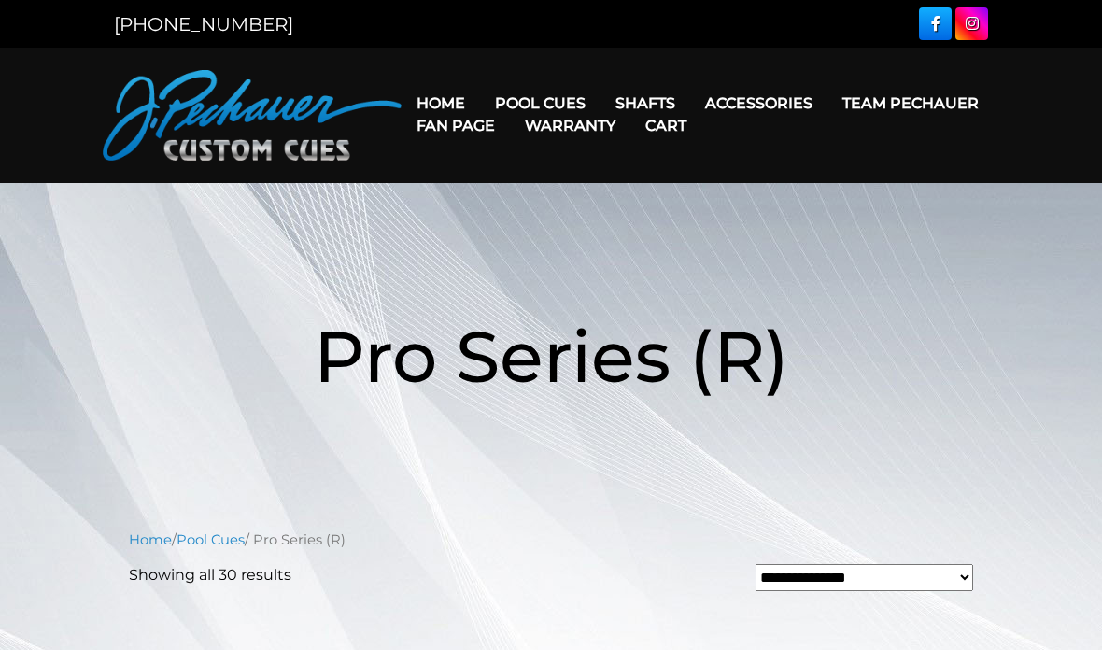
click at [827, 113] on link "Team Pechauer" at bounding box center [910, 103] width 166 height 48
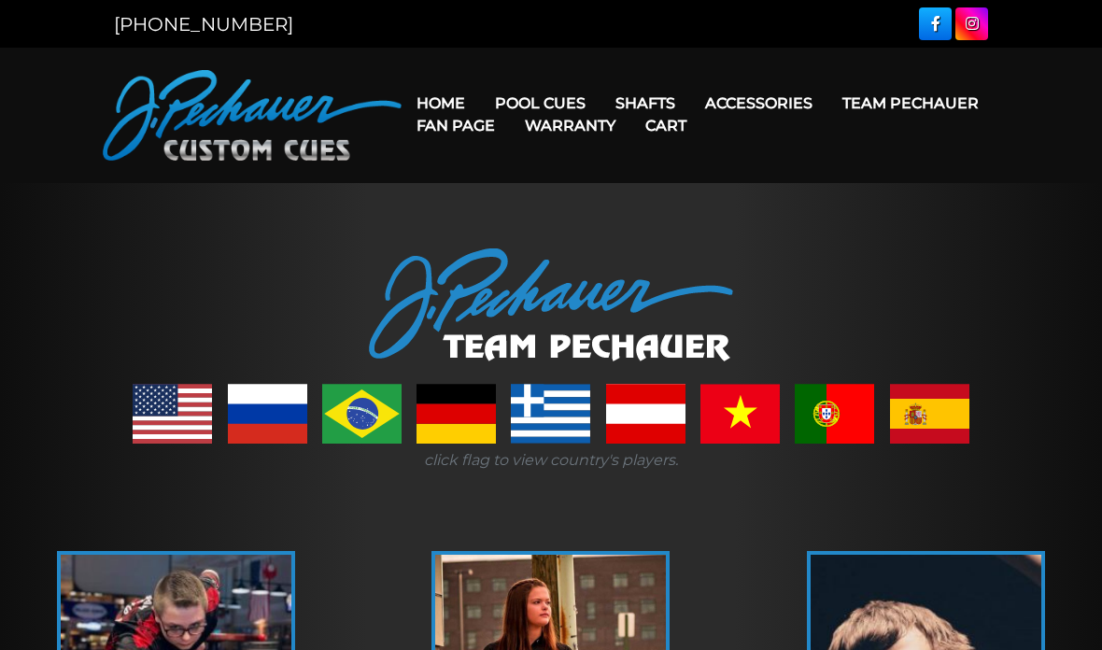
click at [668, 275] on link "People’s Choice Cues" at bounding box center [597, 262] width 230 height 26
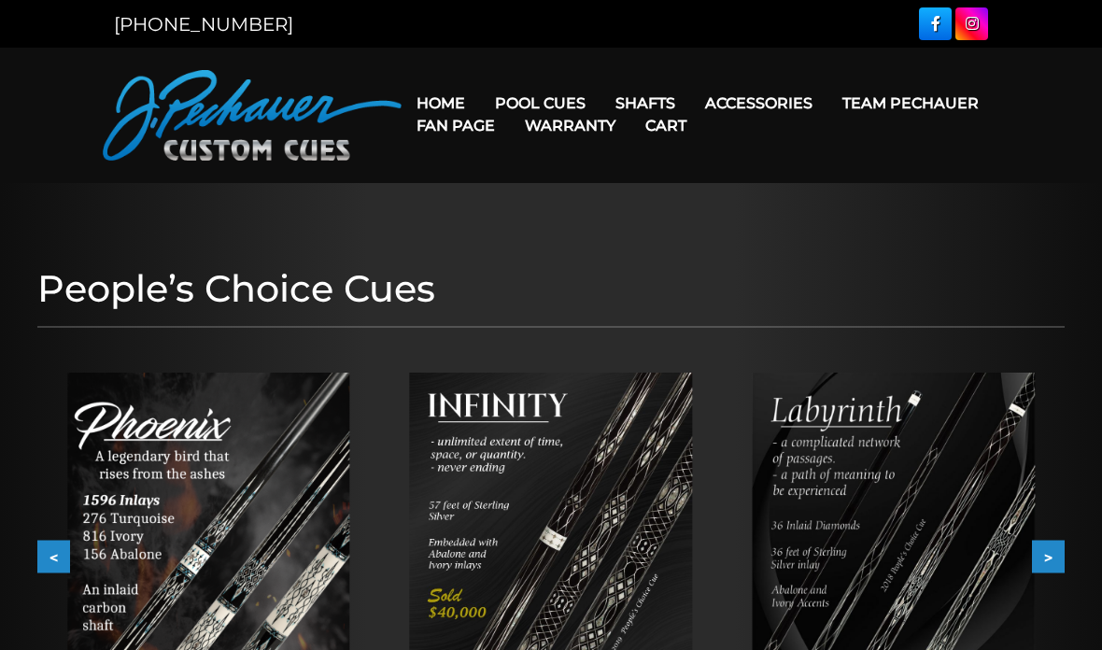
click at [672, 407] on link "[PERSON_NAME] Collection" at bounding box center [597, 394] width 230 height 26
click at [626, 222] on link "Champion Collection" at bounding box center [597, 209] width 230 height 26
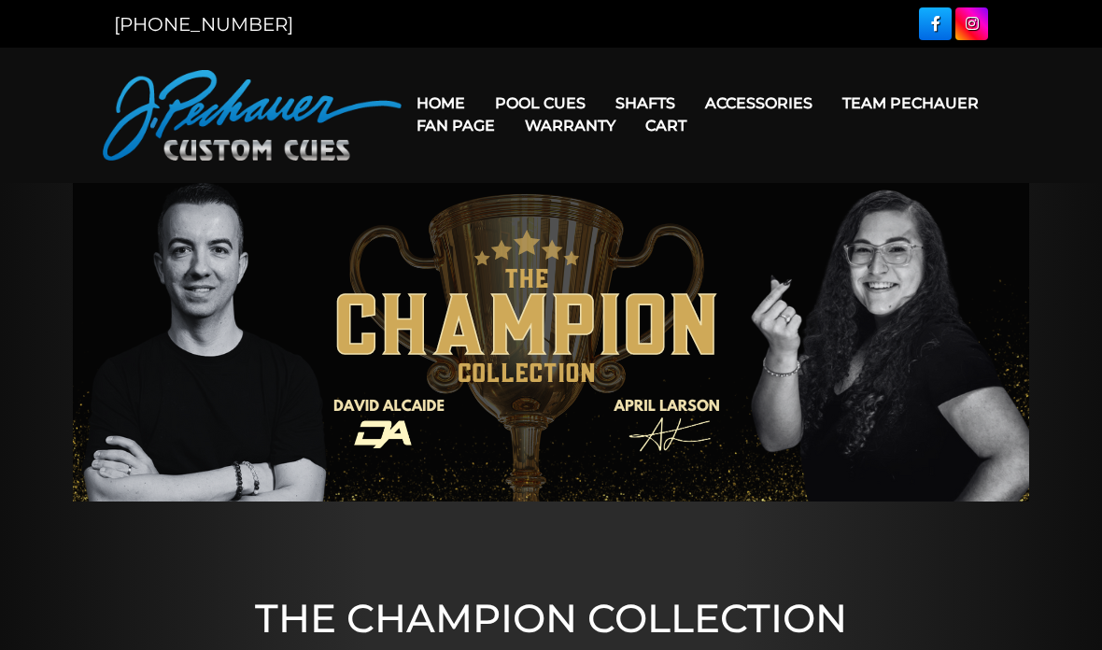
click at [806, 132] on link "Rogue 2 Carbon Fiber Shaft" at bounding box center [763, 130] width 322 height 26
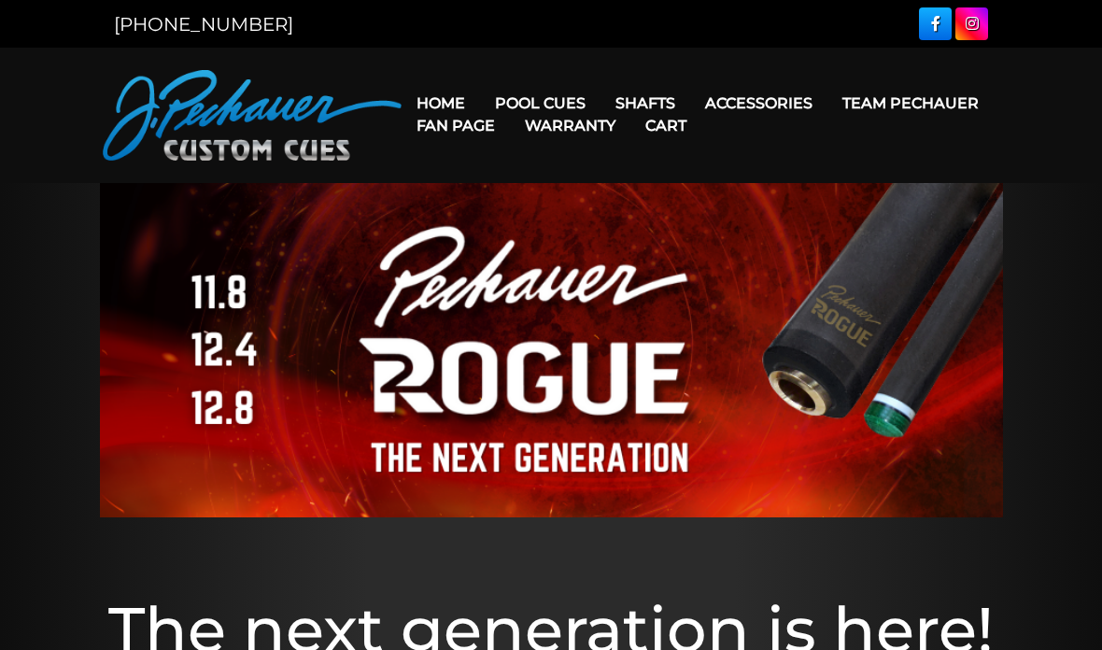
click at [649, 195] on link "Performance Plus Low Deflection Shafts" at bounding box center [763, 183] width 322 height 26
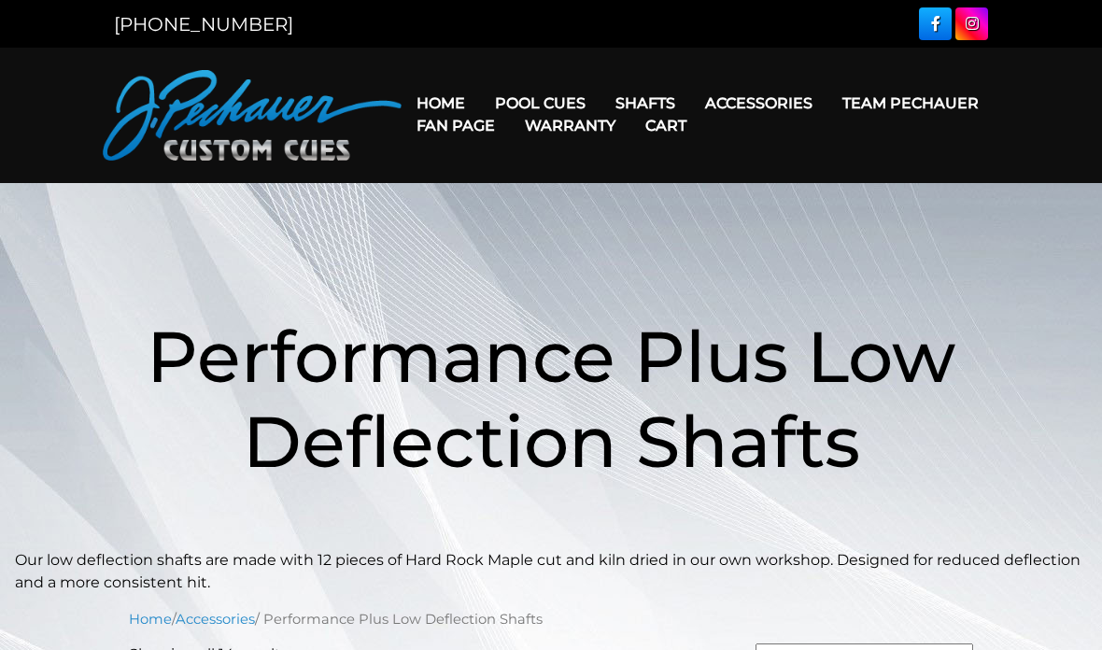
click at [510, 102] on link "Fan Page" at bounding box center [455, 126] width 108 height 48
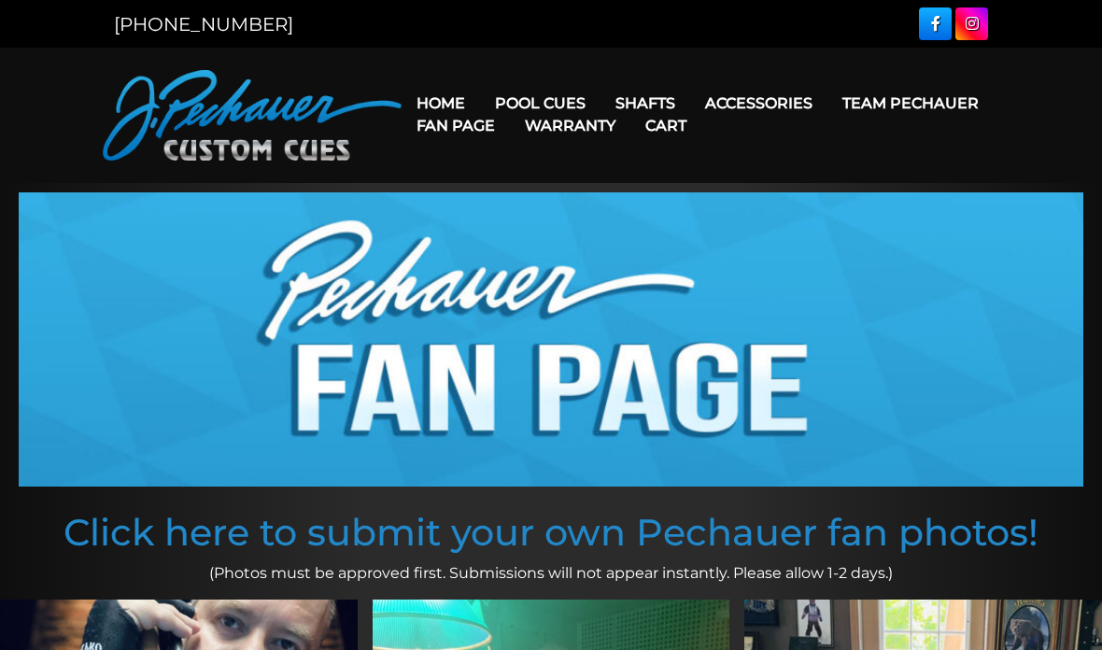
click at [643, 222] on link "Torch +" at bounding box center [763, 209] width 322 height 26
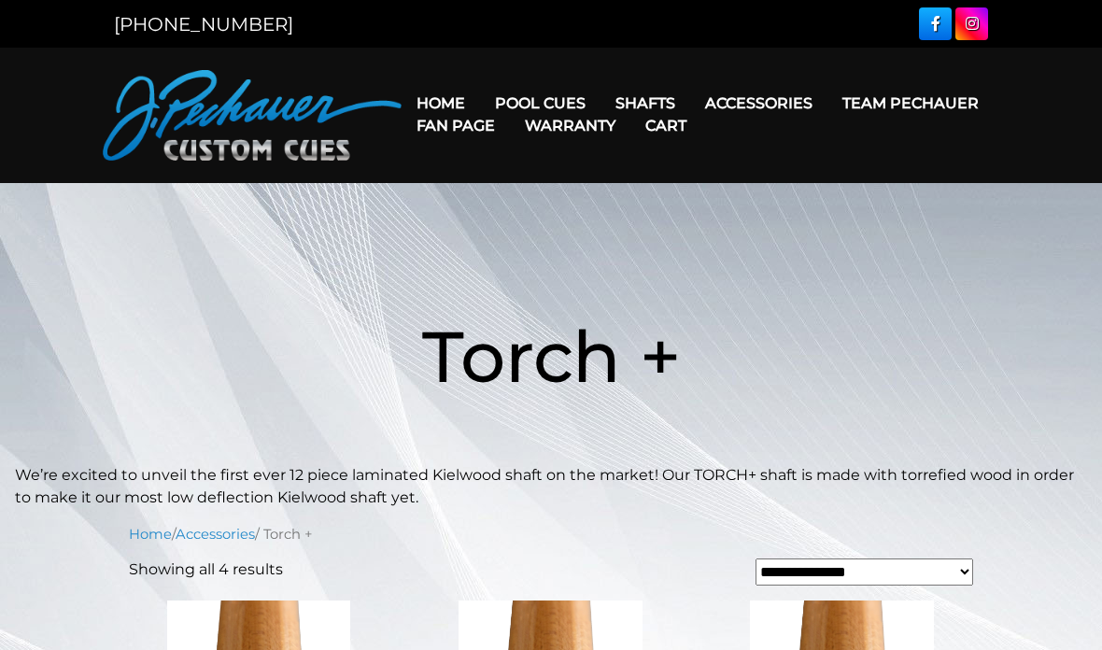
click at [724, 248] on link "Kielwood" at bounding box center [763, 235] width 322 height 26
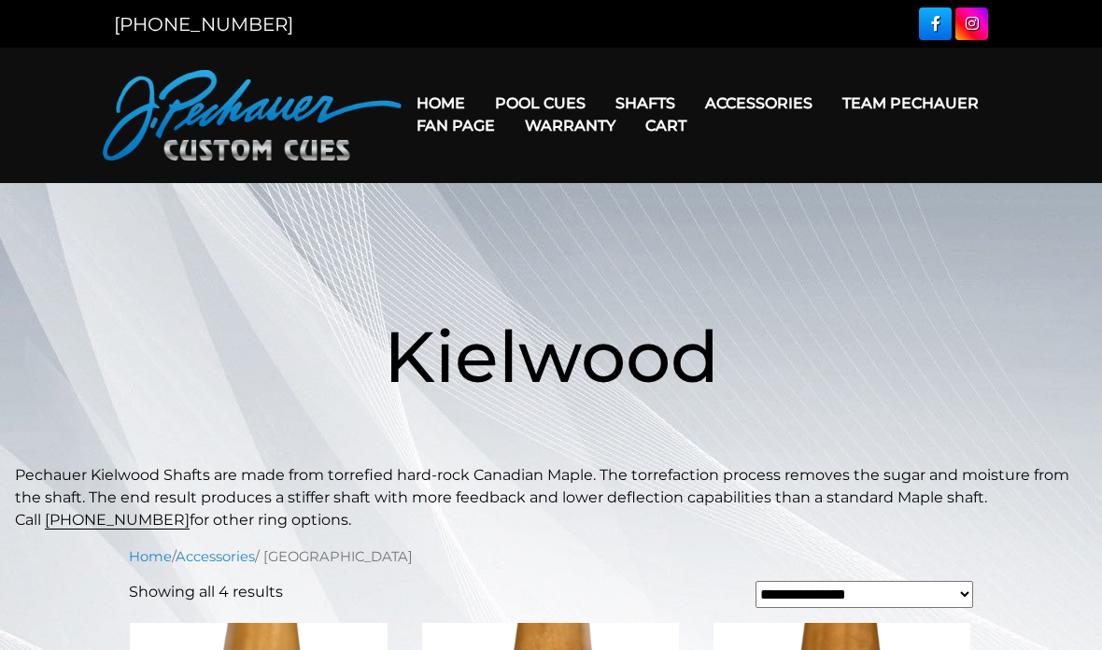
click at [760, 302] on link "Pechauer Black Ice Break Shaft" at bounding box center [763, 288] width 322 height 26
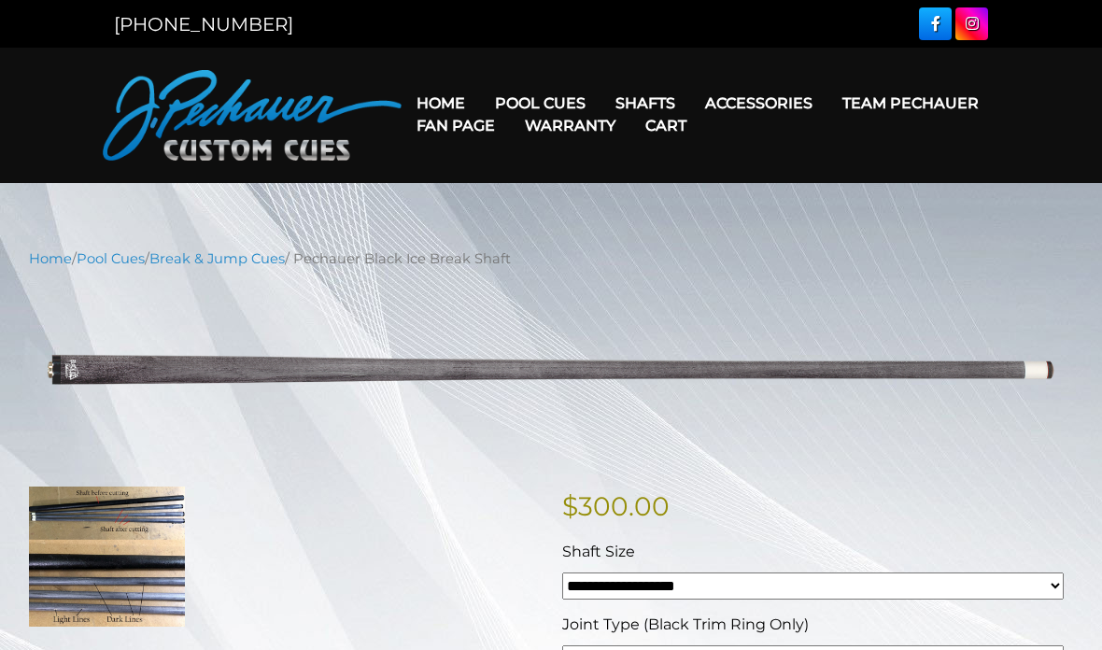
click at [546, 196] on link "Pro Series (R) – NEW" at bounding box center [597, 183] width 230 height 26
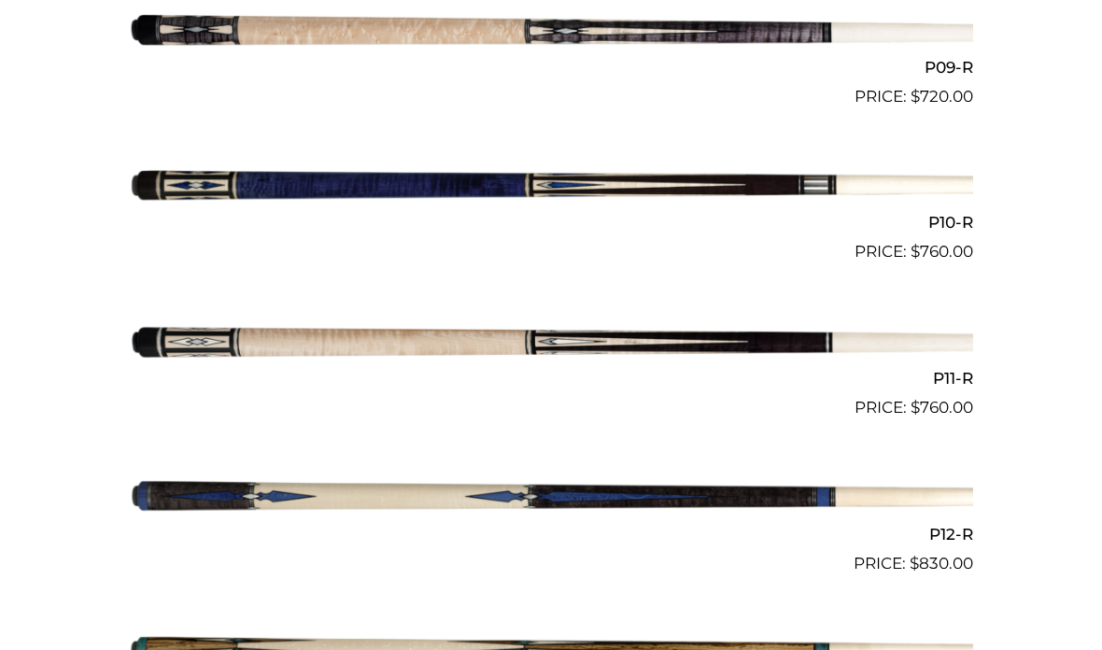
scroll to position [1891, 0]
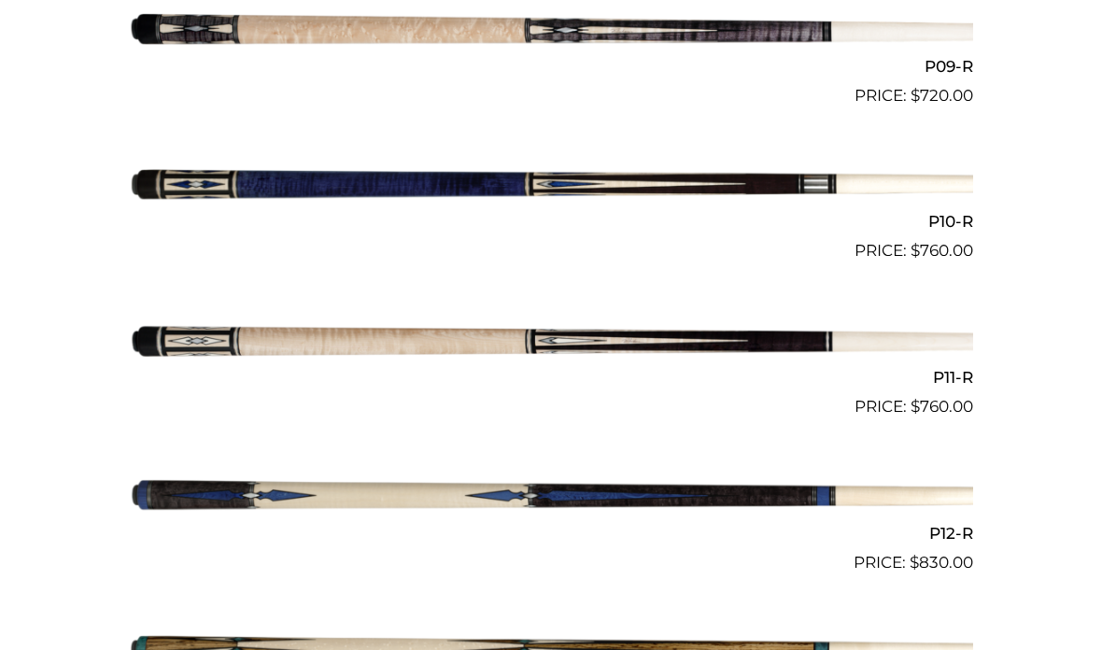
click at [191, 176] on img at bounding box center [551, 186] width 844 height 140
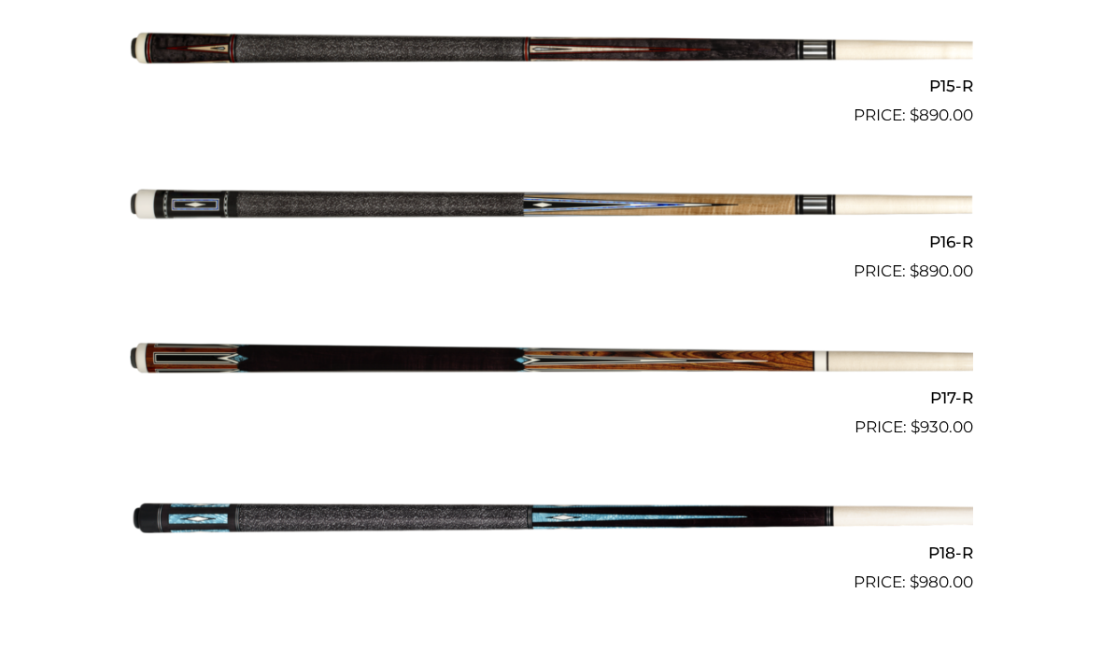
scroll to position [2845, 0]
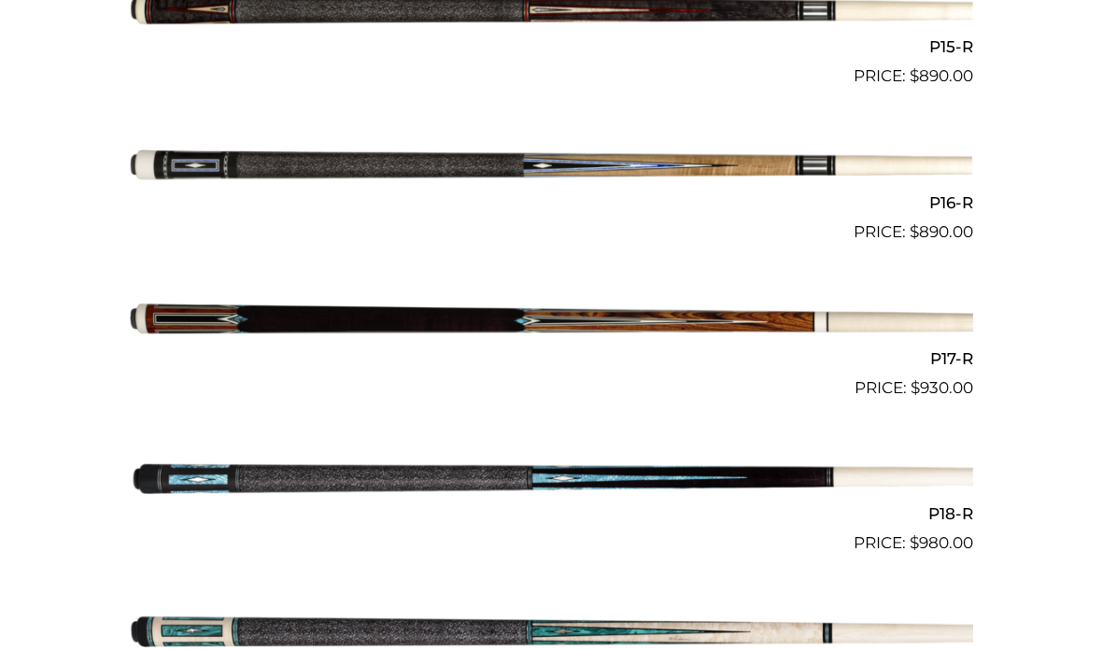
click at [188, 486] on img at bounding box center [551, 478] width 844 height 140
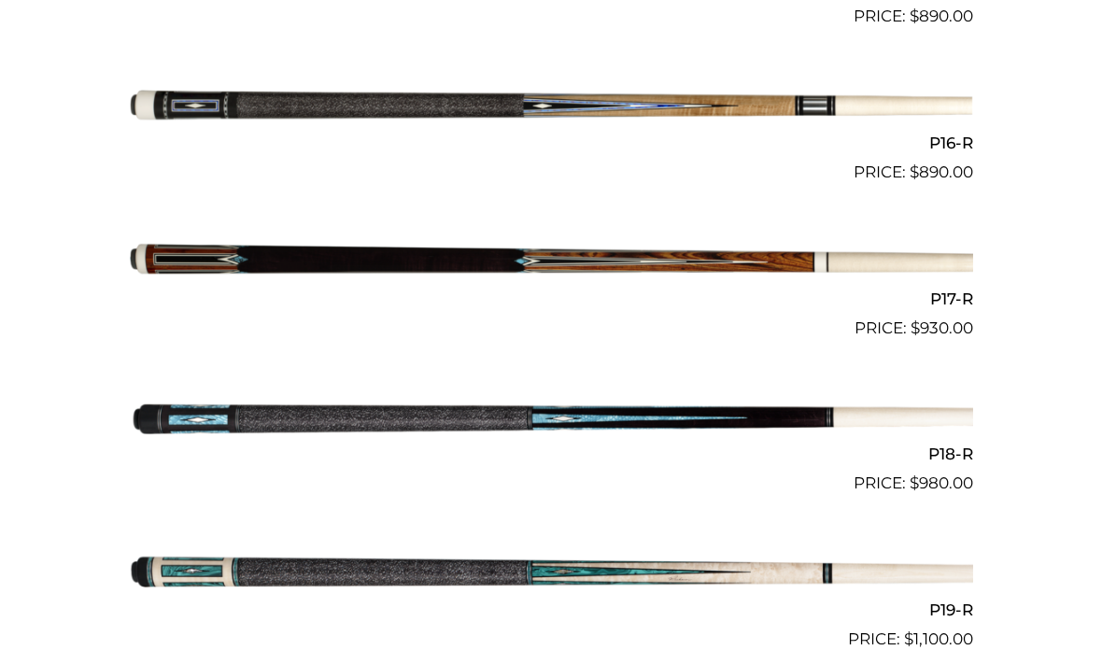
scroll to position [2825, 0]
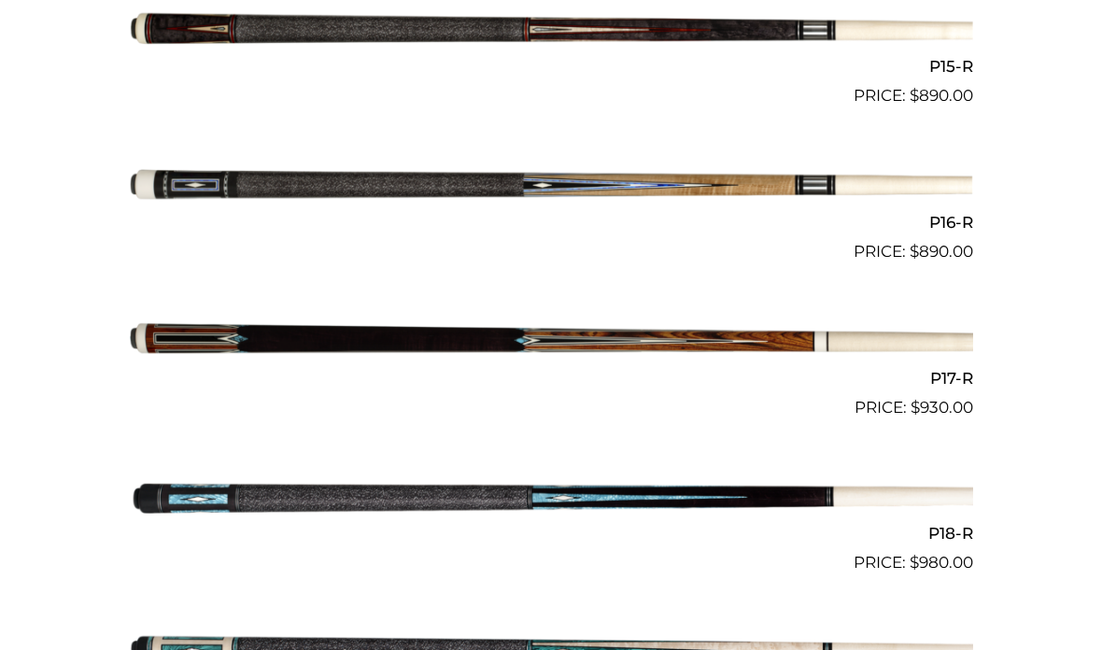
click at [259, 342] on img at bounding box center [551, 342] width 844 height 140
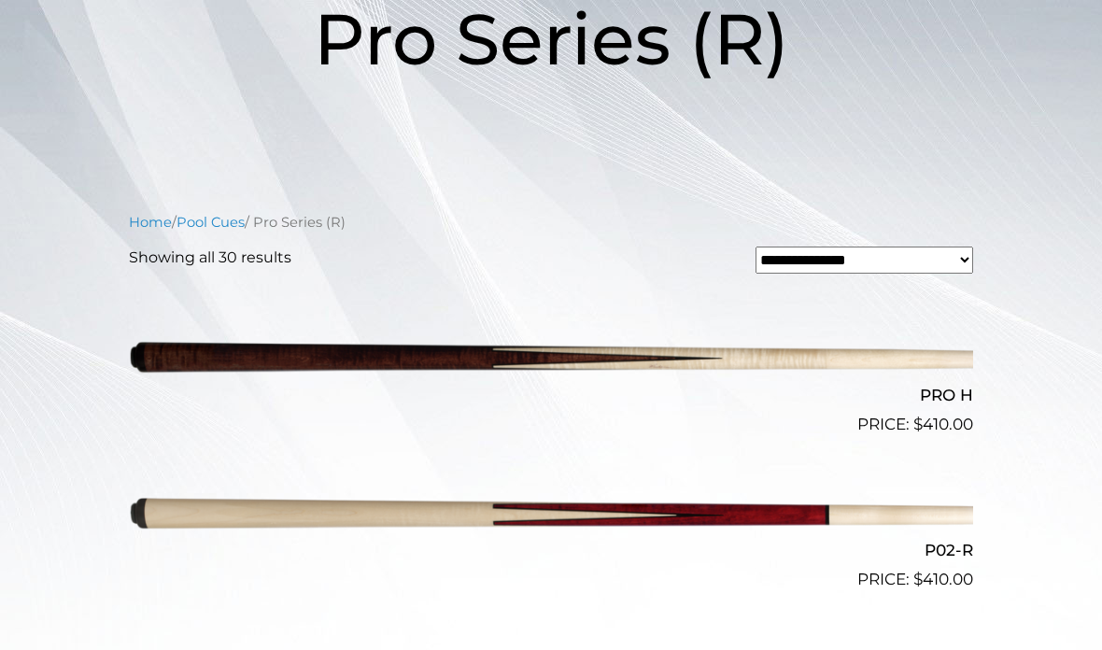
scroll to position [0, 0]
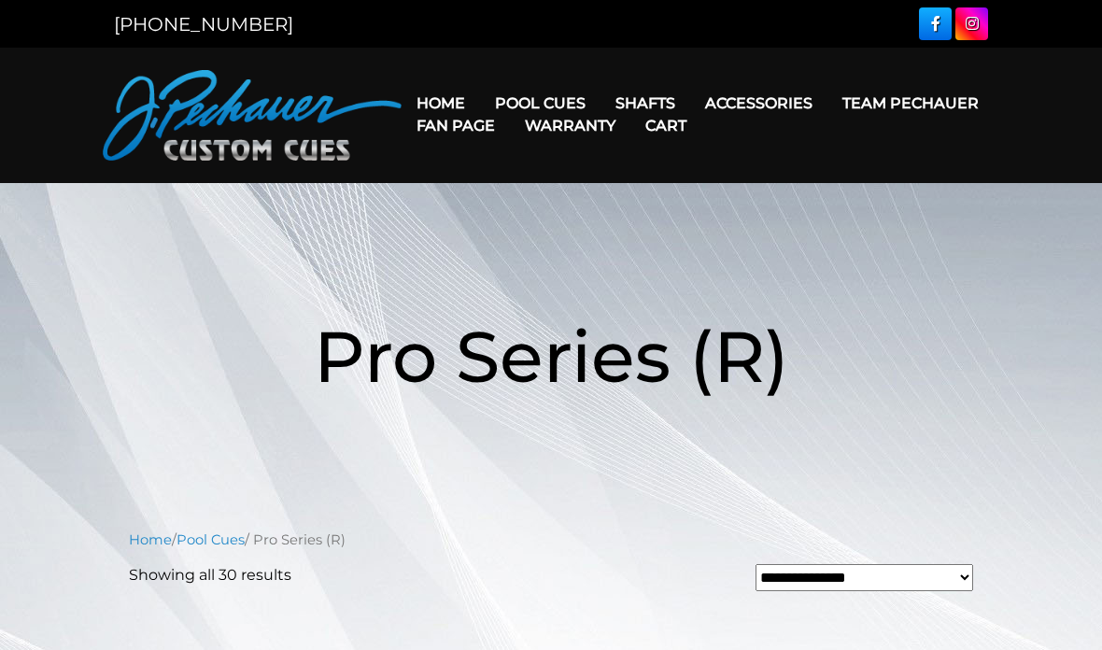
click at [513, 152] on link "JP Series (T) – NEW" at bounding box center [597, 156] width 230 height 26
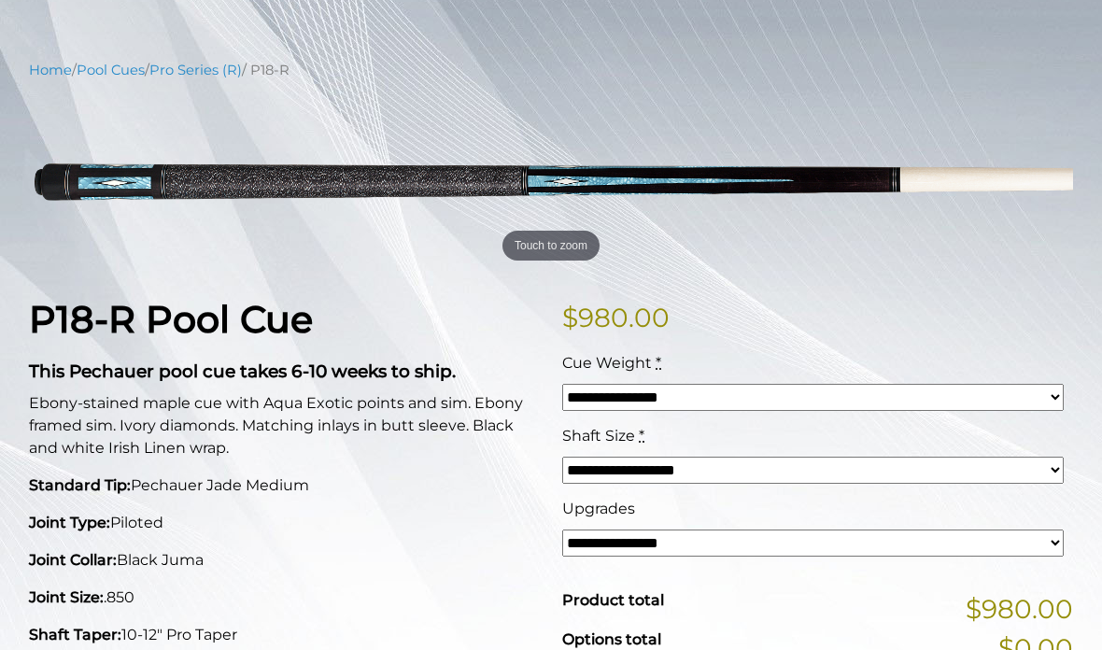
scroll to position [189, 0]
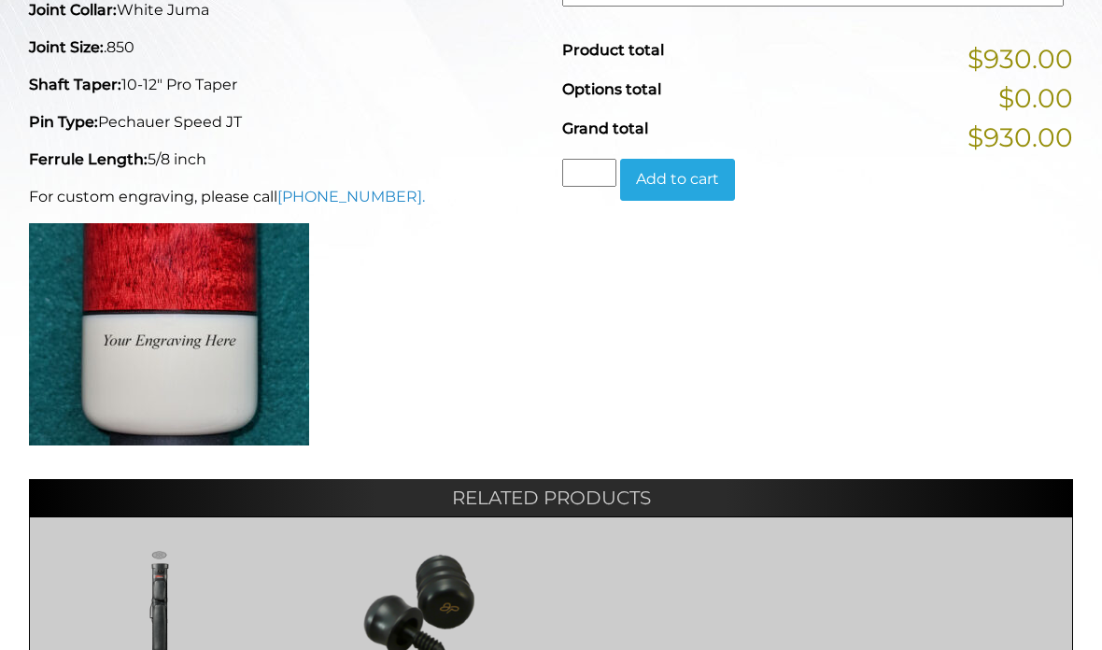
scroll to position [794, 0]
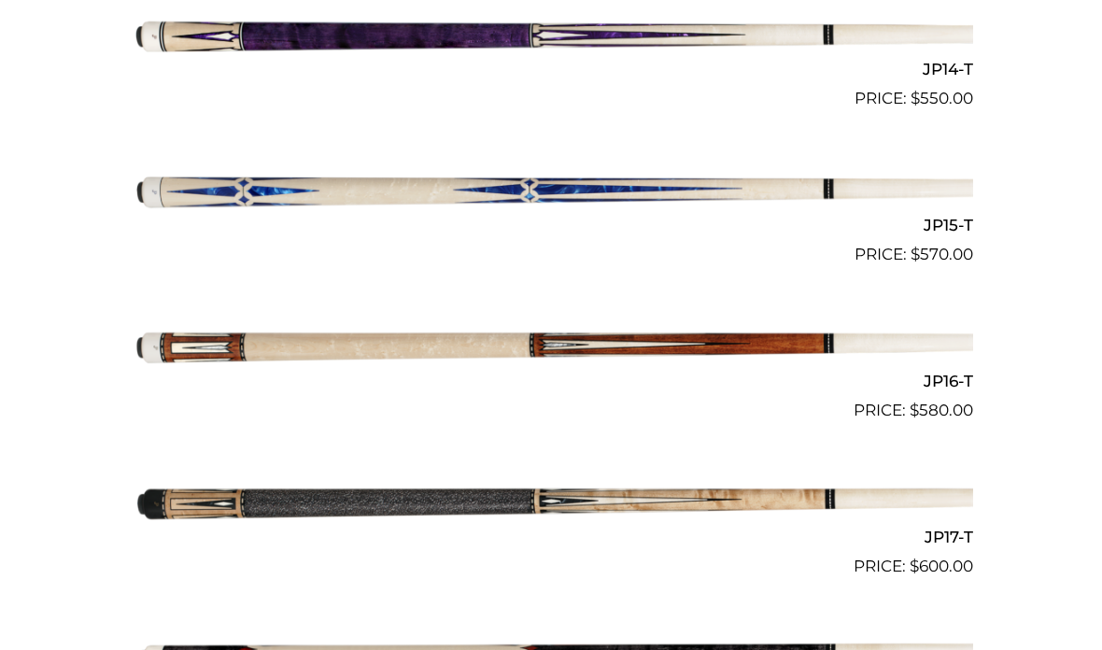
scroll to position [2671, 0]
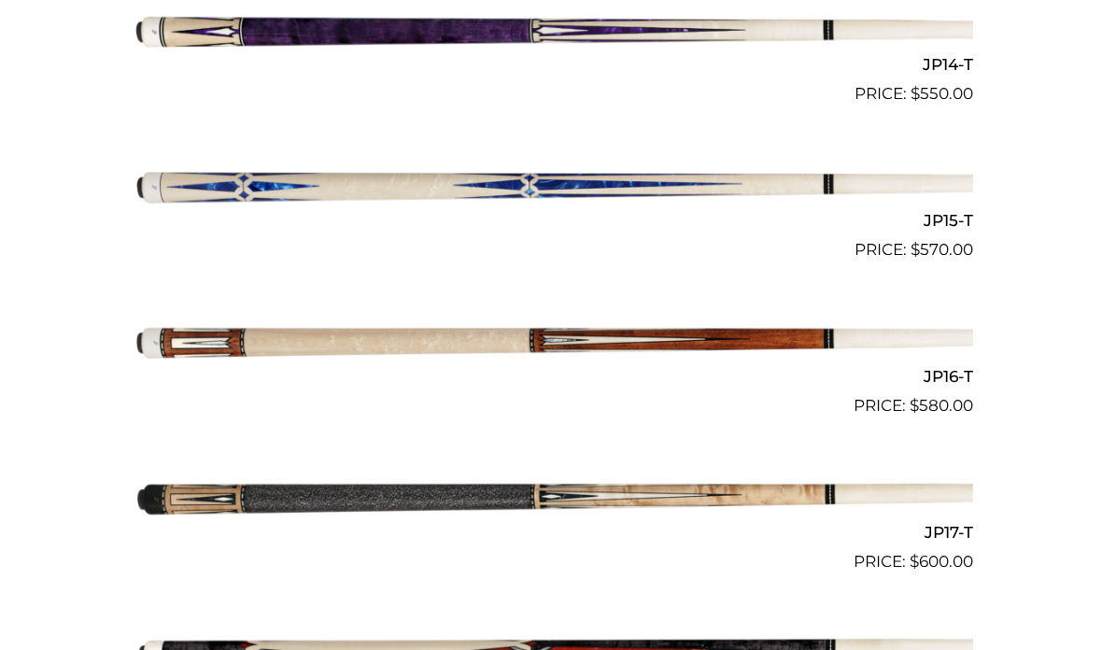
click at [311, 172] on img at bounding box center [551, 184] width 844 height 140
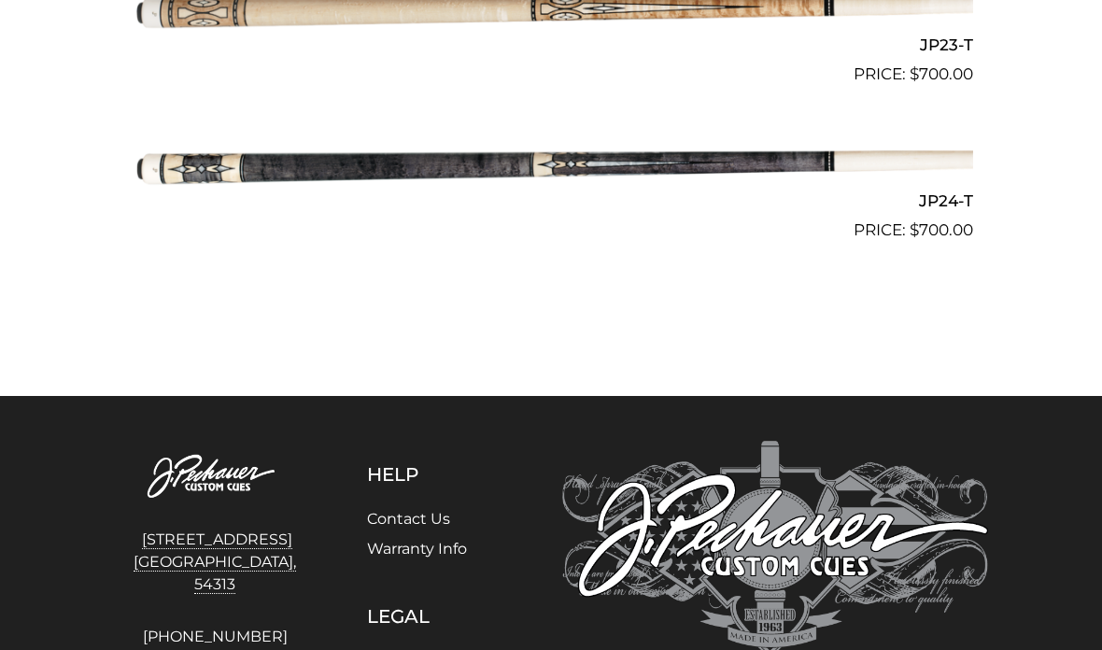
scroll to position [4160, 0]
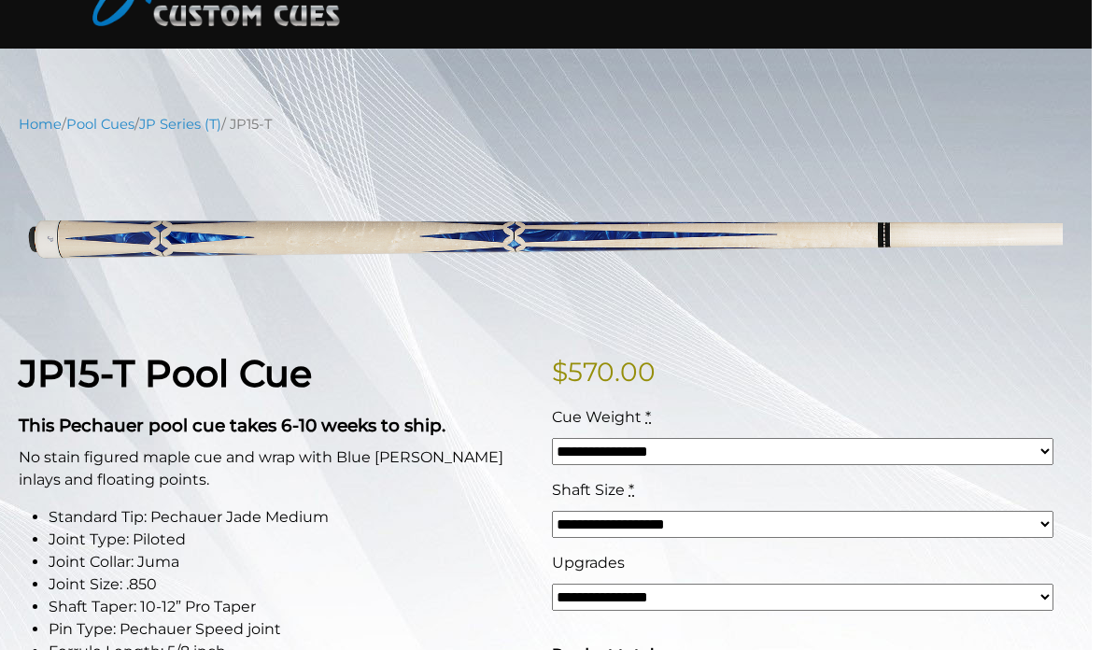
scroll to position [330, 0]
